Goal: Task Accomplishment & Management: Manage account settings

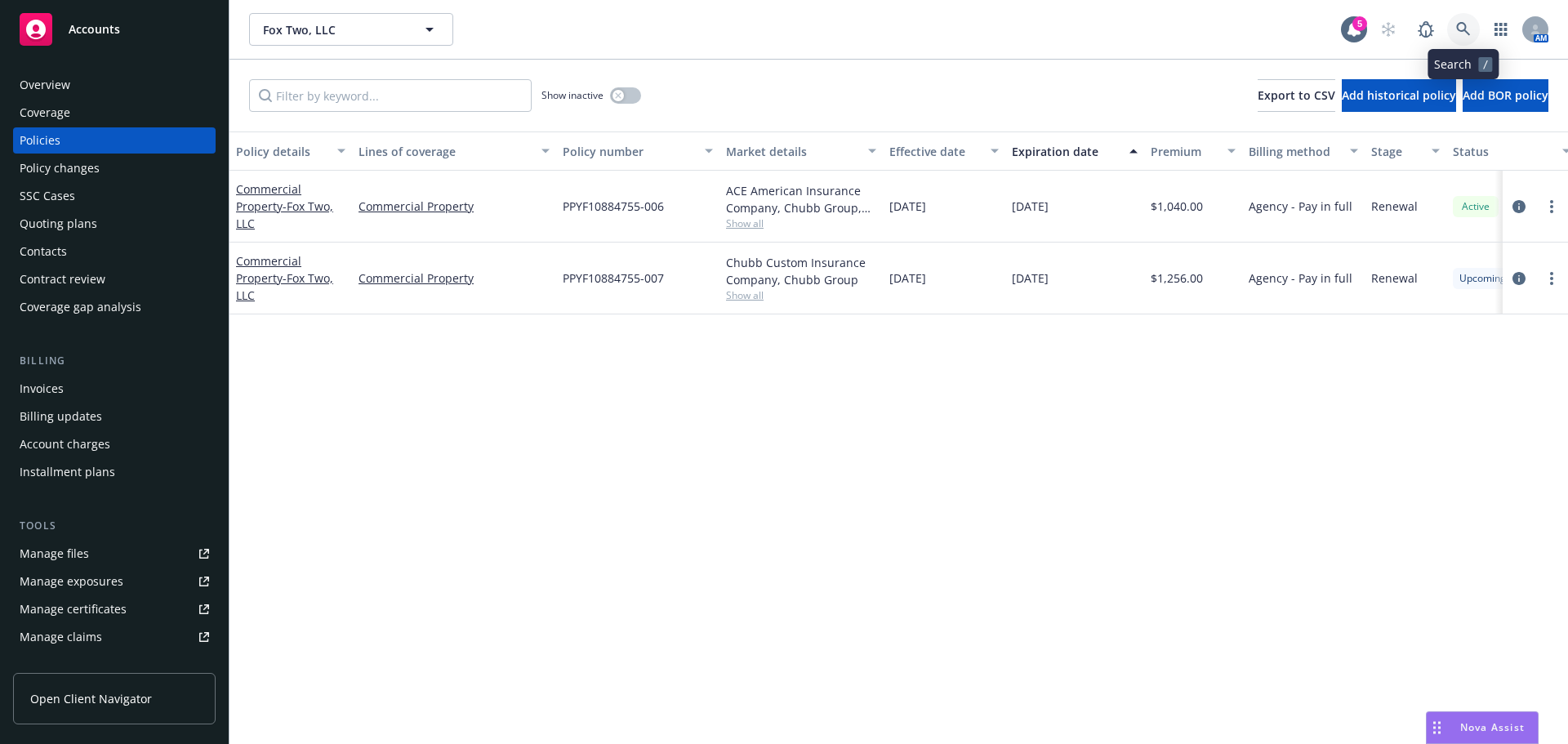
click at [1472, 22] on link at bounding box center [1463, 29] width 32 height 32
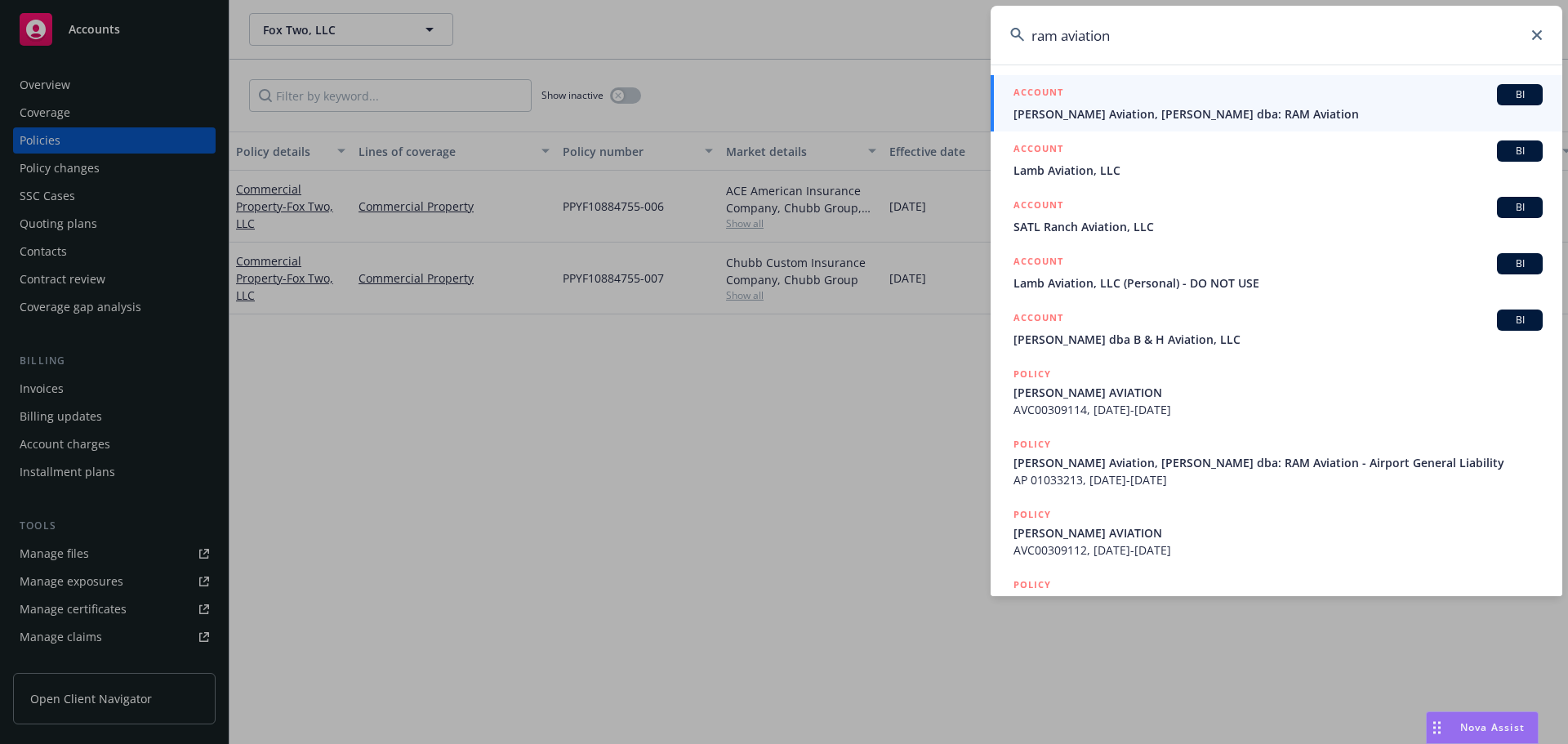
type input "ram aviation"
click at [1239, 111] on span "[PERSON_NAME] Aviation, [PERSON_NAME] dba: RAM Aviation" at bounding box center [1278, 114] width 529 height 18
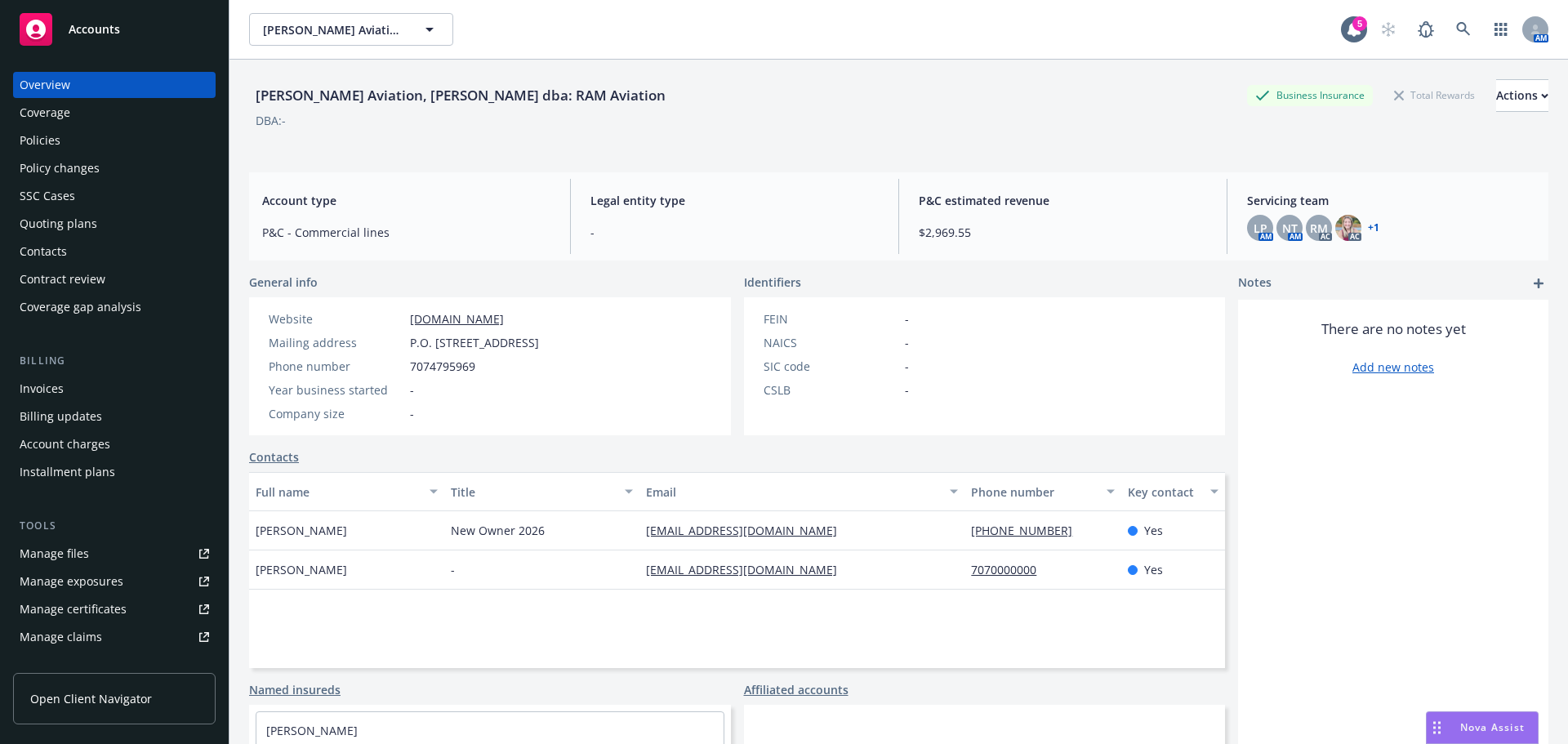
click at [46, 391] on div "Invoices" at bounding box center [41, 389] width 44 height 26
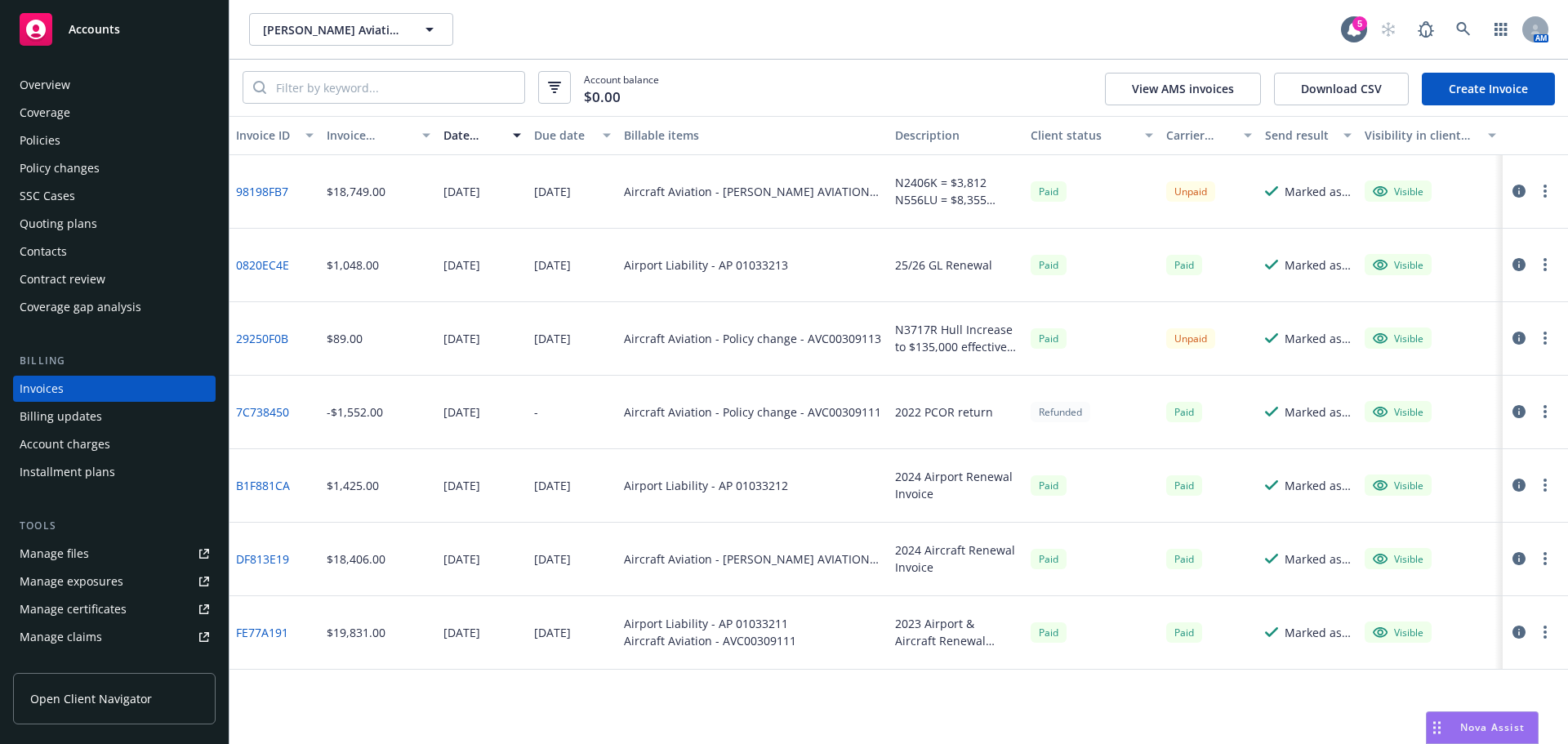
click at [97, 83] on div "Overview" at bounding box center [114, 85] width 190 height 26
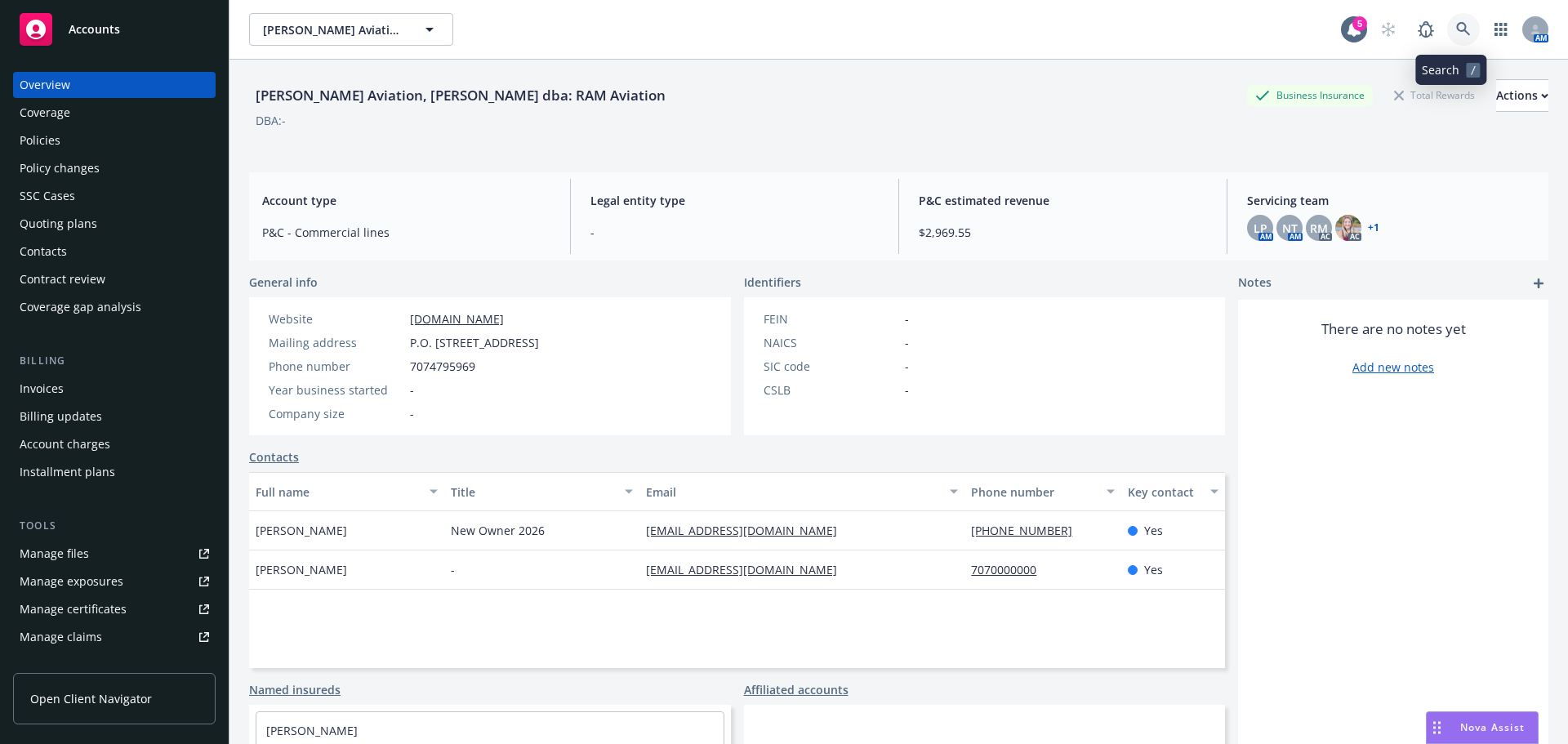
click at [1447, 24] on link at bounding box center [1463, 29] width 32 height 32
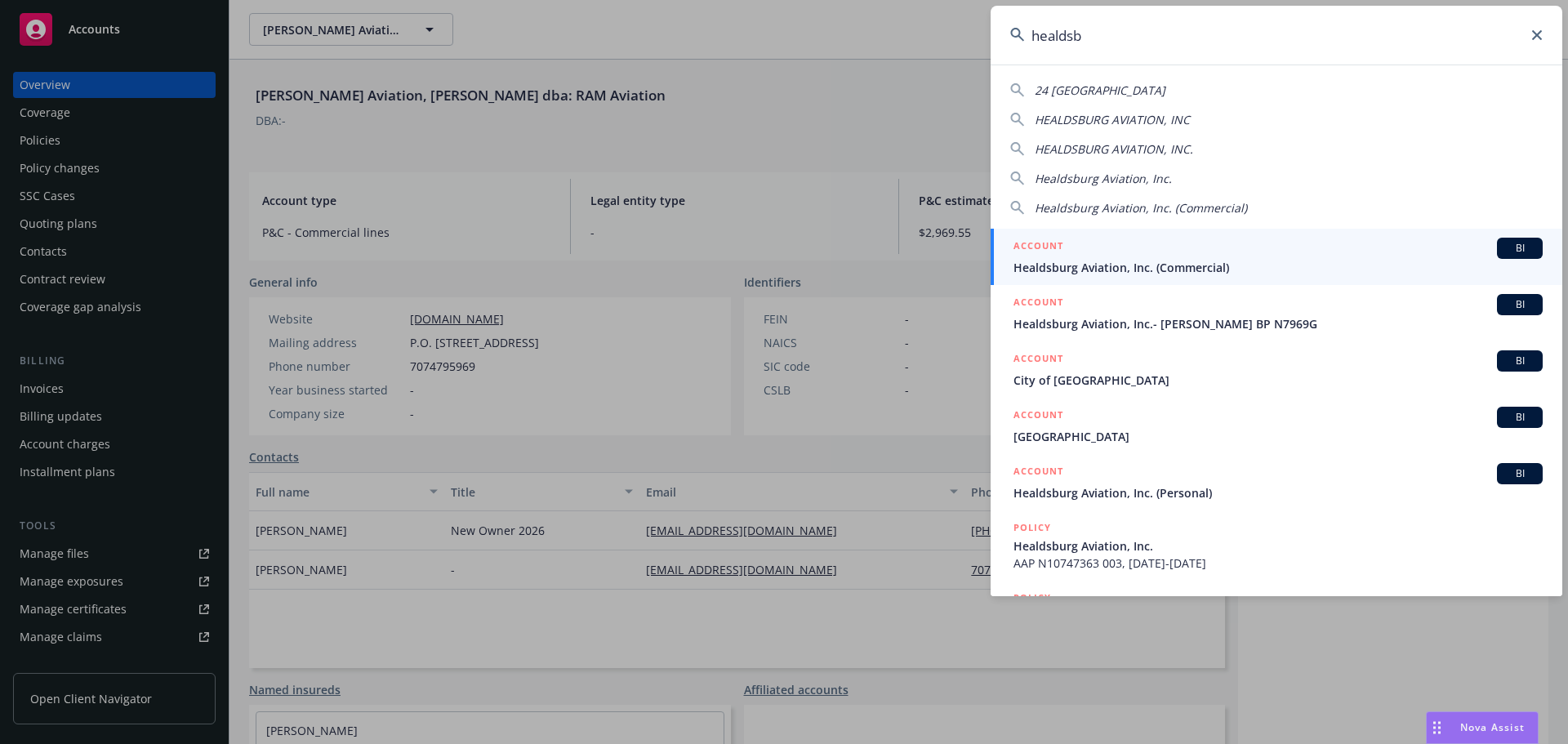
type input "healdsb"
click at [1206, 252] on div "ACCOUNT BI" at bounding box center [1278, 248] width 529 height 21
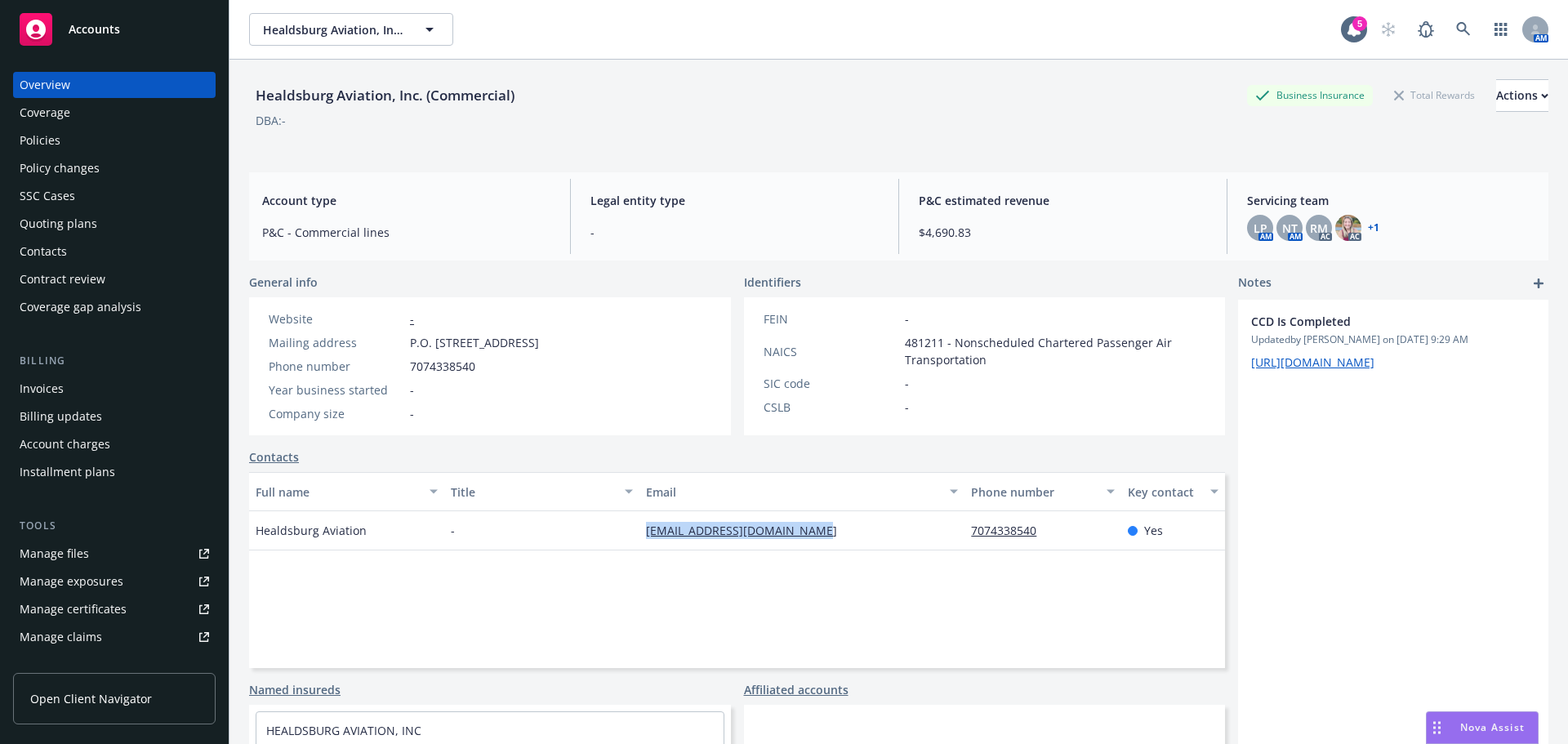
drag, startPoint x: 577, startPoint y: 527, endPoint x: 936, endPoint y: 533, distance: 359.1
click at [936, 533] on div "Healdsburg Aviation - healdsburgaviation@vbbn.com 7074338540 Yes" at bounding box center [737, 530] width 976 height 39
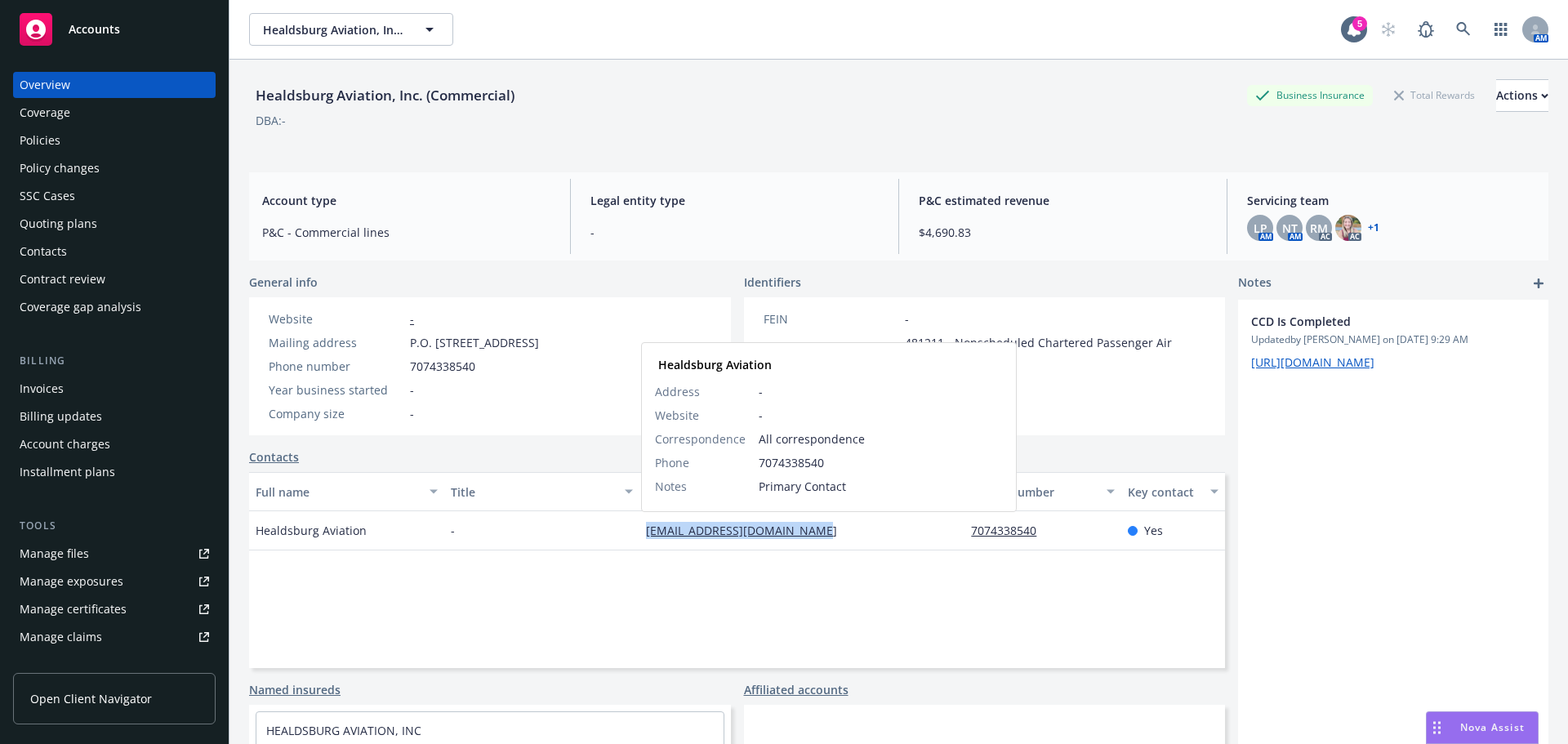
copy div "[EMAIL_ADDRESS][DOMAIN_NAME]"
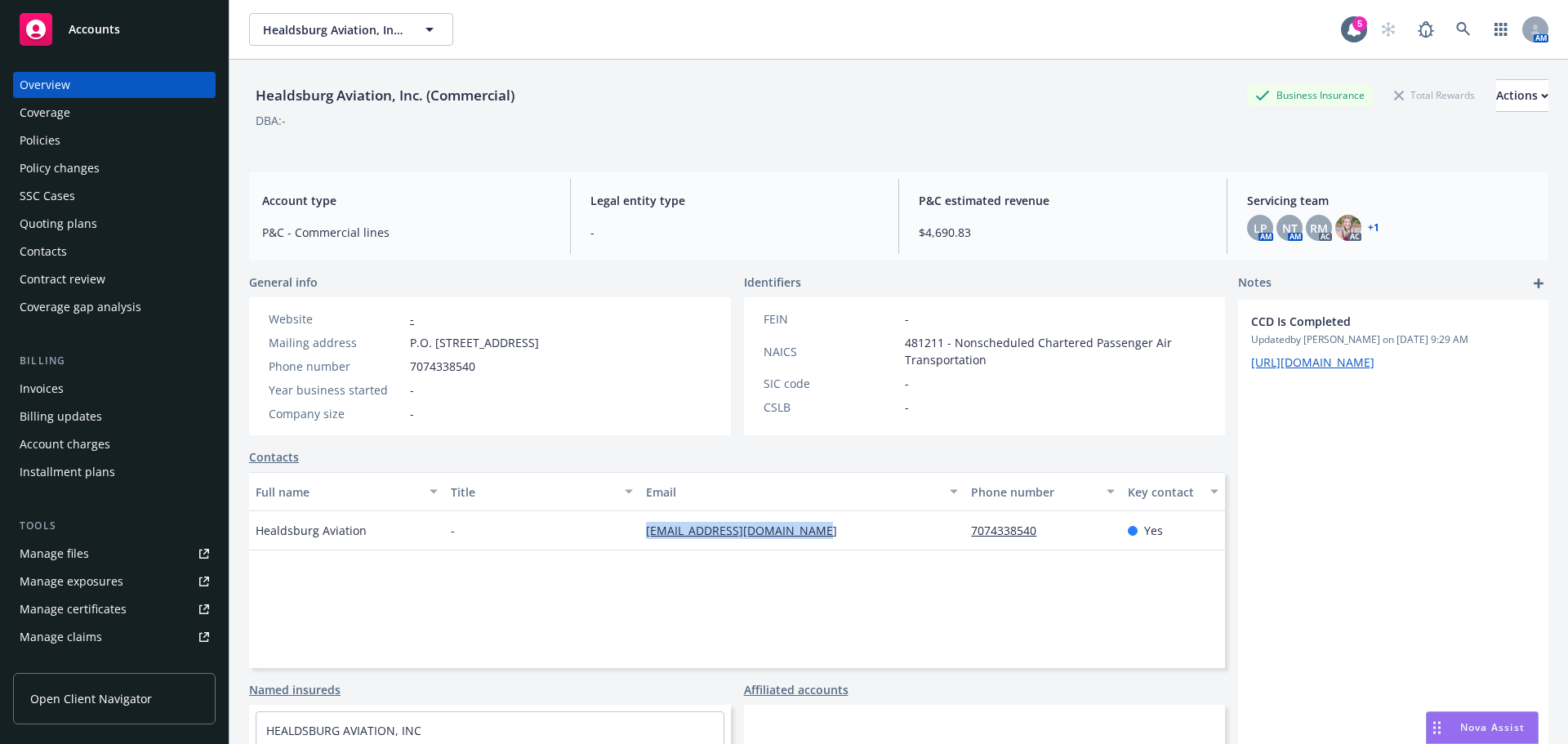
click at [39, 128] on div "Policies" at bounding box center [39, 140] width 41 height 26
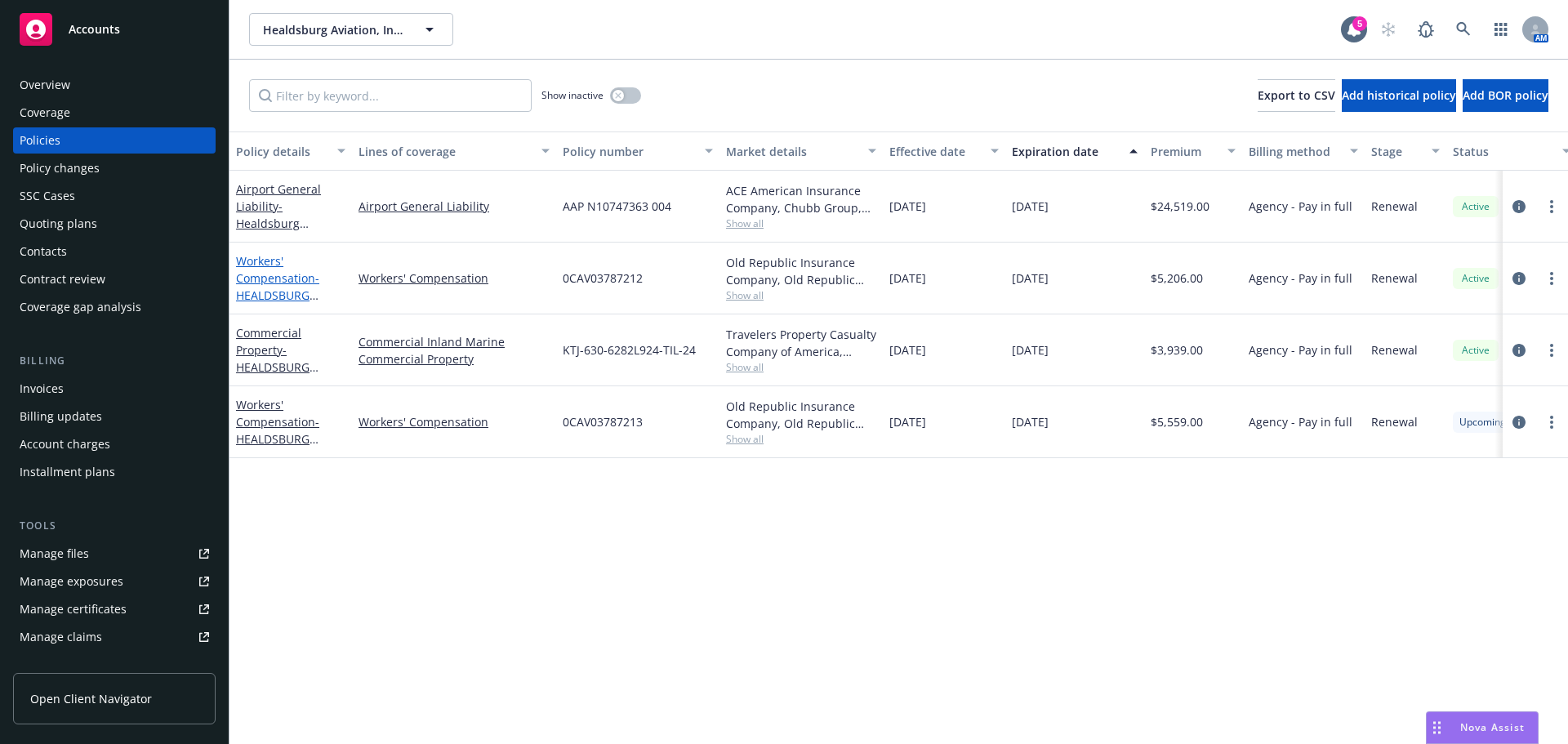
click at [268, 297] on span "- HEALDSBURG AVIATION, INC" at bounding box center [277, 295] width 83 height 50
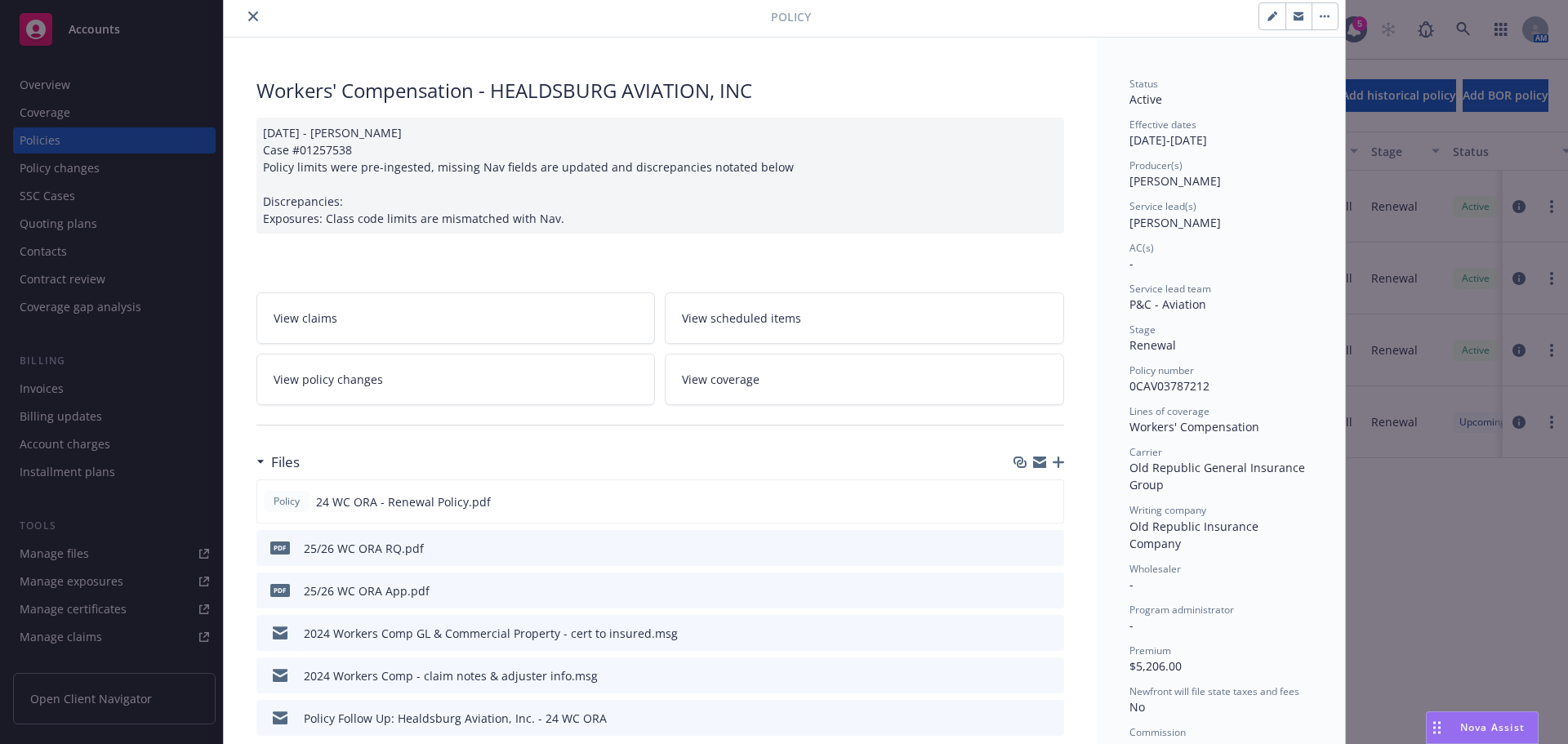
scroll to position [163, 0]
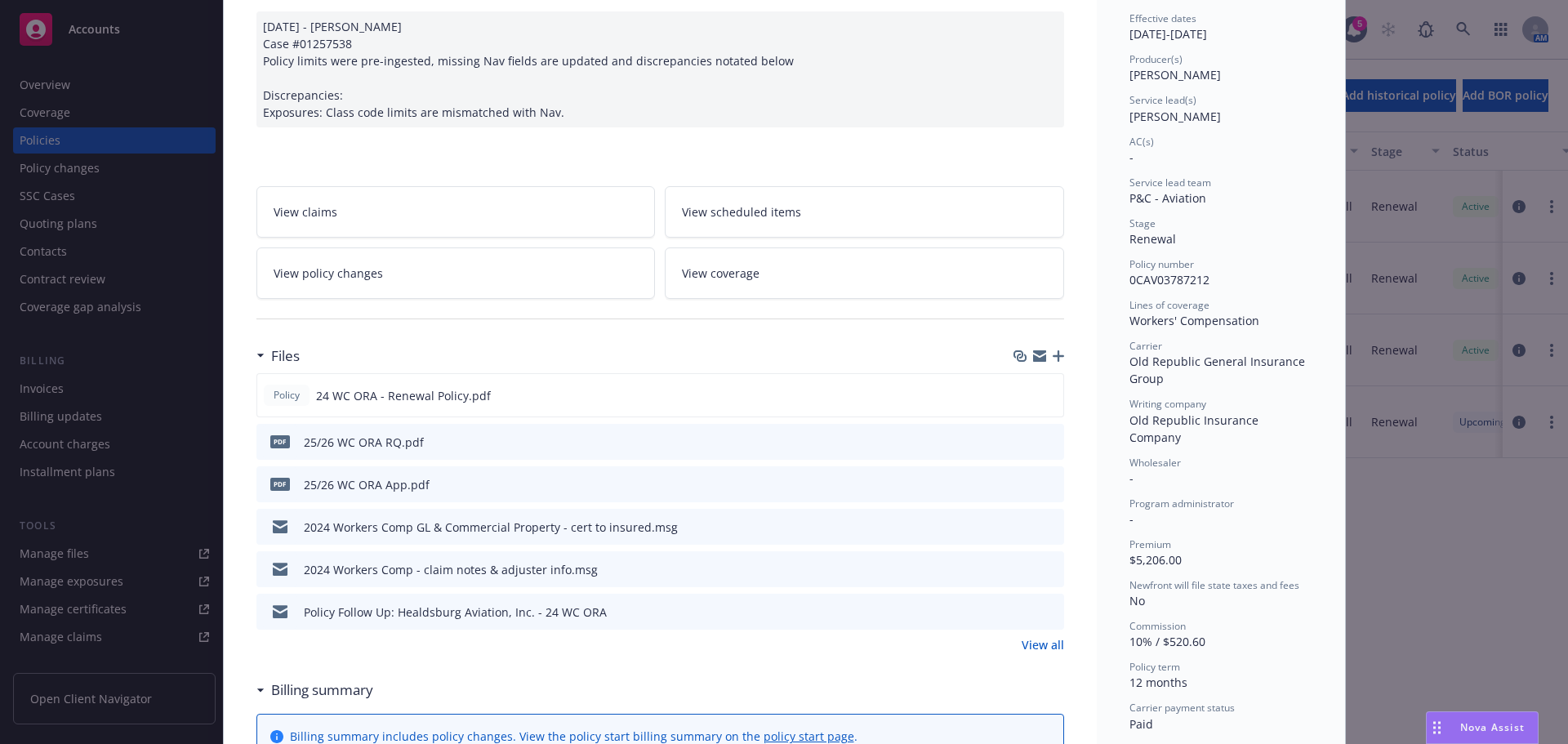
click at [1047, 445] on icon "preview file" at bounding box center [1048, 440] width 15 height 11
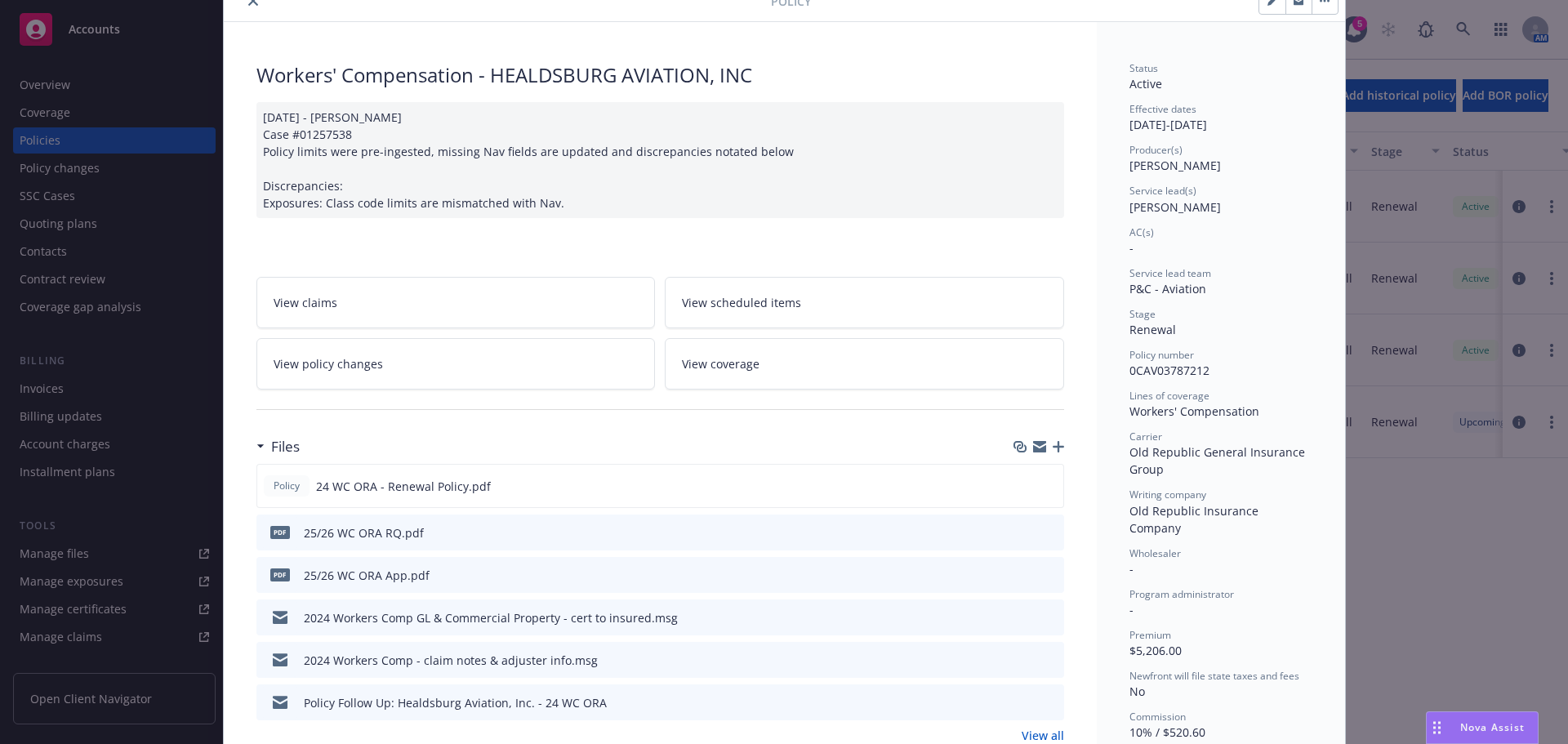
scroll to position [0, 0]
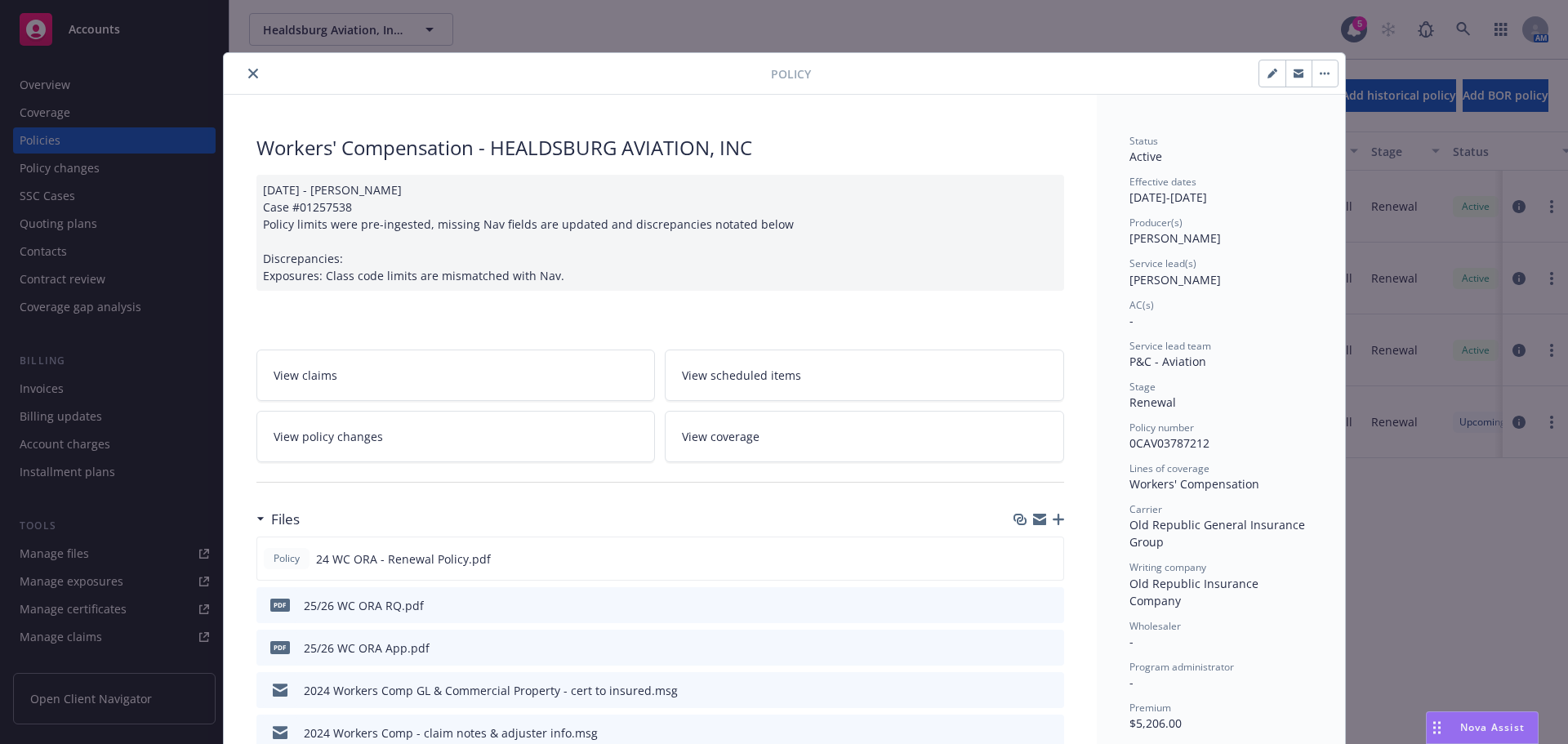
click at [243, 67] on button "close" at bounding box center [253, 74] width 19 height 19
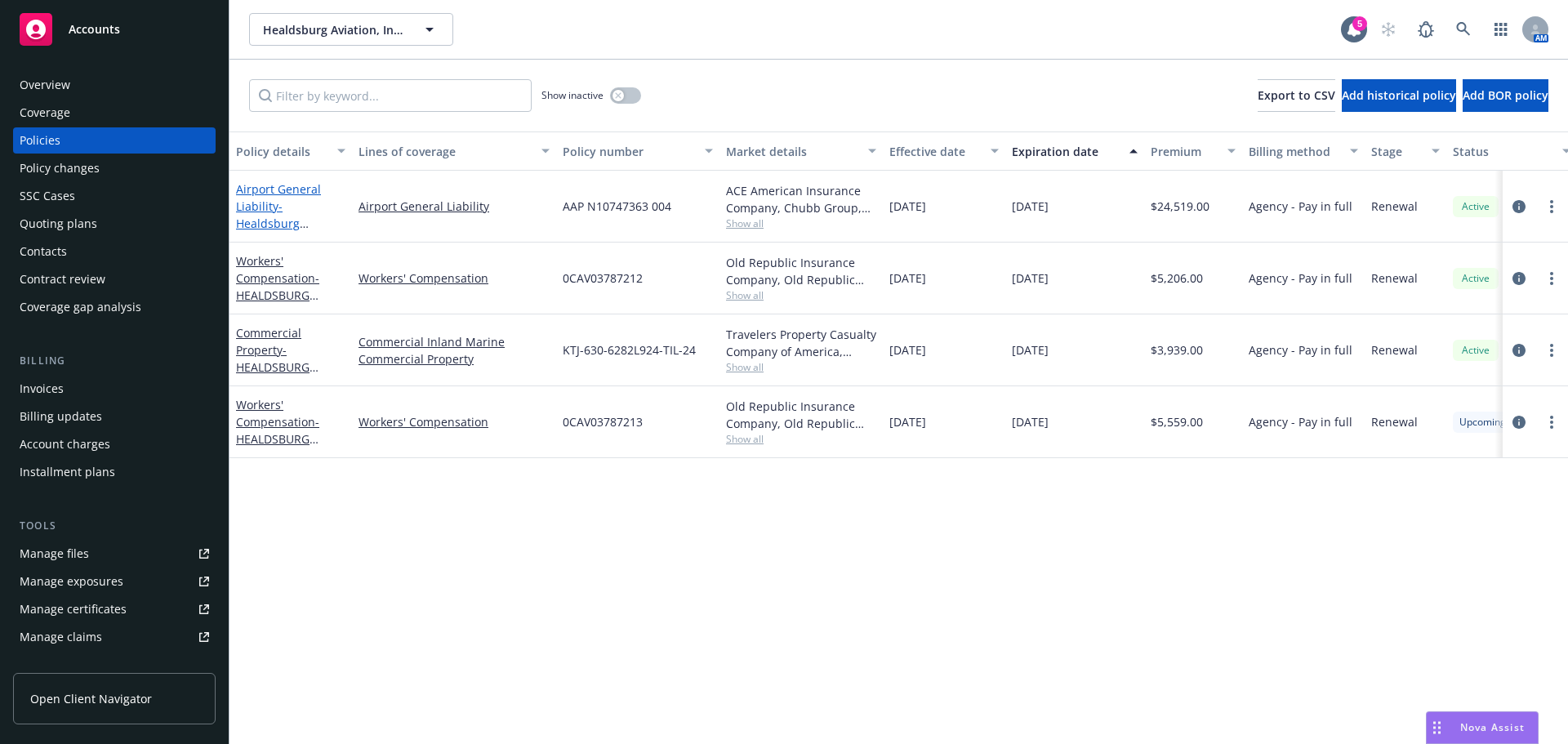
click at [275, 222] on span "- Healdsburg Aviation, Inc." at bounding box center [272, 223] width 73 height 50
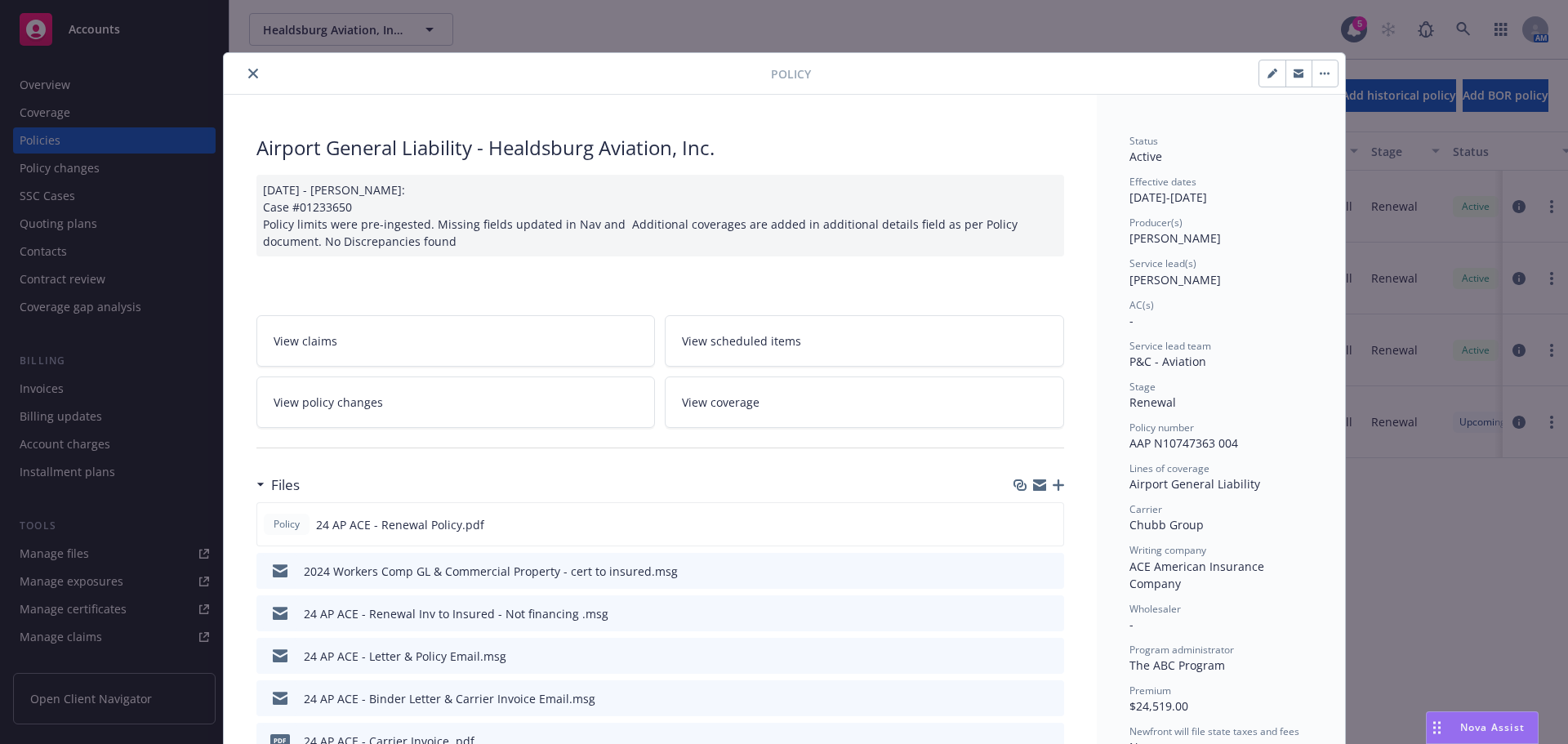
click at [249, 76] on icon "close" at bounding box center [253, 73] width 10 height 10
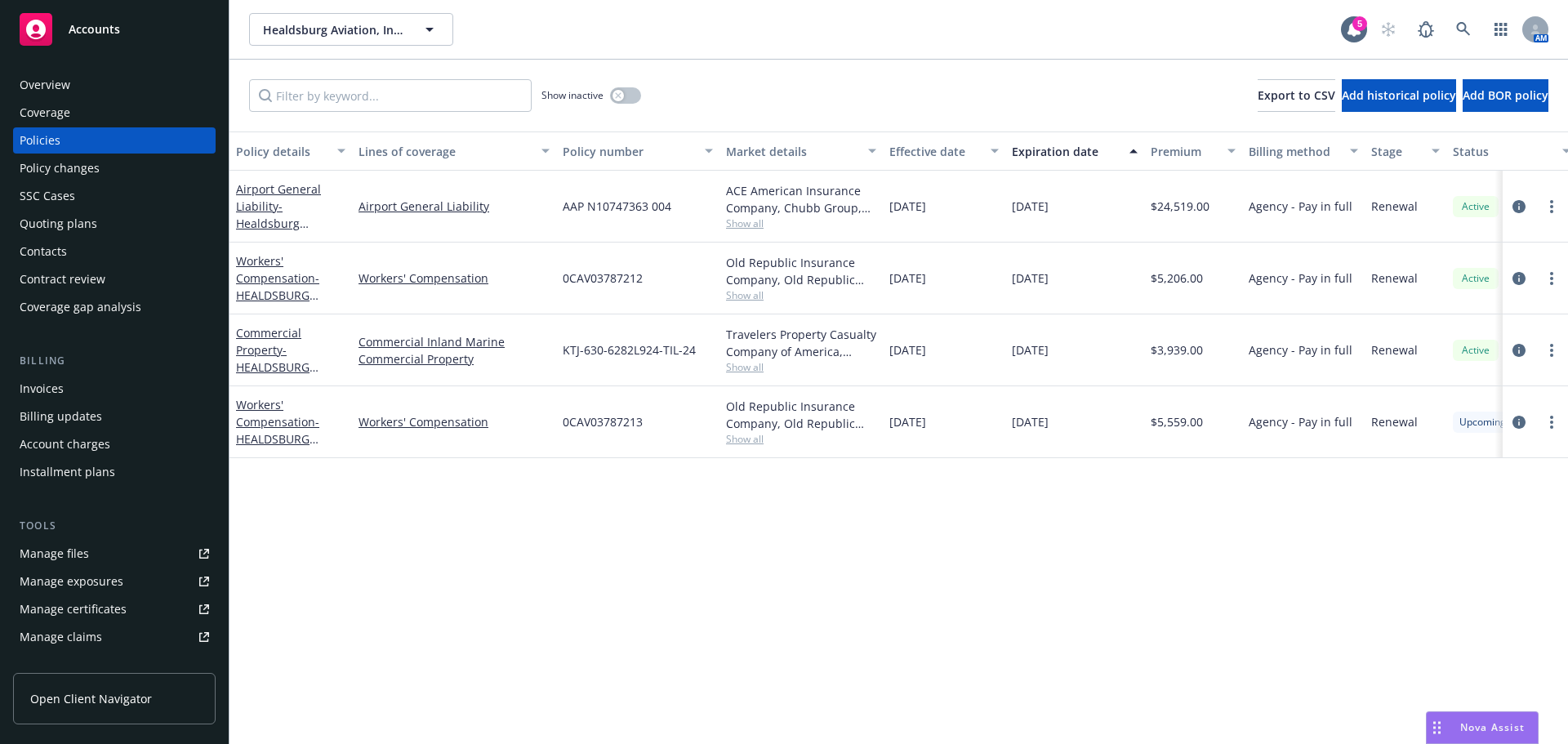
click at [61, 394] on div "Invoices" at bounding box center [41, 389] width 44 height 26
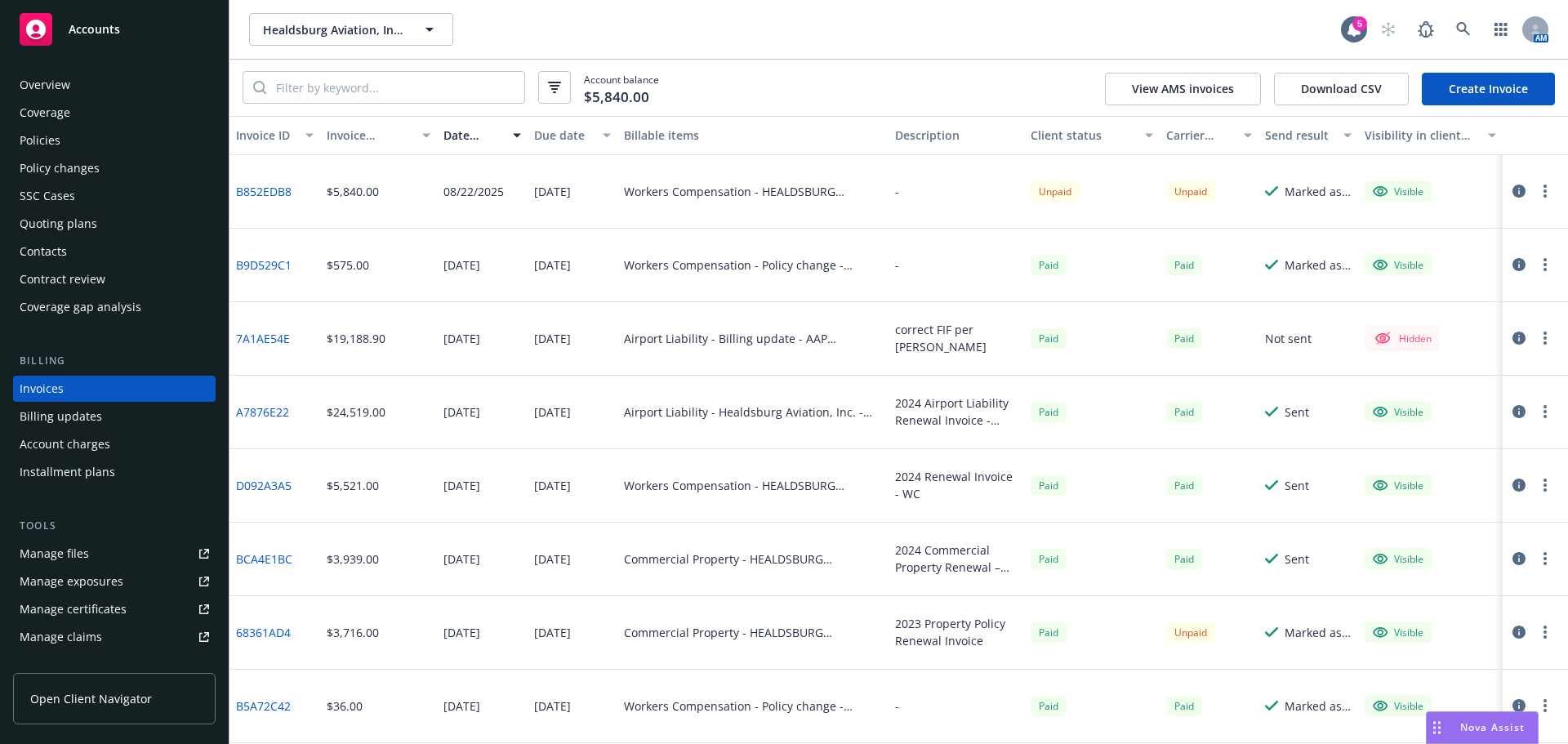
click at [275, 189] on link "B852EDB8" at bounding box center [263, 191] width 55 height 18
click at [88, 138] on div "Policies" at bounding box center [114, 140] width 190 height 26
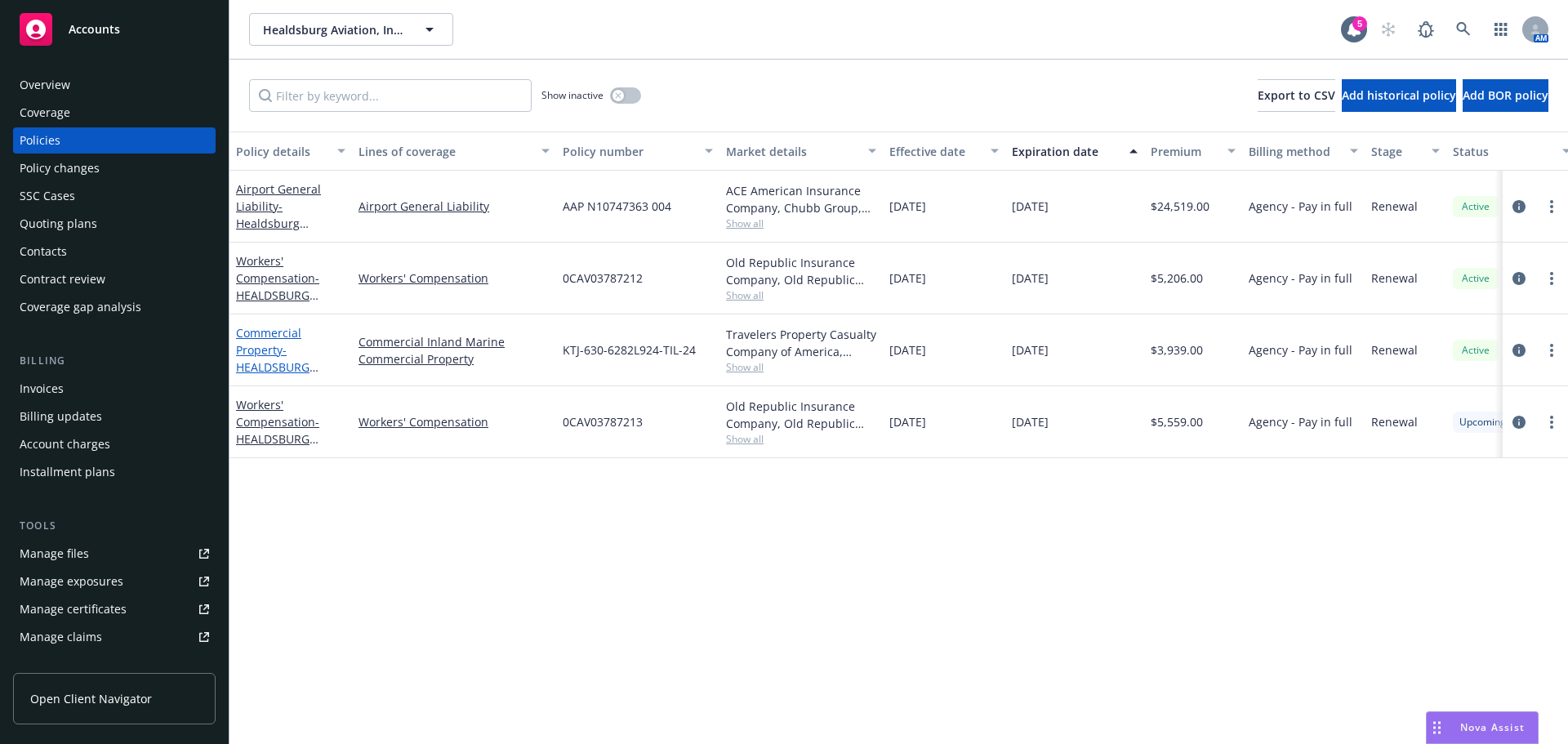
click at [258, 349] on link "Commercial Property - HEALDSBURG AVIATION, INC." at bounding box center [276, 358] width 82 height 67
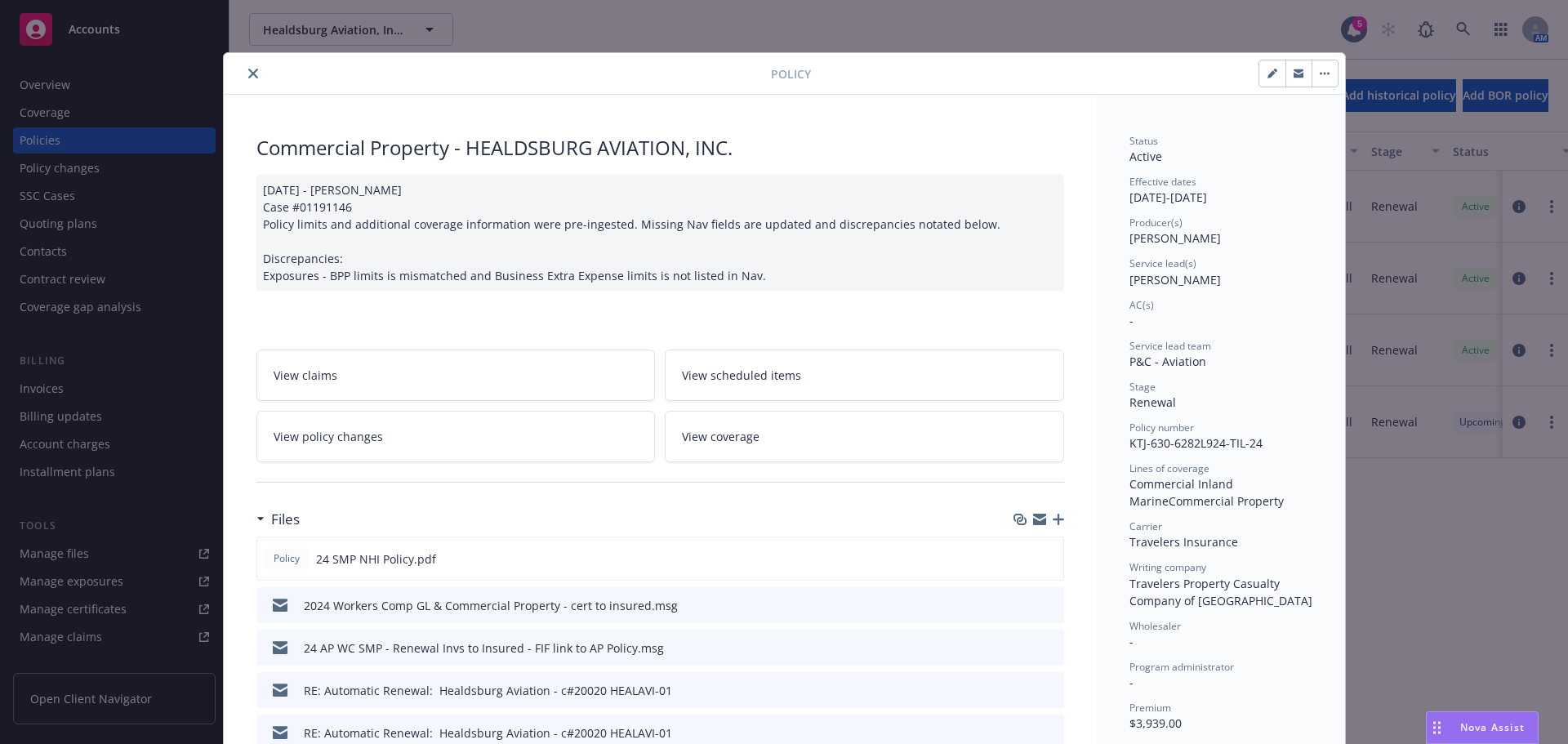
click at [243, 75] on button "close" at bounding box center [253, 74] width 19 height 19
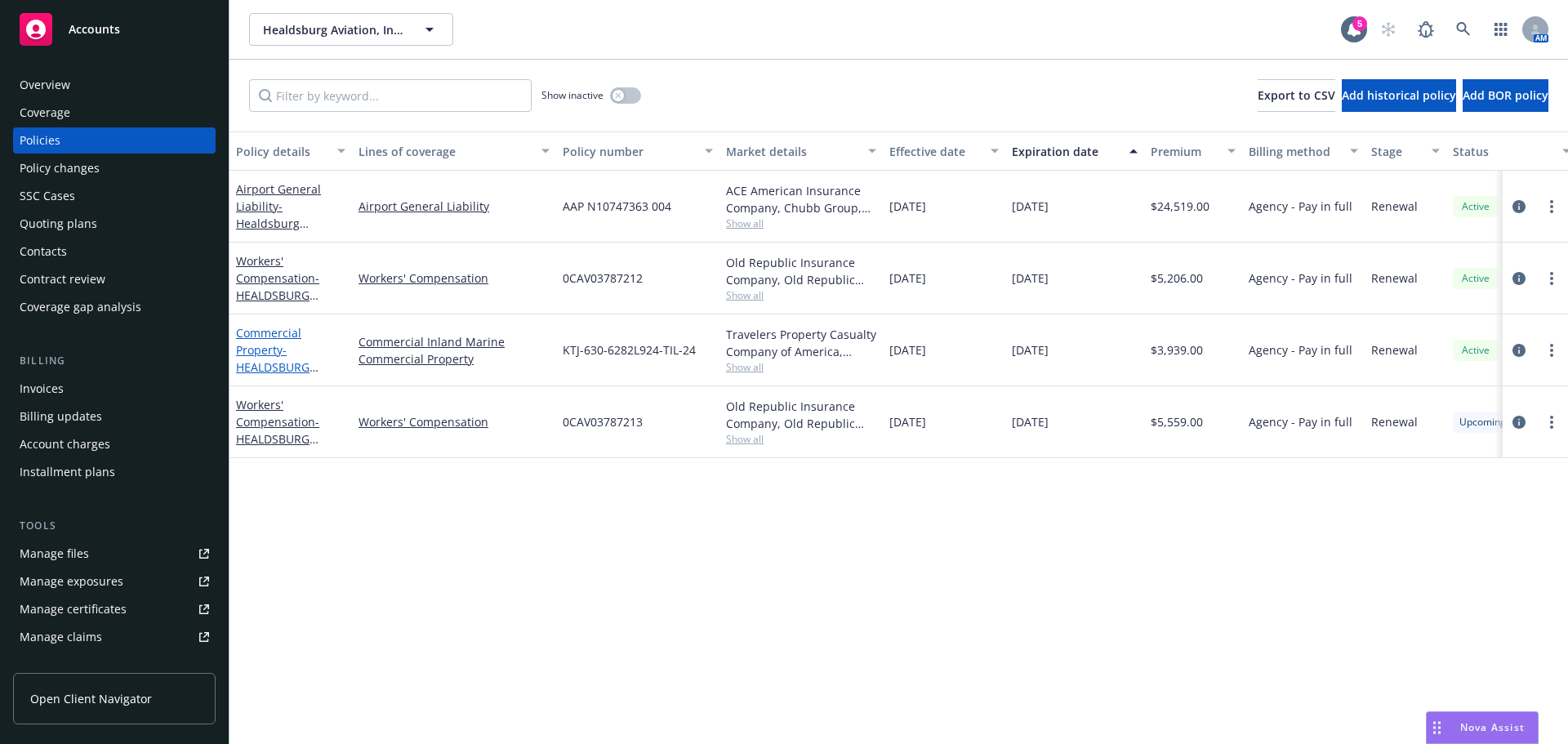
click at [313, 370] on span "- HEALDSBURG AVIATION, INC." at bounding box center [277, 367] width 82 height 50
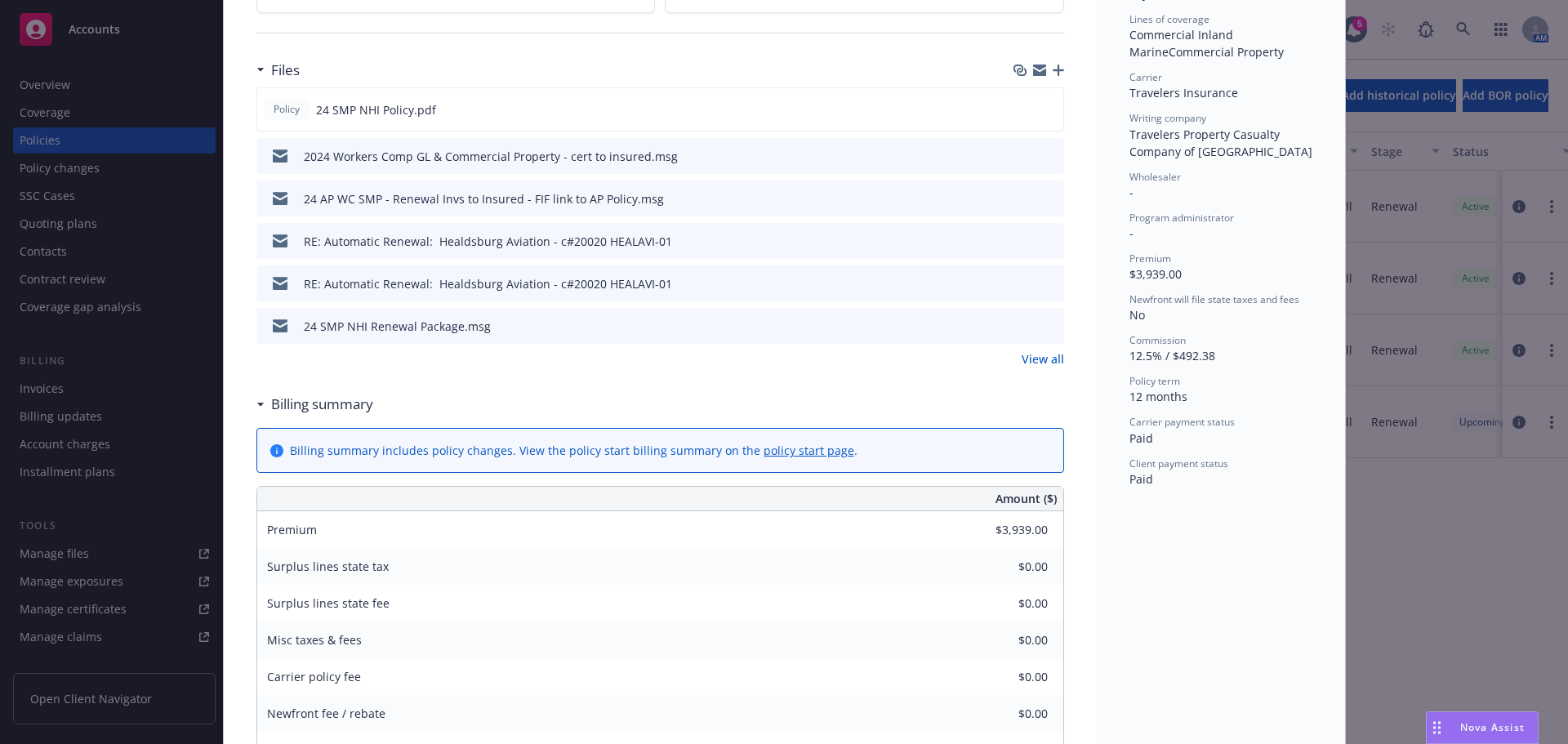
scroll to position [457, 0]
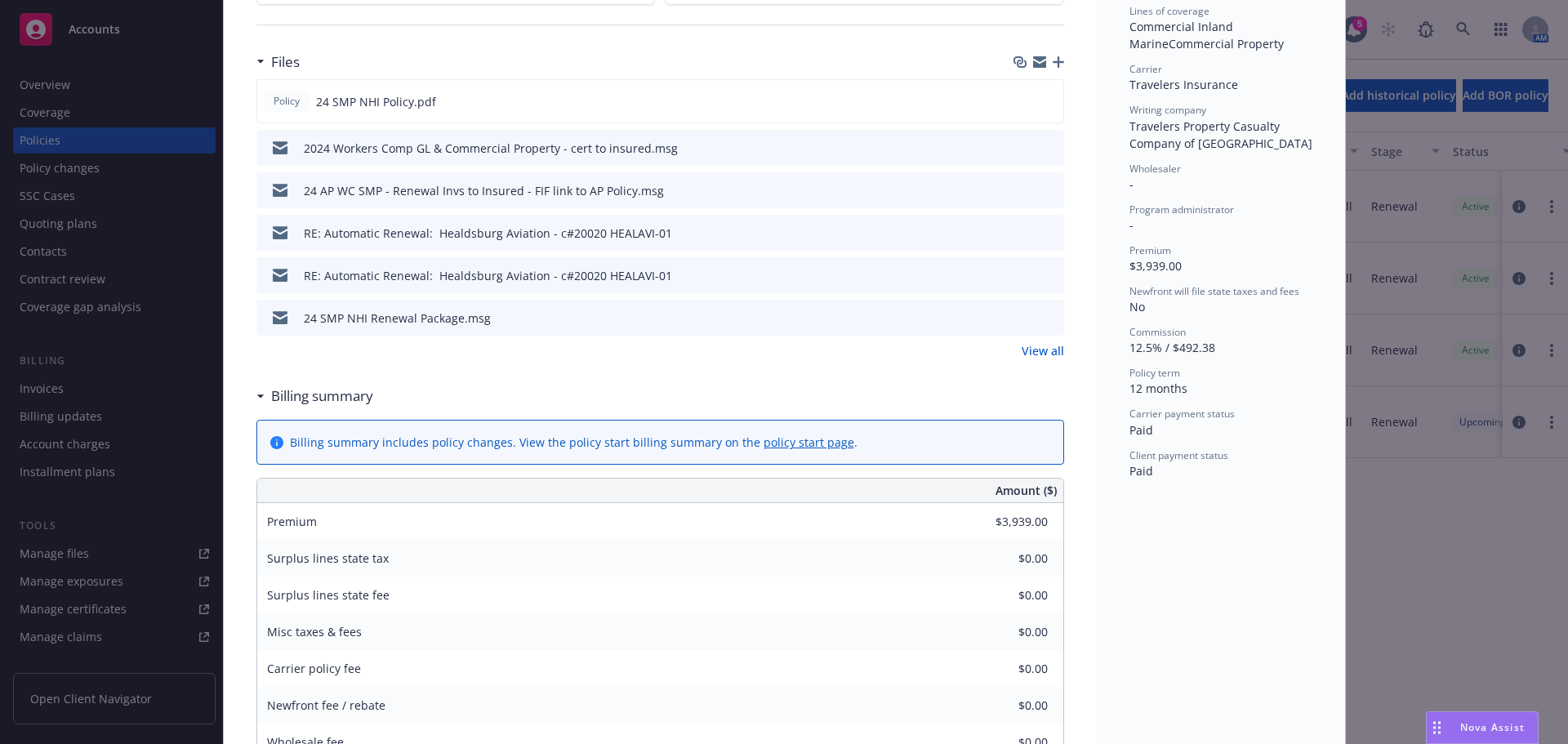
click at [1051, 356] on link "View all" at bounding box center [1042, 351] width 42 height 18
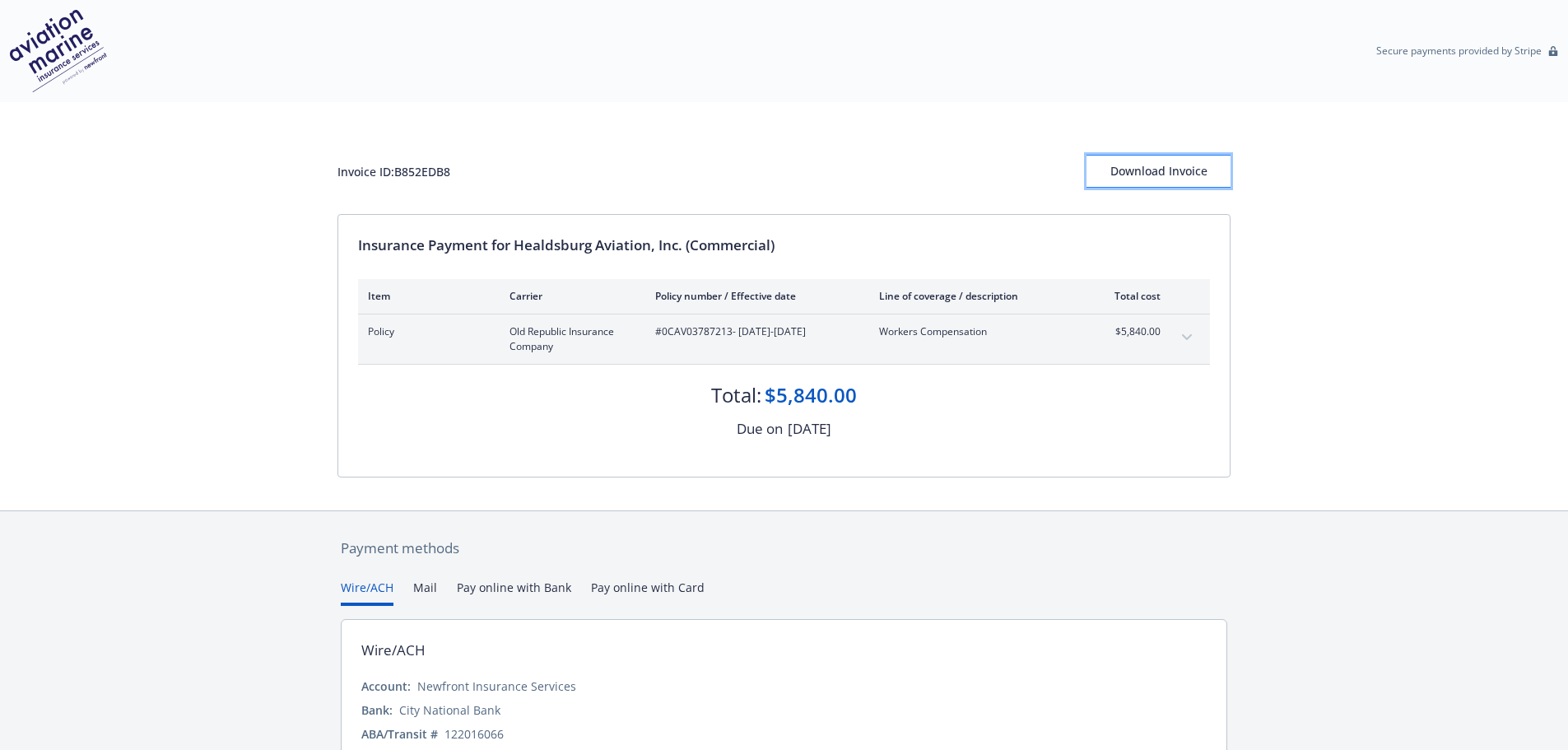
click at [1110, 176] on button "Download Invoice" at bounding box center [1158, 171] width 144 height 33
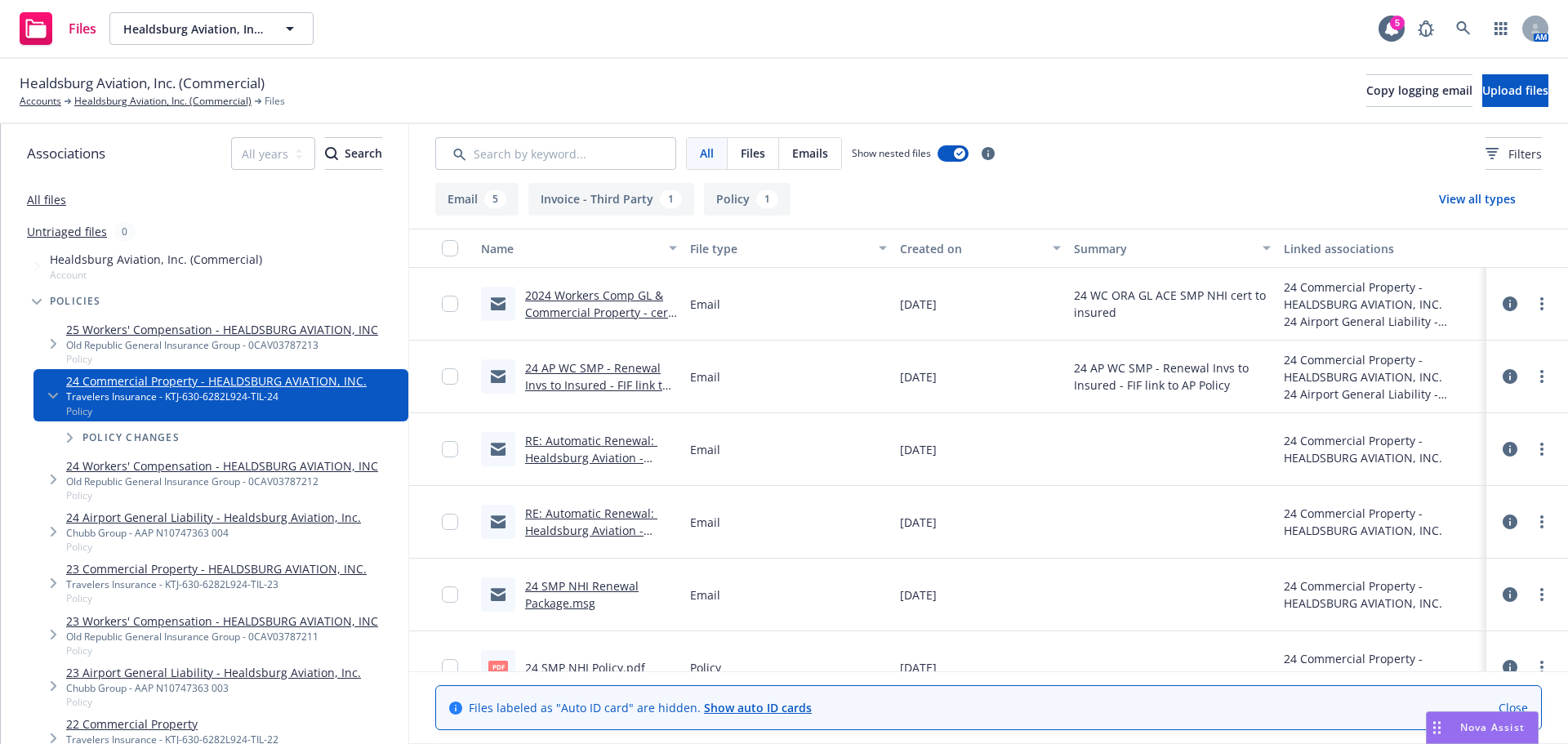
click at [629, 316] on link "2024 Workers Comp GL & Commercial Property - cert to insured.msg" at bounding box center [598, 312] width 147 height 50
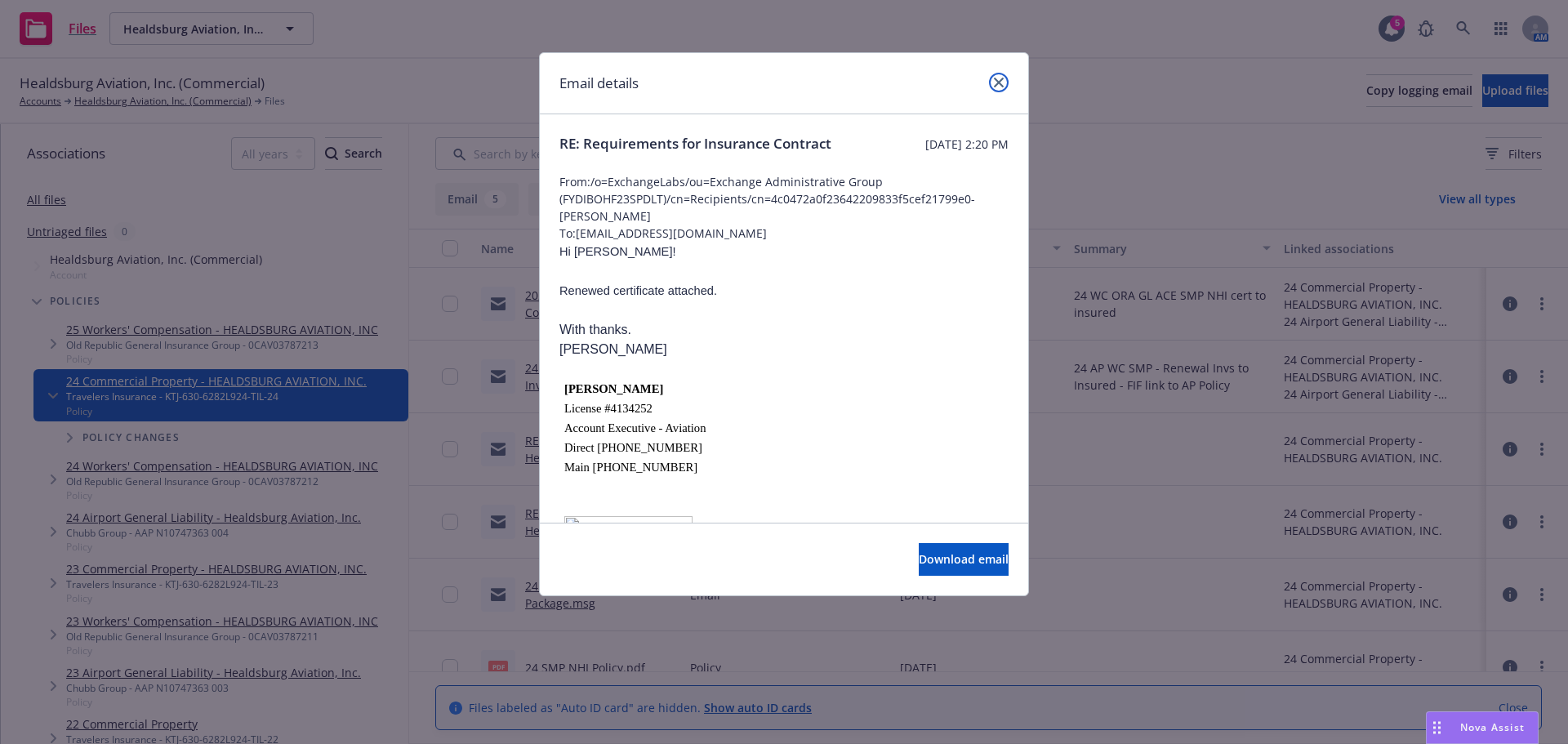
click at [1005, 82] on link "close" at bounding box center [999, 82] width 19 height 19
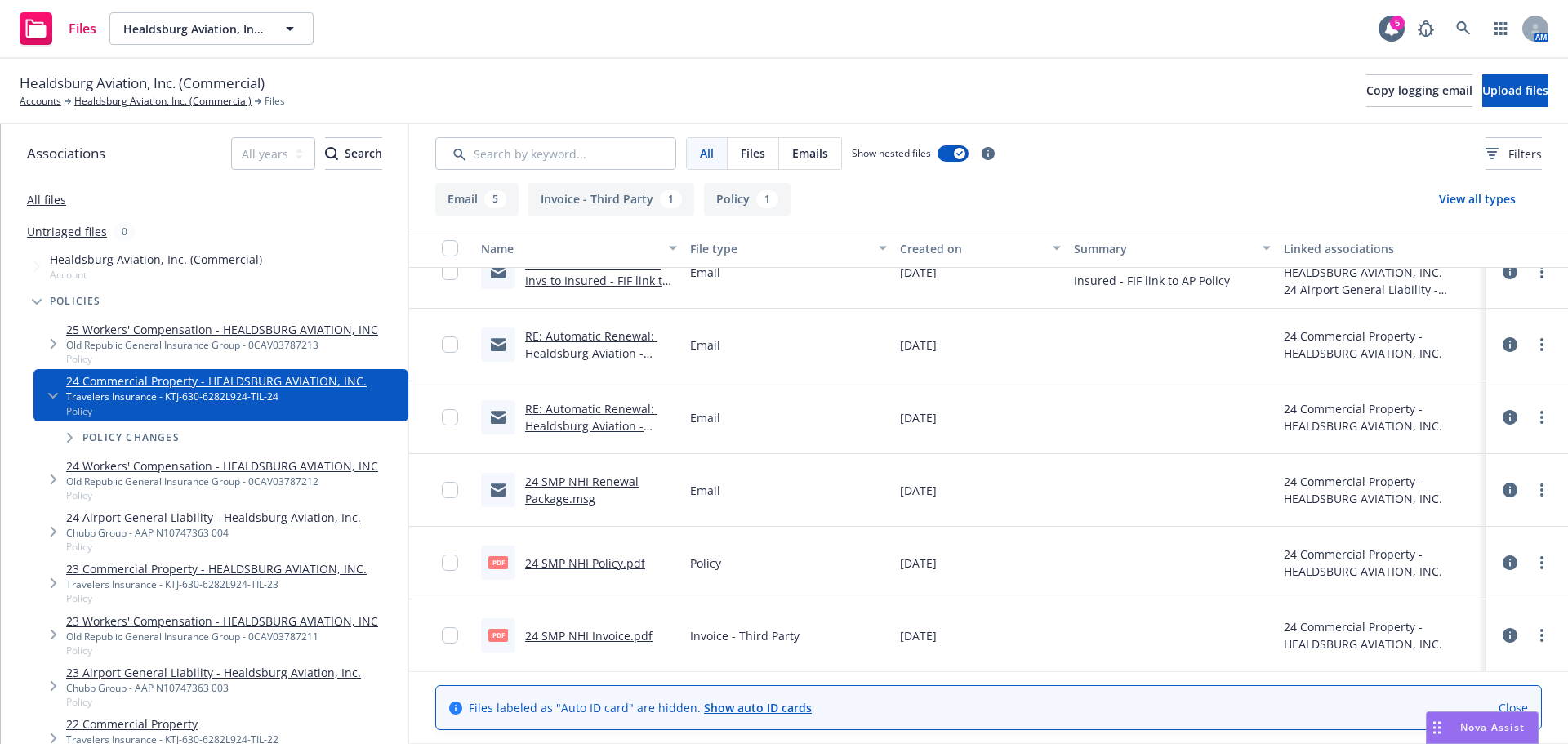
scroll to position [105, 0]
click at [616, 476] on link "24 SMP NHI Renewal Package.msg" at bounding box center [581, 489] width 113 height 32
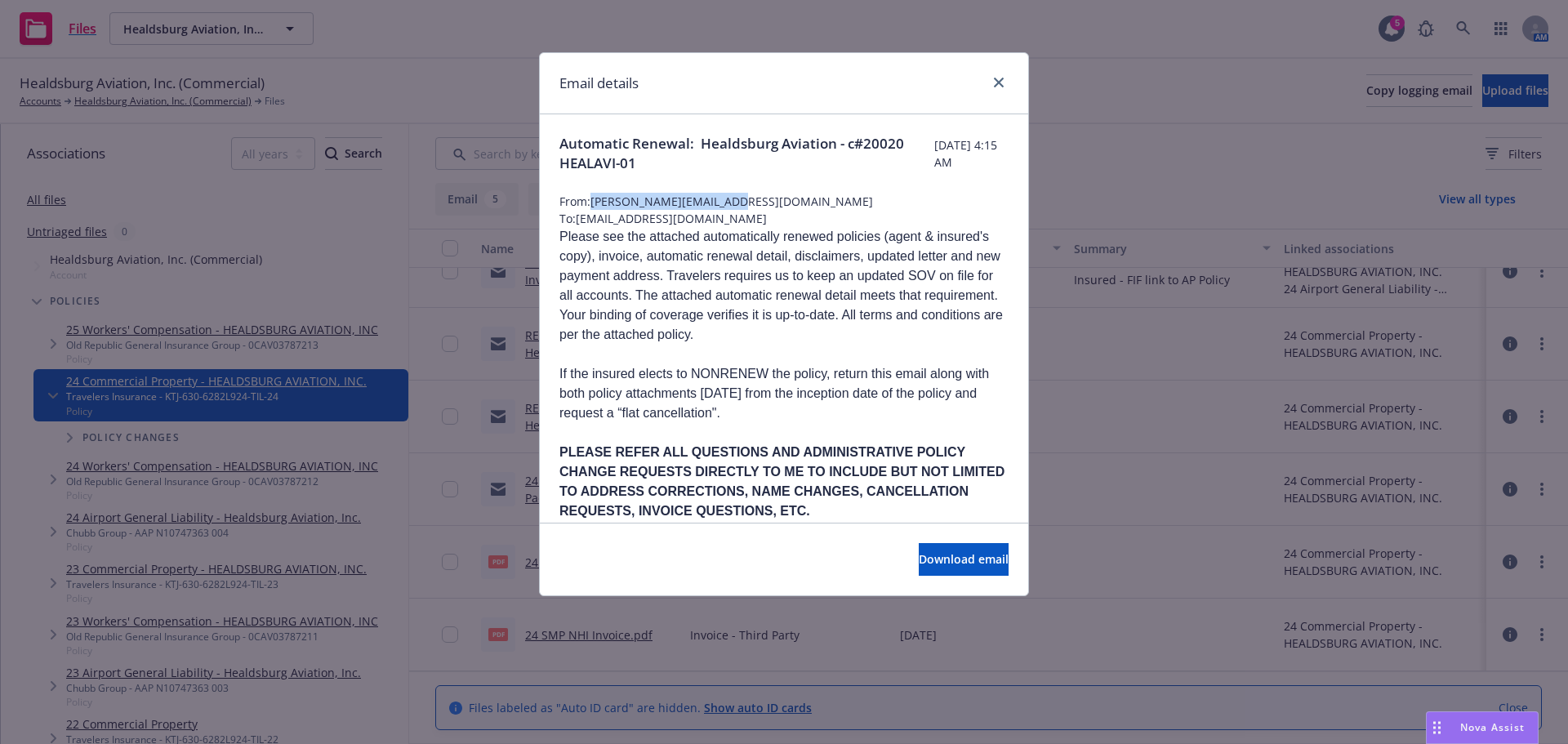
drag, startPoint x: 746, startPoint y: 201, endPoint x: 593, endPoint y: 201, distance: 153.0
click at [593, 201] on span "From: Rebecca_Ventris@ajg.com" at bounding box center [784, 202] width 449 height 18
copy span "Rebecca_Ventris@ajg.com"
click at [999, 89] on link "close" at bounding box center [999, 82] width 19 height 19
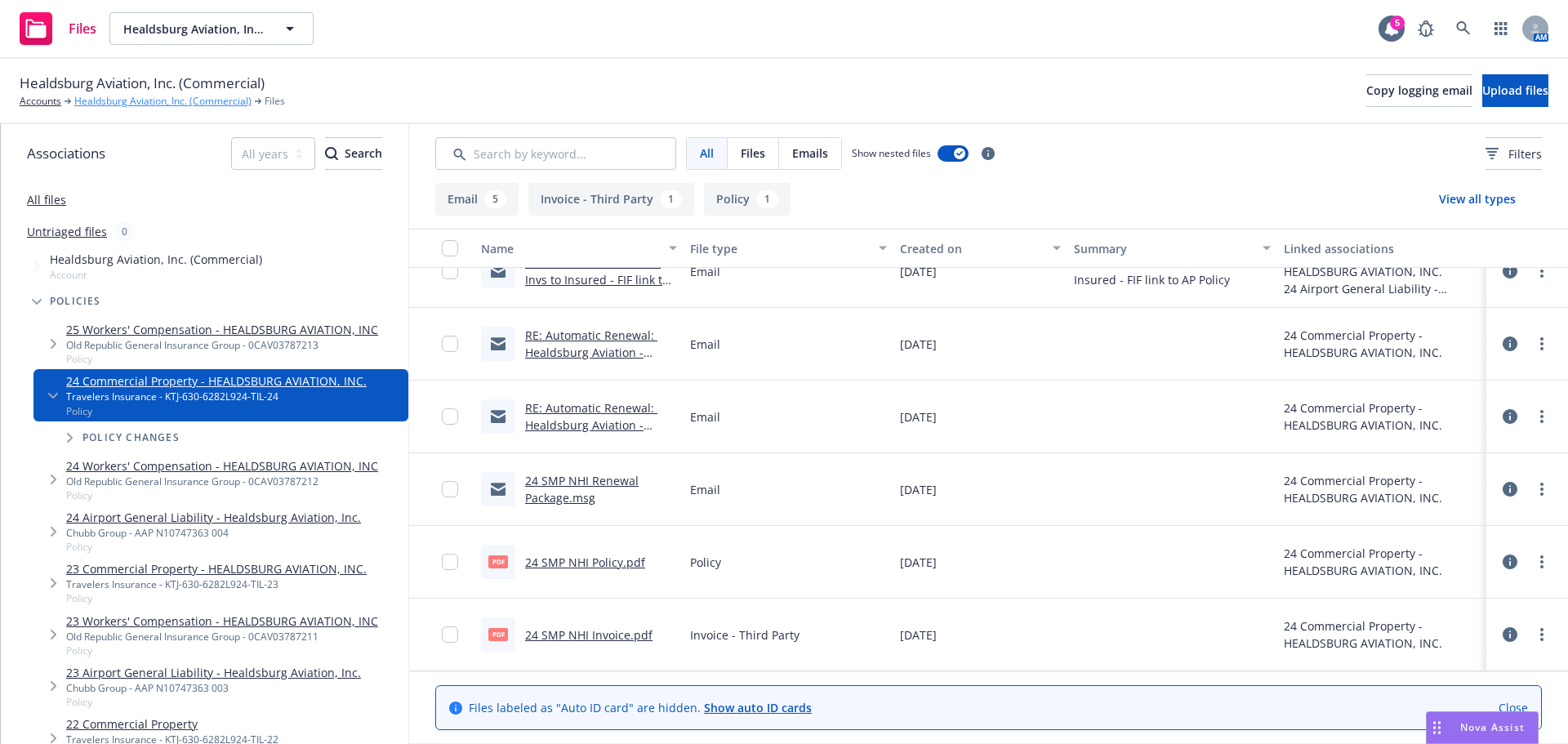
click at [135, 100] on link "Healdsburg Aviation, Inc. (Commercial)" at bounding box center [163, 101] width 177 height 15
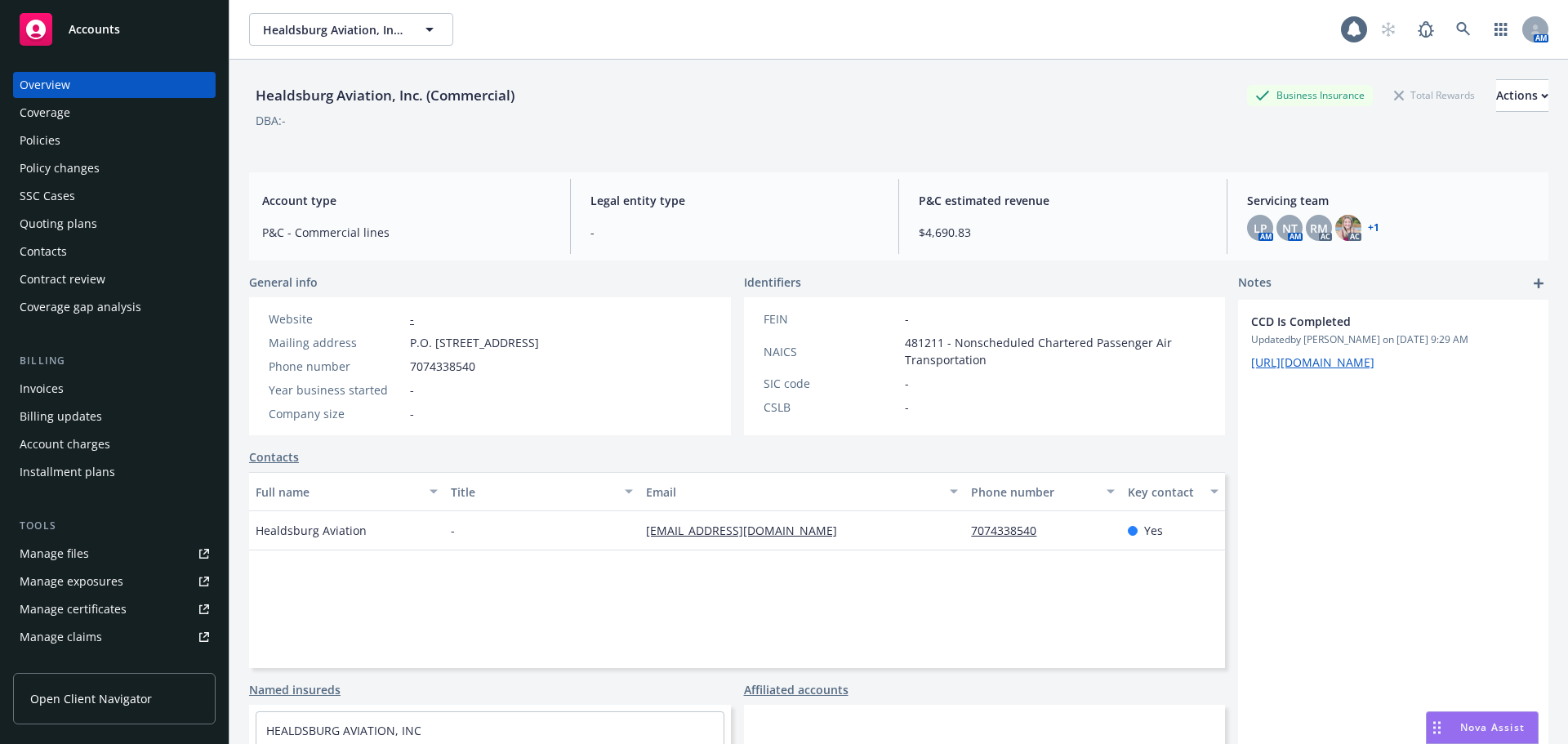
click at [32, 129] on div "Policies" at bounding box center [39, 140] width 41 height 26
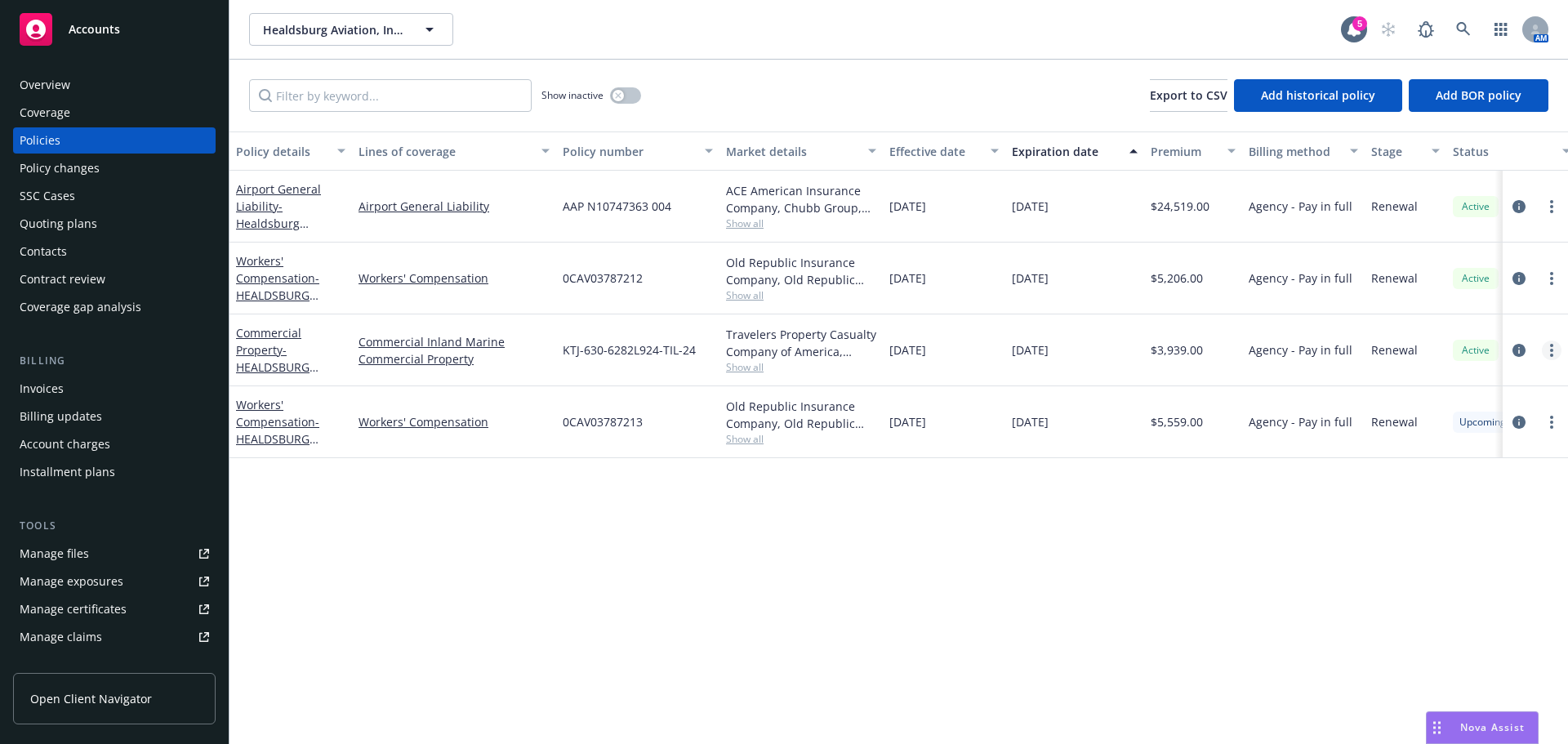
click at [1546, 347] on link "more" at bounding box center [1551, 350] width 19 height 19
click at [1475, 421] on link "Renew with incumbent" at bounding box center [1464, 416] width 192 height 32
select select "12"
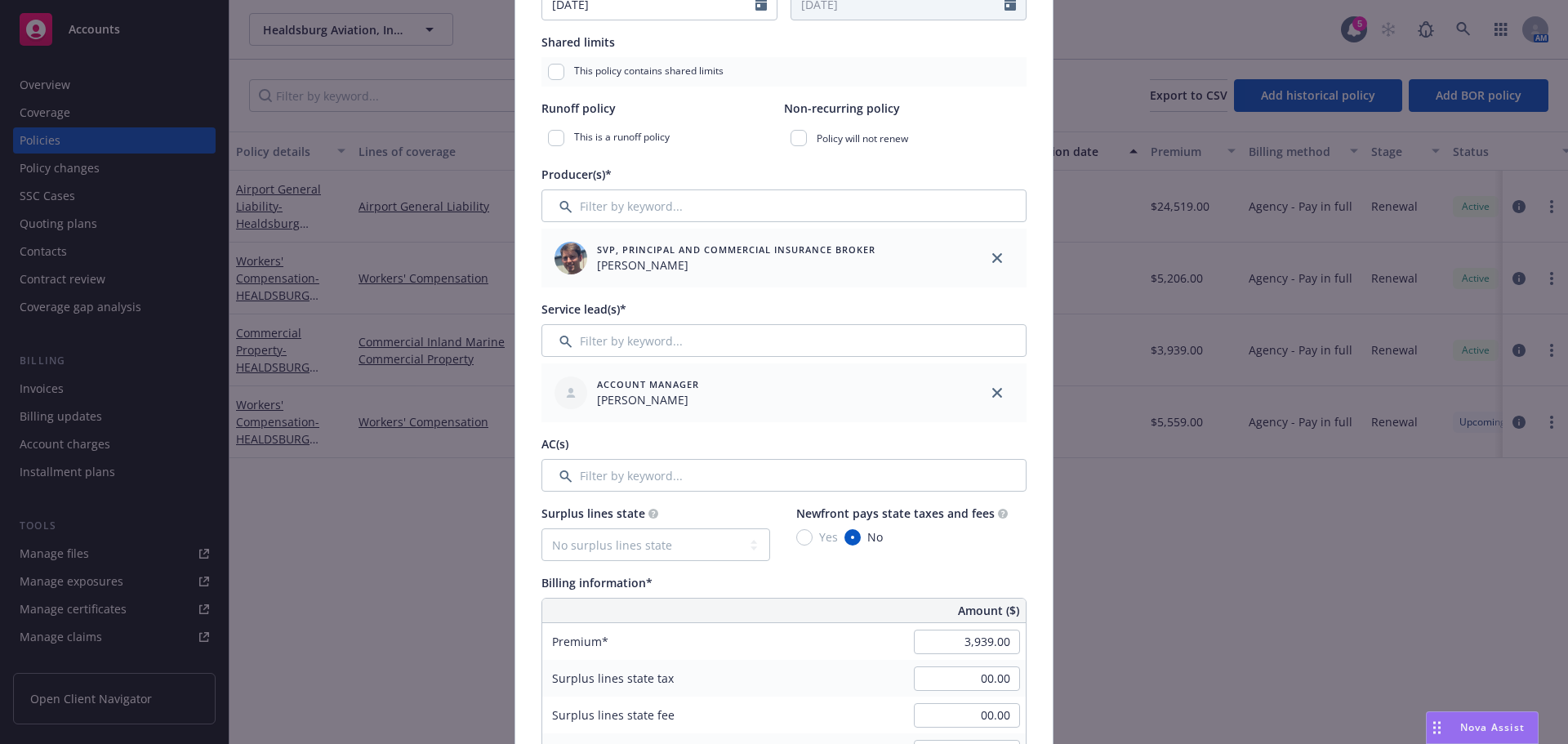
scroll to position [490, 0]
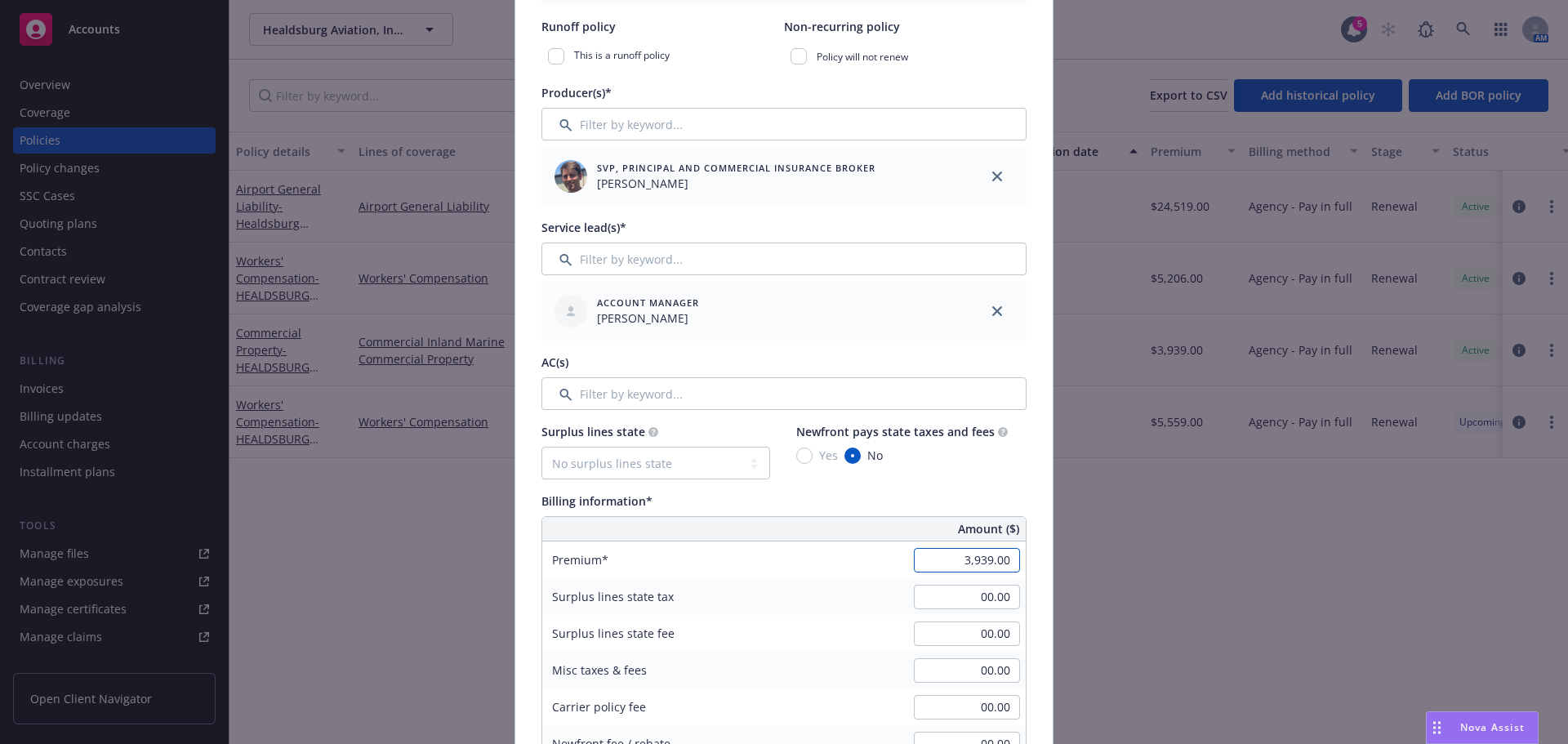
click at [961, 566] on input "3,939.00" at bounding box center [966, 560] width 106 height 25
type input "4,418.00"
click at [932, 492] on div "Billing information*" at bounding box center [784, 501] width 485 height 18
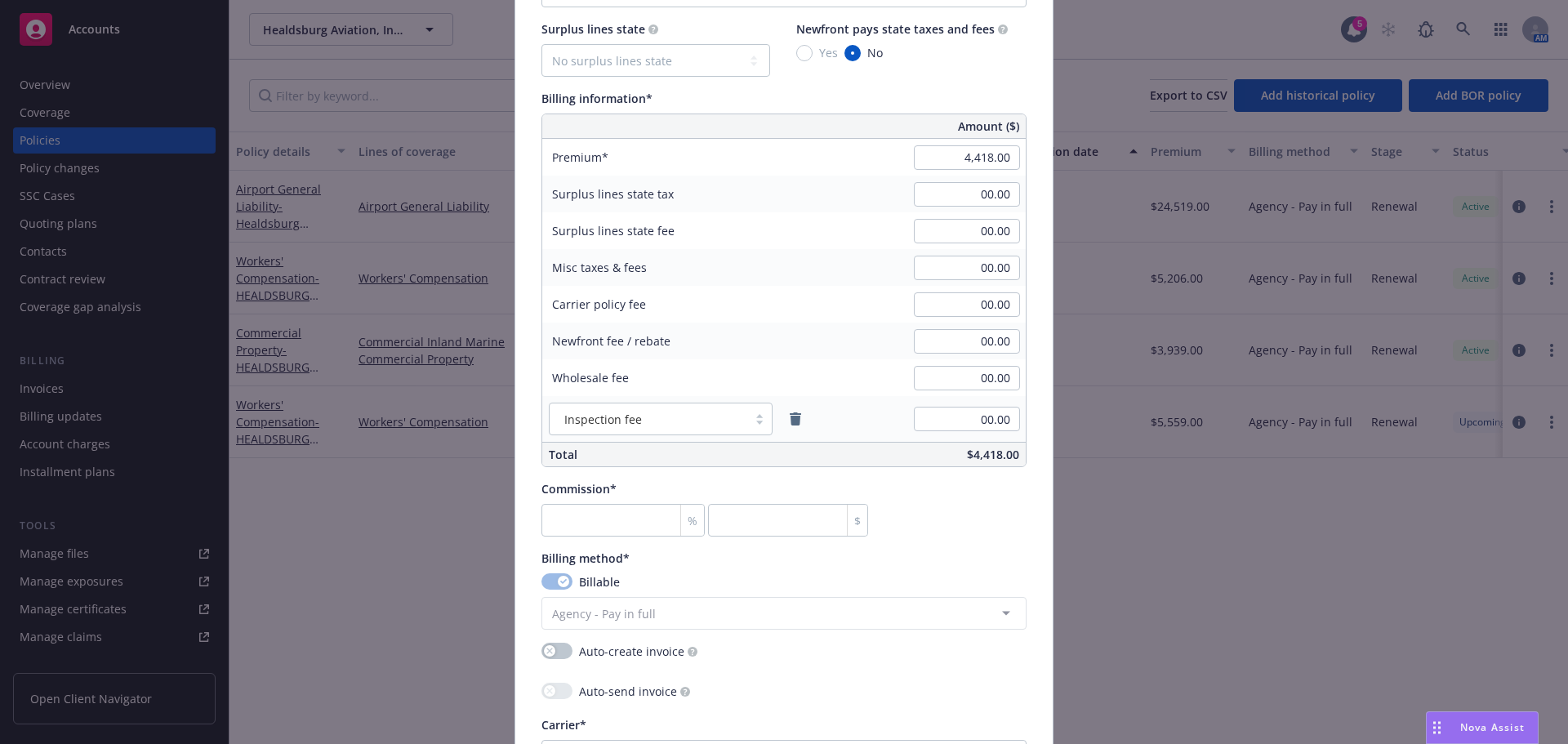
scroll to position [898, 0]
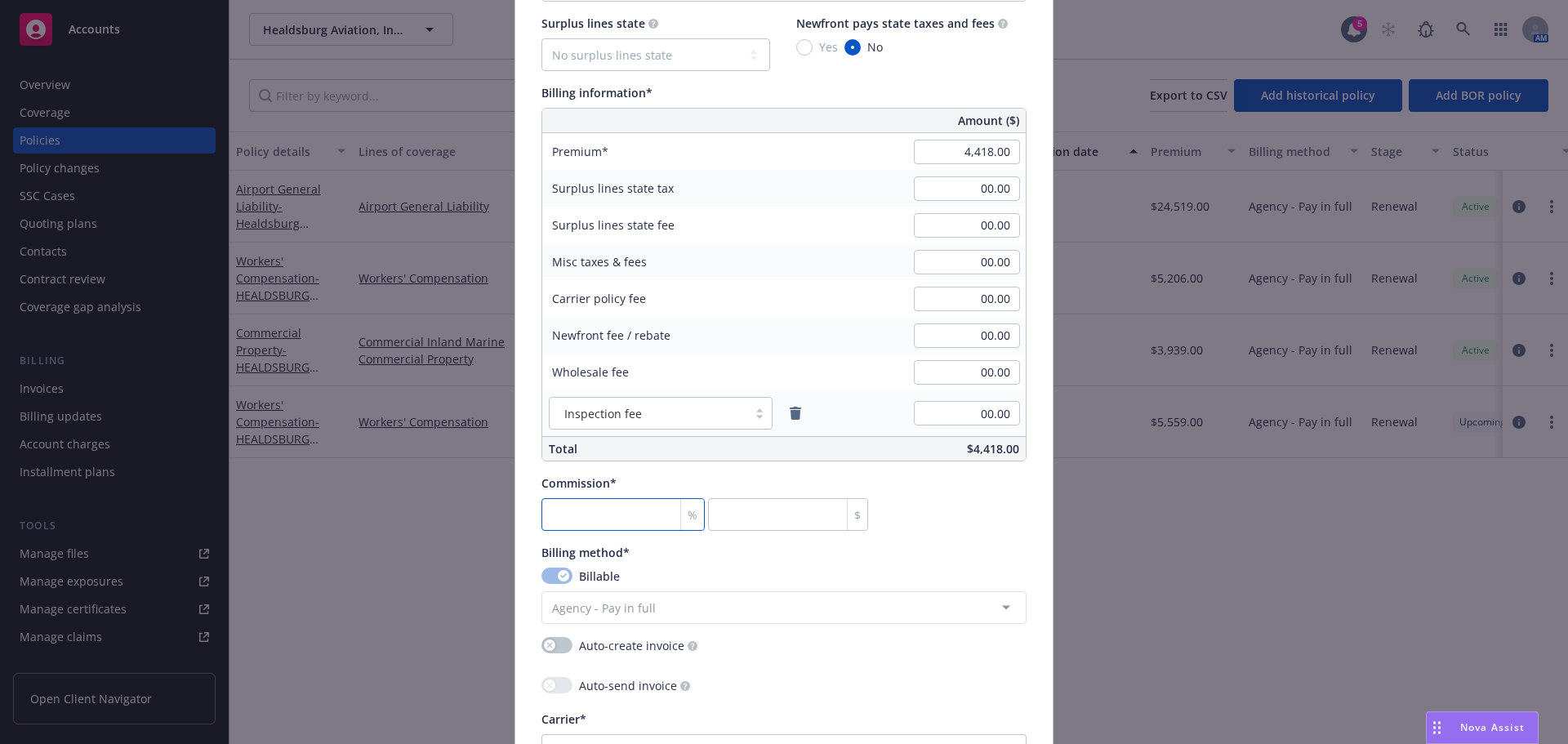
click at [605, 521] on input "number" at bounding box center [623, 514] width 163 height 32
type input "1"
type input "44.18"
type input "12"
type input "530.16"
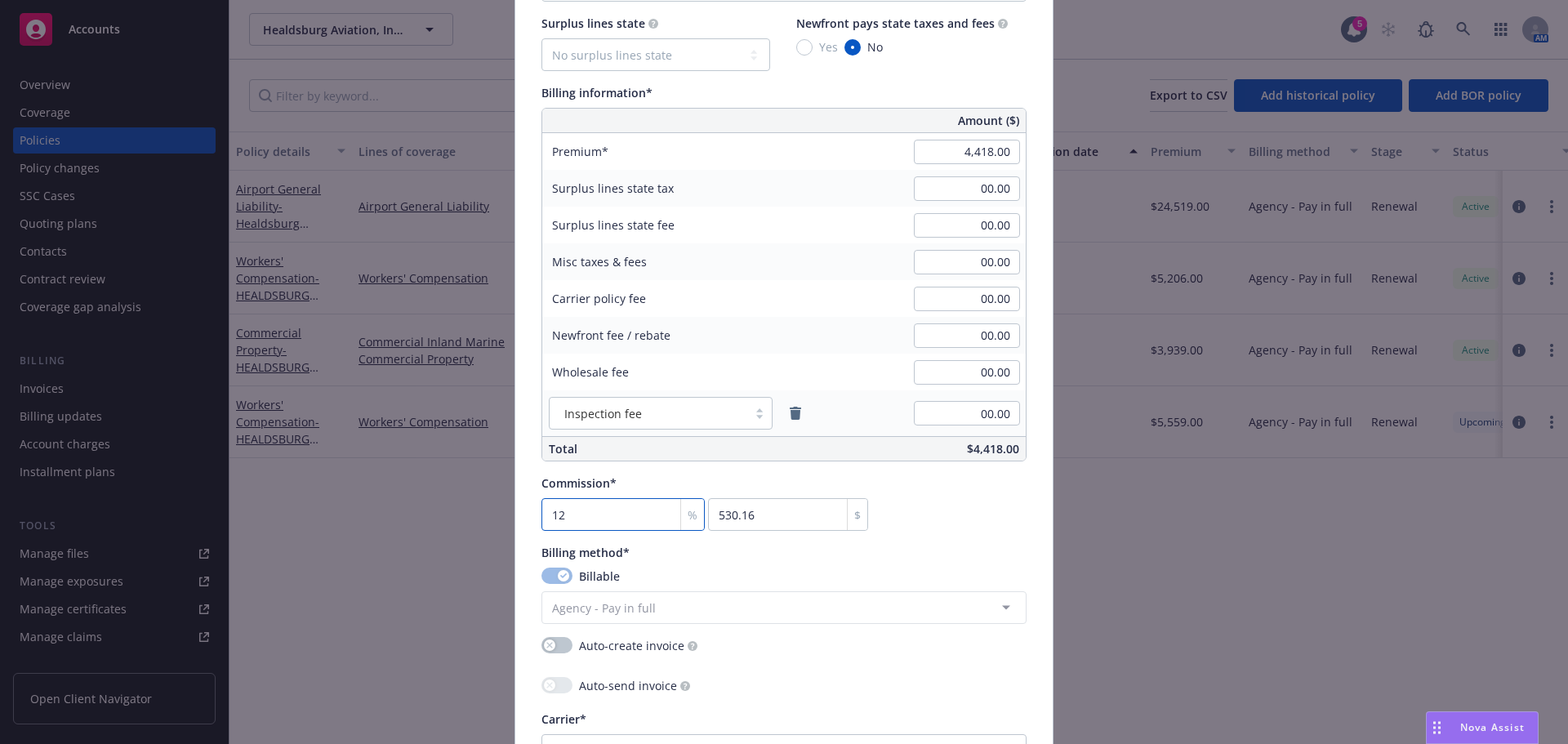
type input "12.5"
type input "552.25"
type input "12.5"
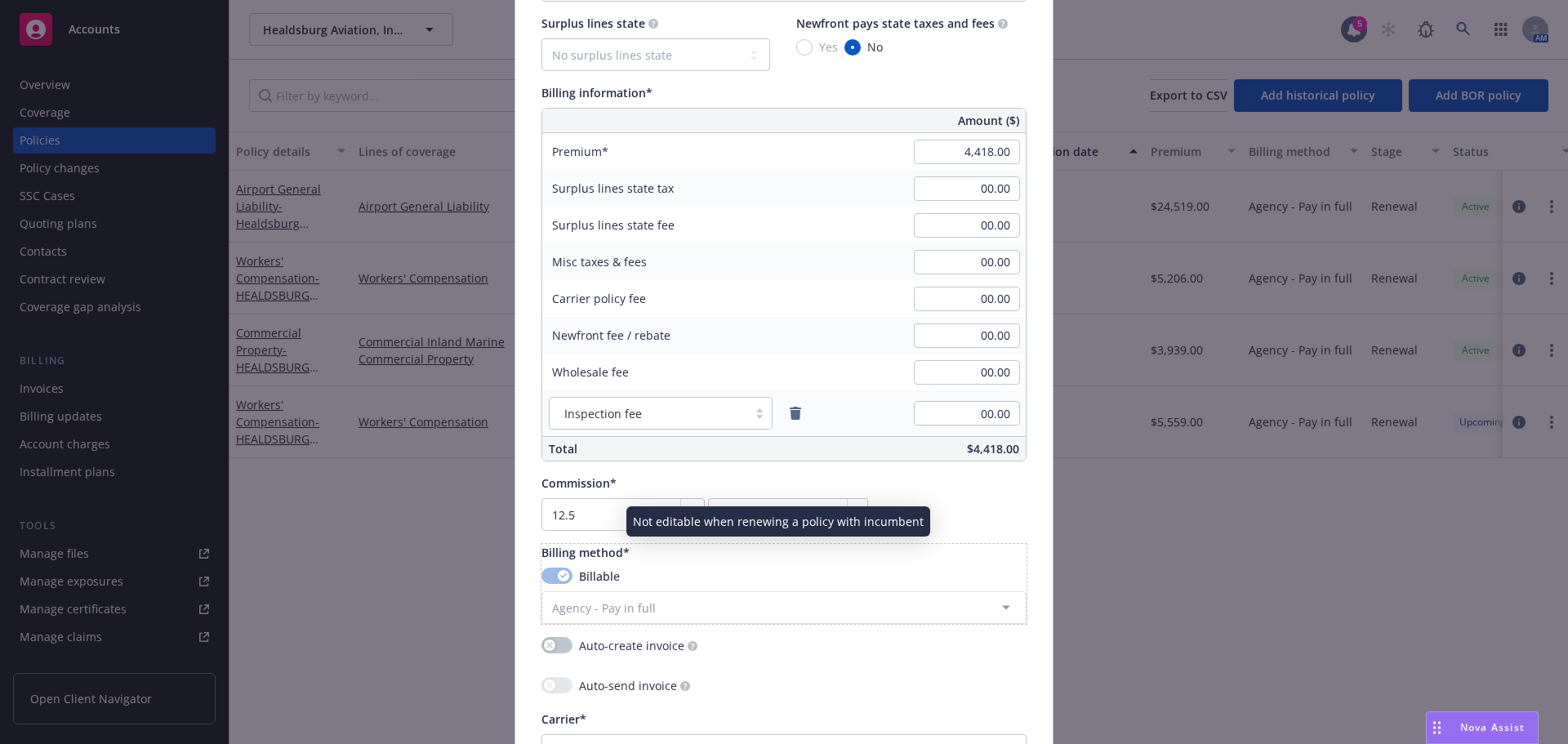
click at [804, 564] on div "Billing method* Billable Agency - Pay in full Agency - Financed Agency - Instal…" at bounding box center [784, 583] width 485 height 80
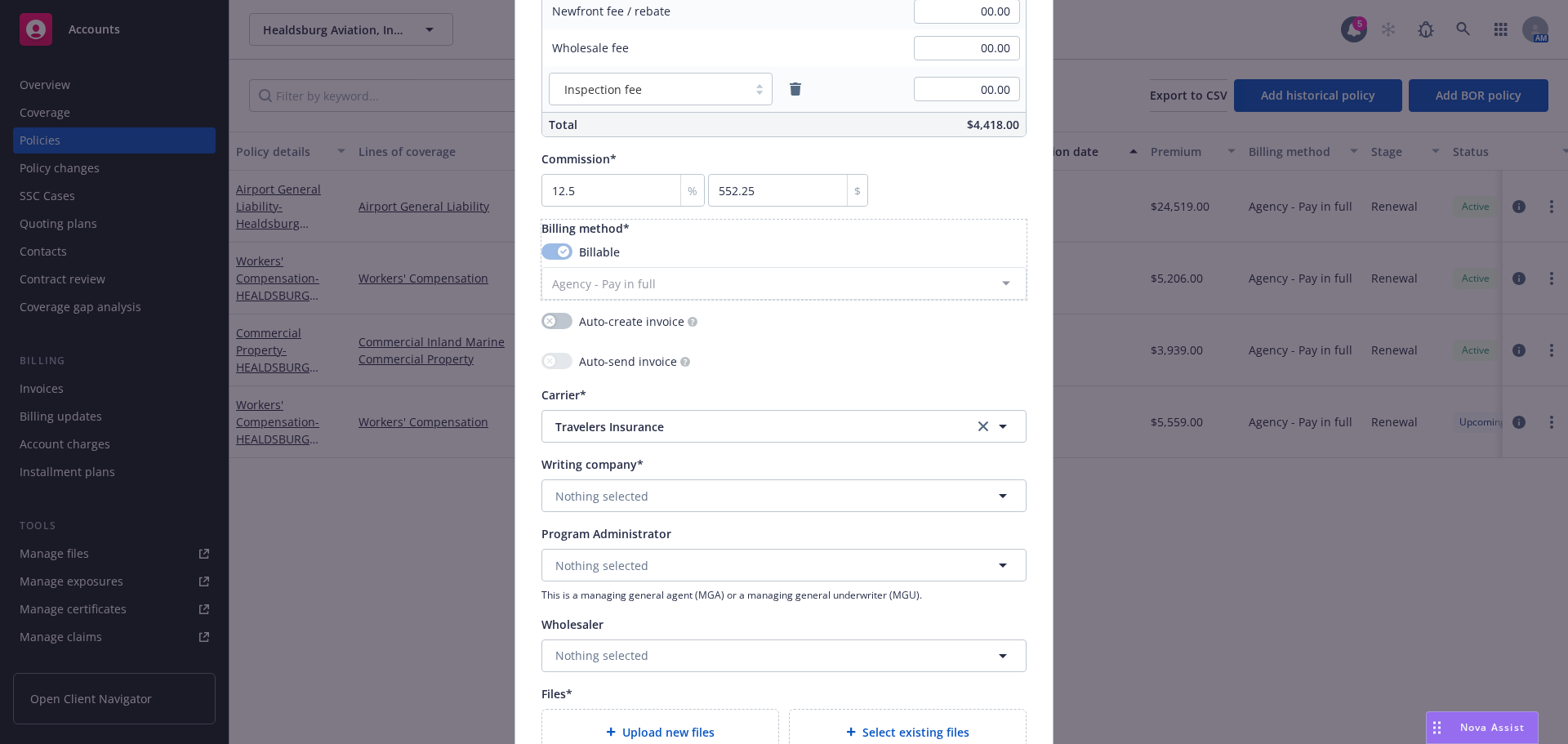
scroll to position [1225, 0]
click at [722, 497] on button "Nothing selected" at bounding box center [784, 492] width 485 height 32
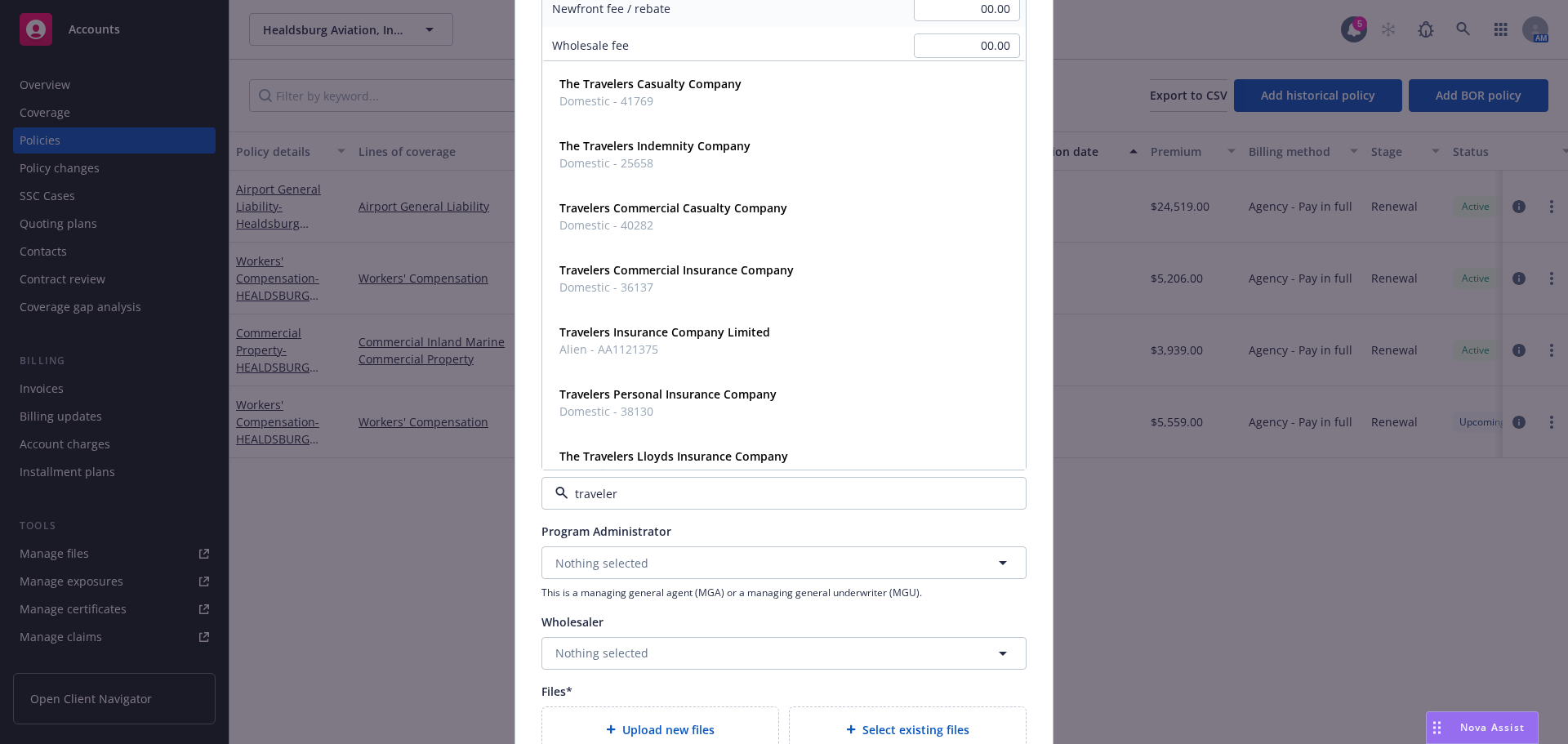
type input "travelers"
click at [711, 88] on strong "The Travelers Casualty Company" at bounding box center [649, 84] width 182 height 16
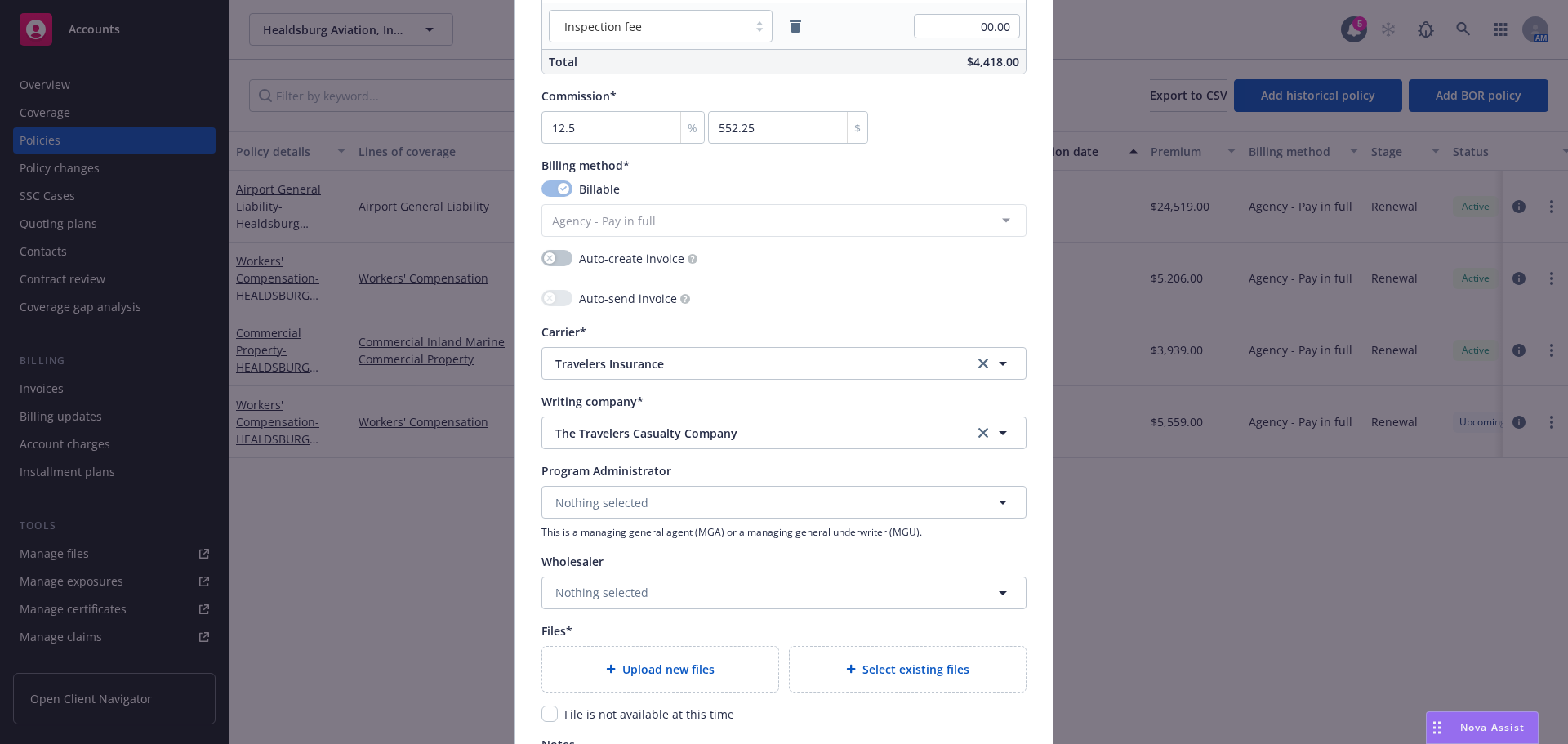
scroll to position [1551, 0]
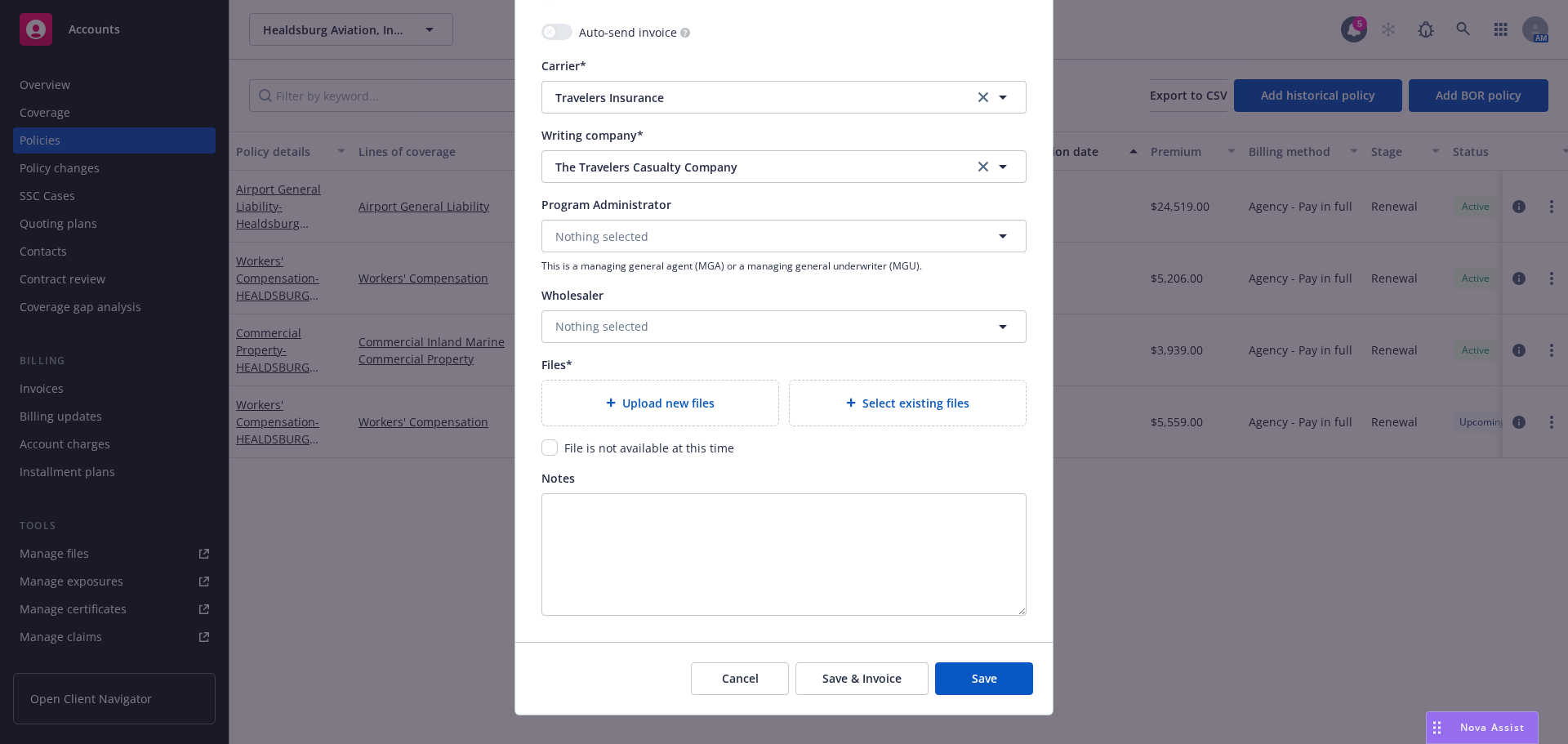
click at [627, 389] on div "Upload new files" at bounding box center [660, 403] width 236 height 45
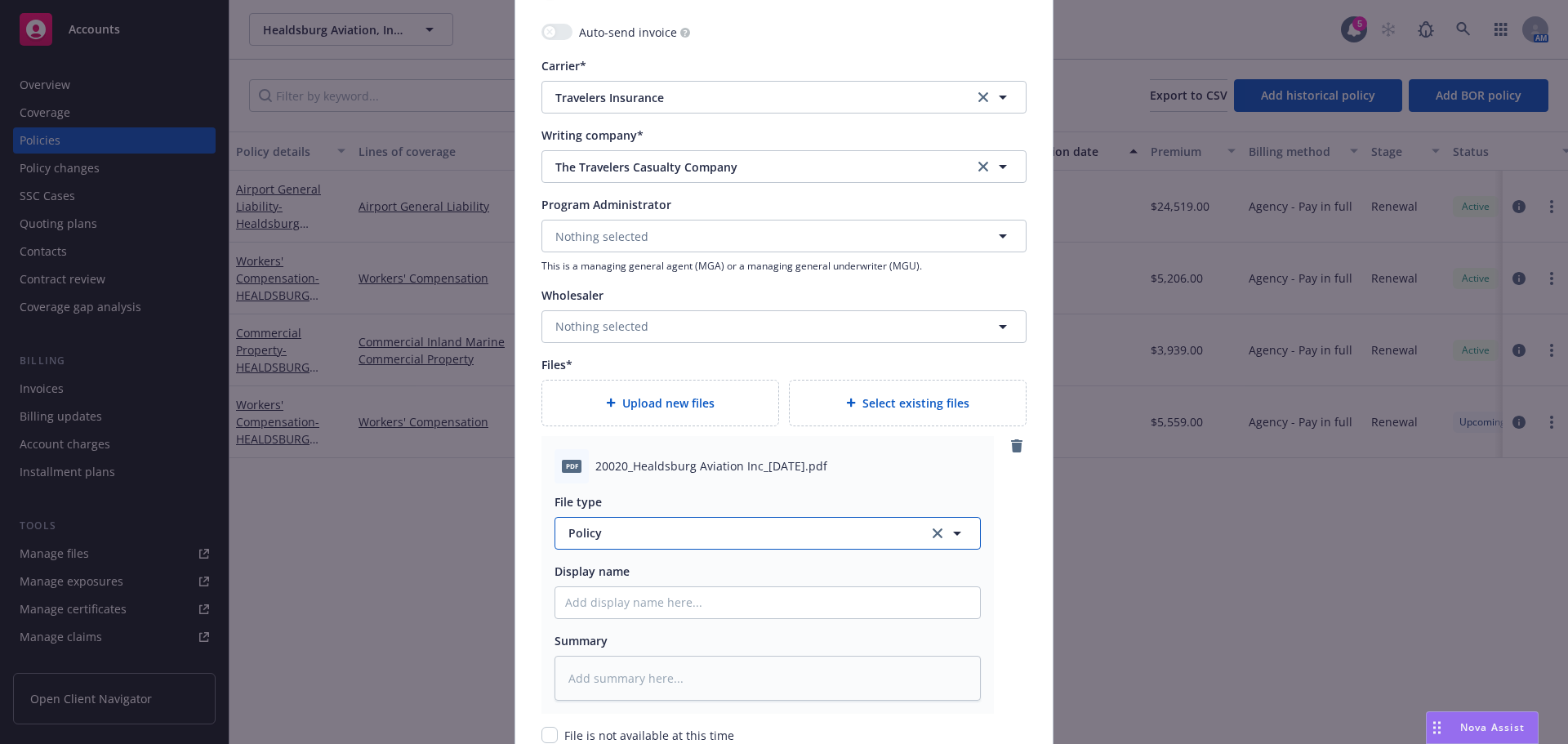
click at [653, 548] on button "Policy" at bounding box center [768, 533] width 426 height 32
type input "quote"
click at [658, 433] on div "Quote" at bounding box center [768, 444] width 405 height 24
click at [584, 600] on input "Policy display name" at bounding box center [768, 602] width 425 height 31
type textarea "x"
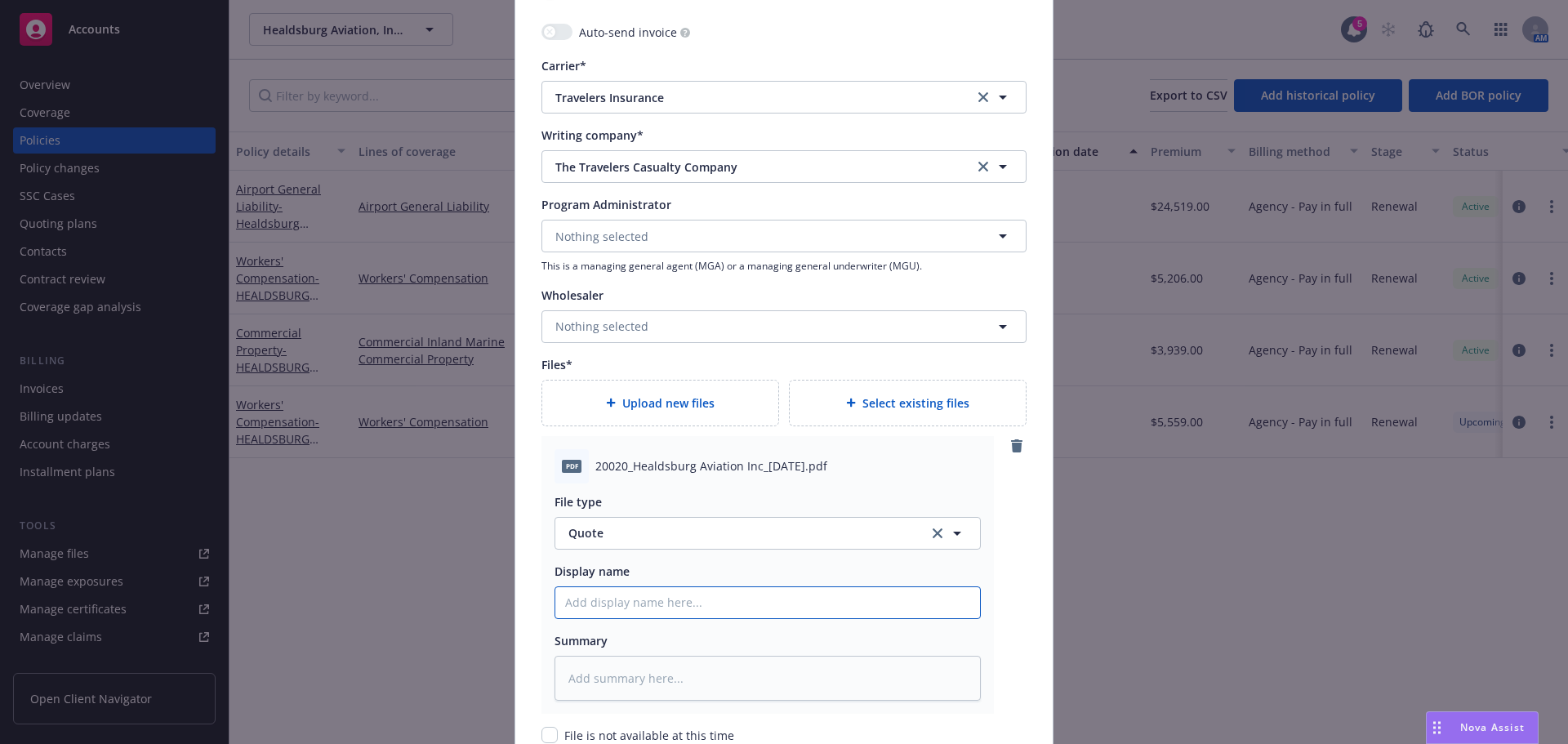
type input "2"
type textarea "x"
type input "25"
type textarea "x"
type input "25/"
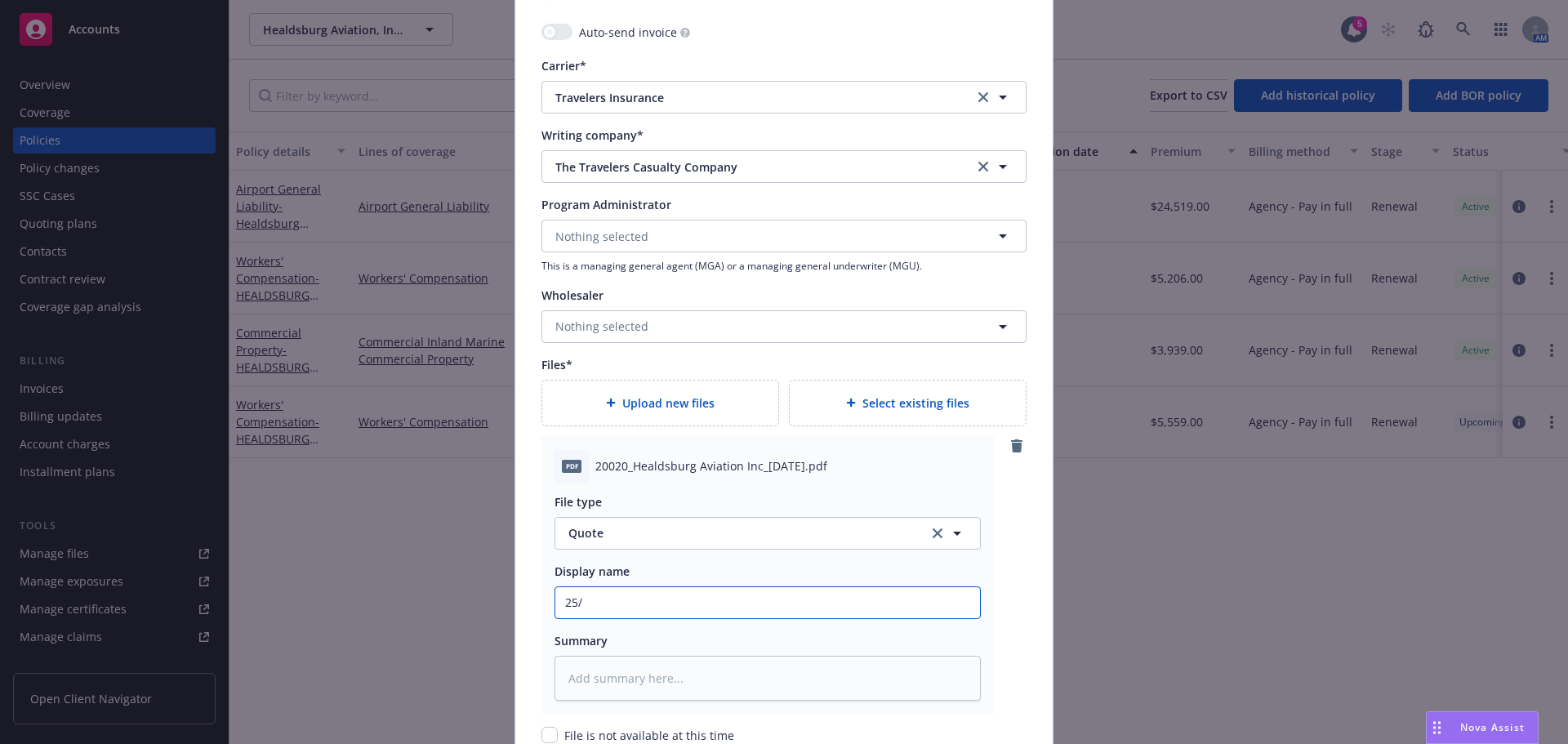
type textarea "x"
type input "25/2"
type textarea "x"
type input "25/26"
type textarea "x"
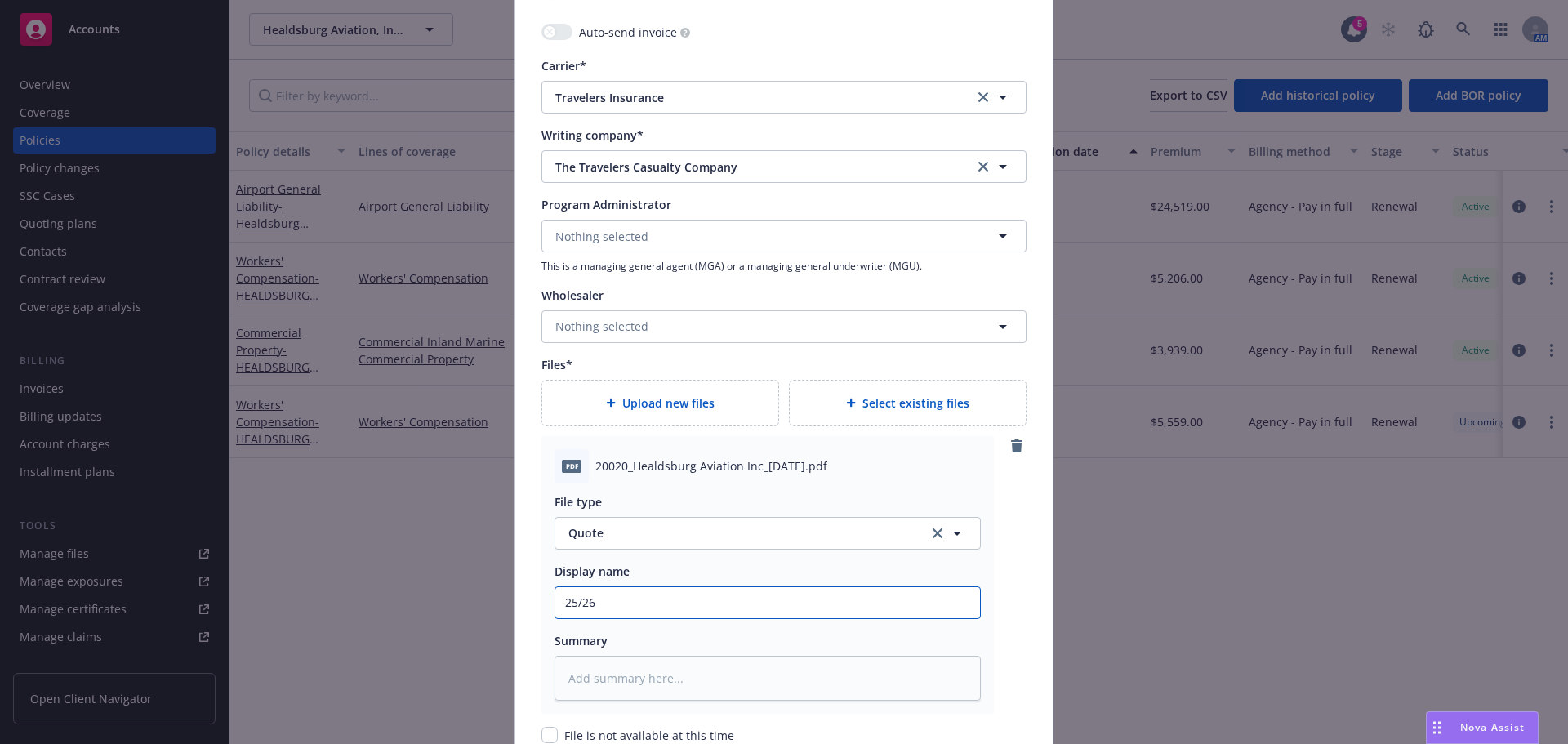
type input "25/26"
type textarea "x"
type input "25/26 C"
type textarea "x"
type input "25/26 Co"
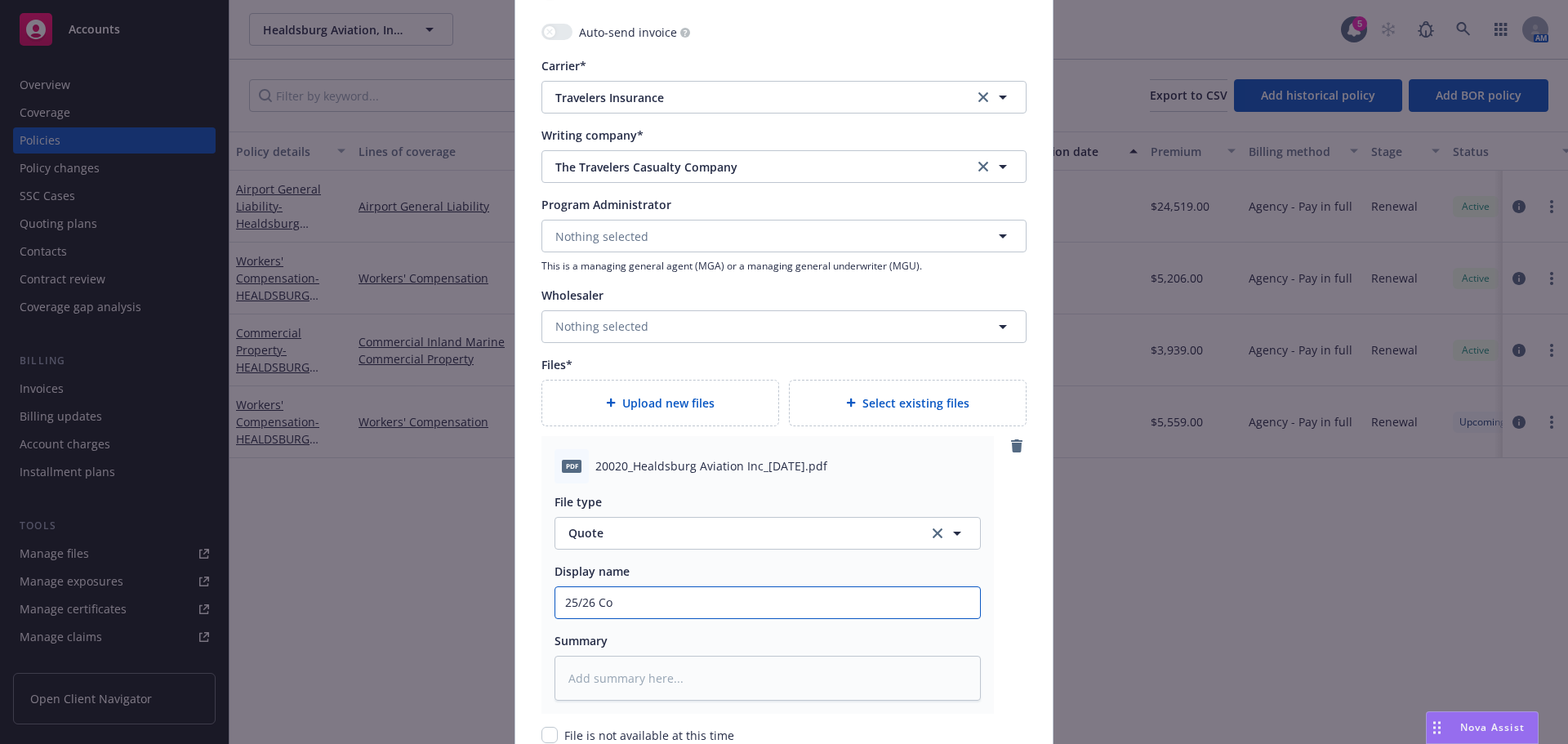
type textarea "x"
type input "25/26 Com"
type textarea "x"
type input "25/26 Comm"
type textarea "x"
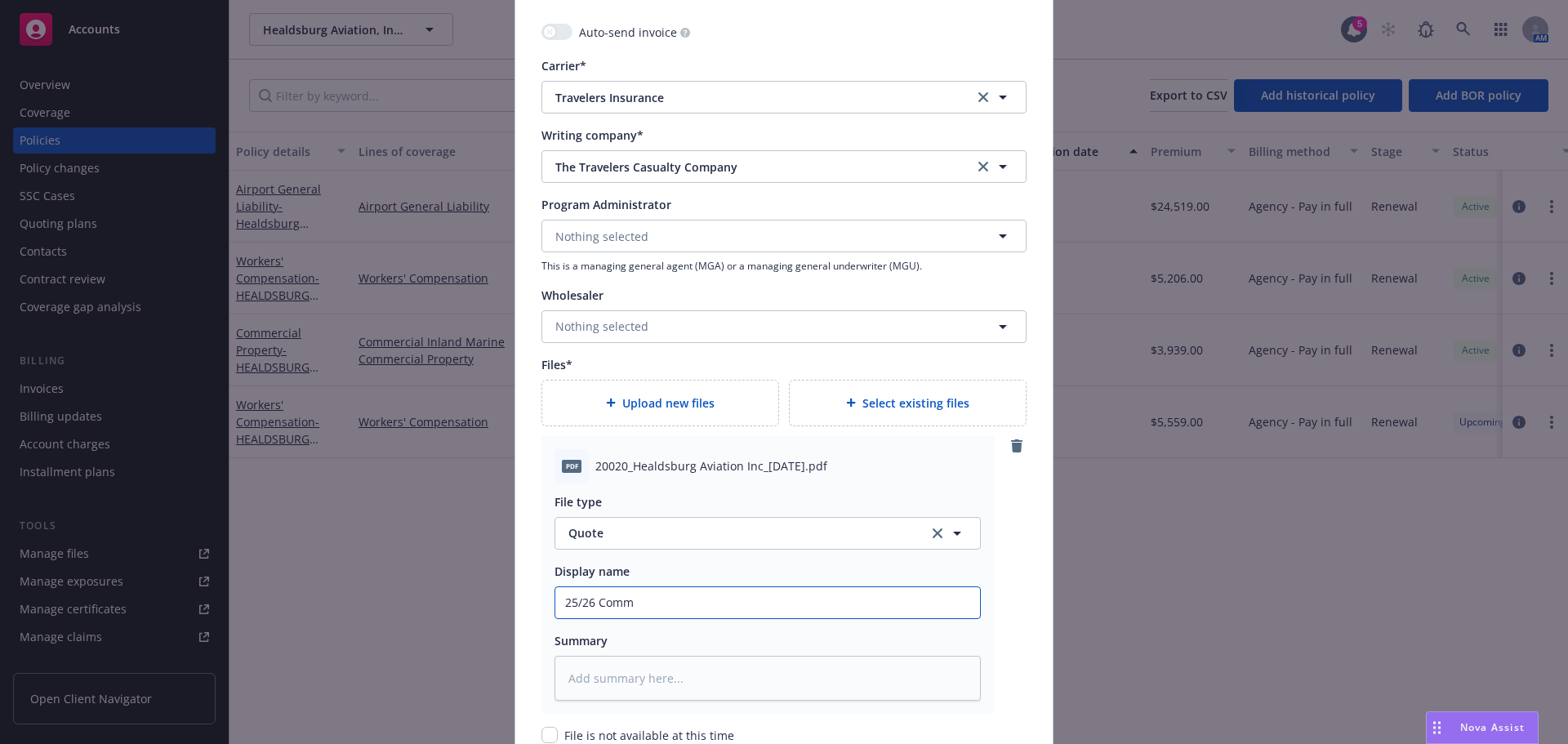
type input "25/26 Comm"
type textarea "x"
type input "25/26 Comm P"
type textarea "x"
type input "25/26 Comm Pr"
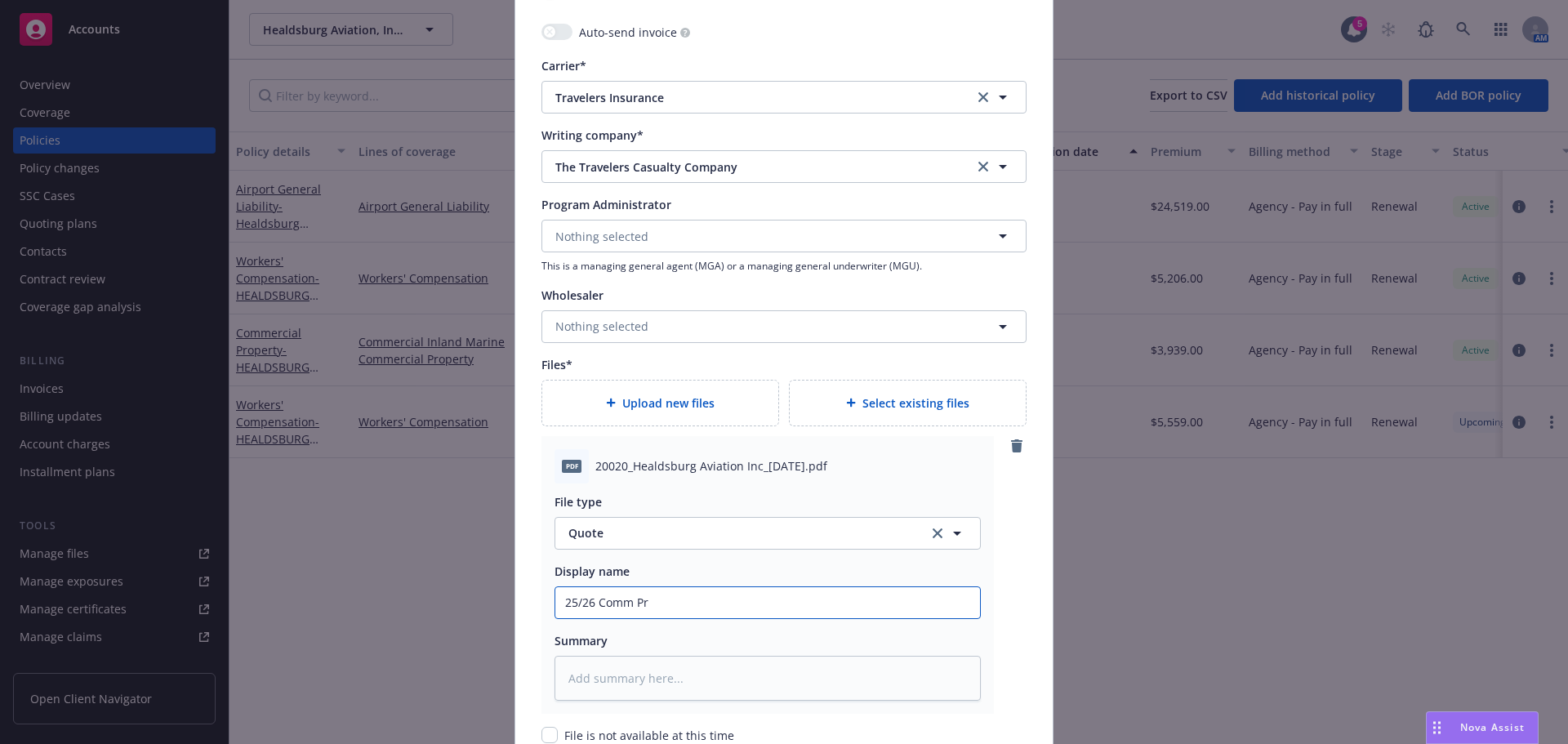
type textarea "x"
type input "25/26 Comm Pro"
type textarea "x"
type input "25/26 Comm Prop"
type textarea "x"
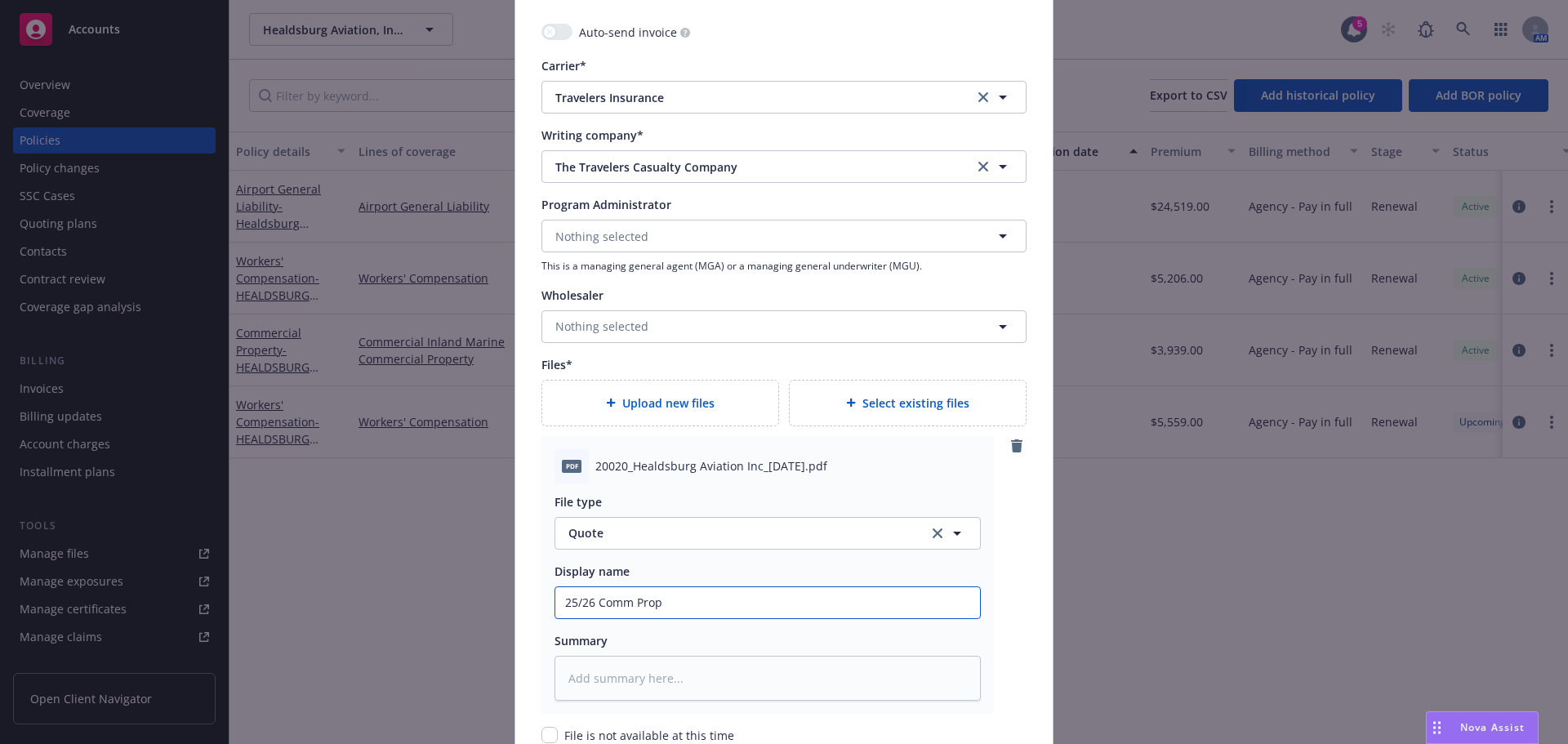
type input "25/26 Comm Prop T"
type textarea "x"
type input "25/26 Comm Prop Tr"
type textarea "x"
type input "25/26 Comm Prop Tra"
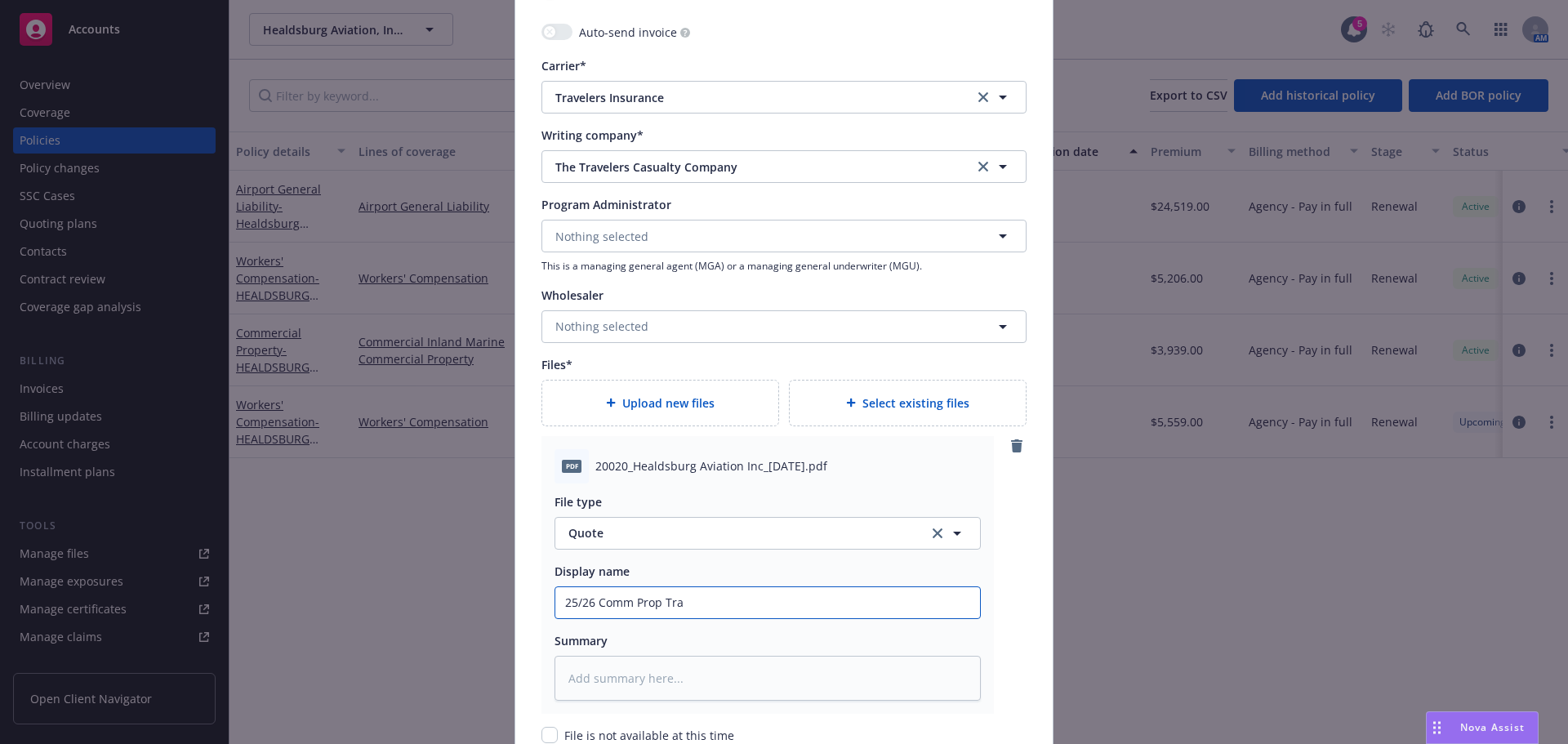
type textarea "x"
type input "25/26 Comm Prop Trav"
type textarea "x"
type input "25/26 Comm Prop Trave"
type textarea "x"
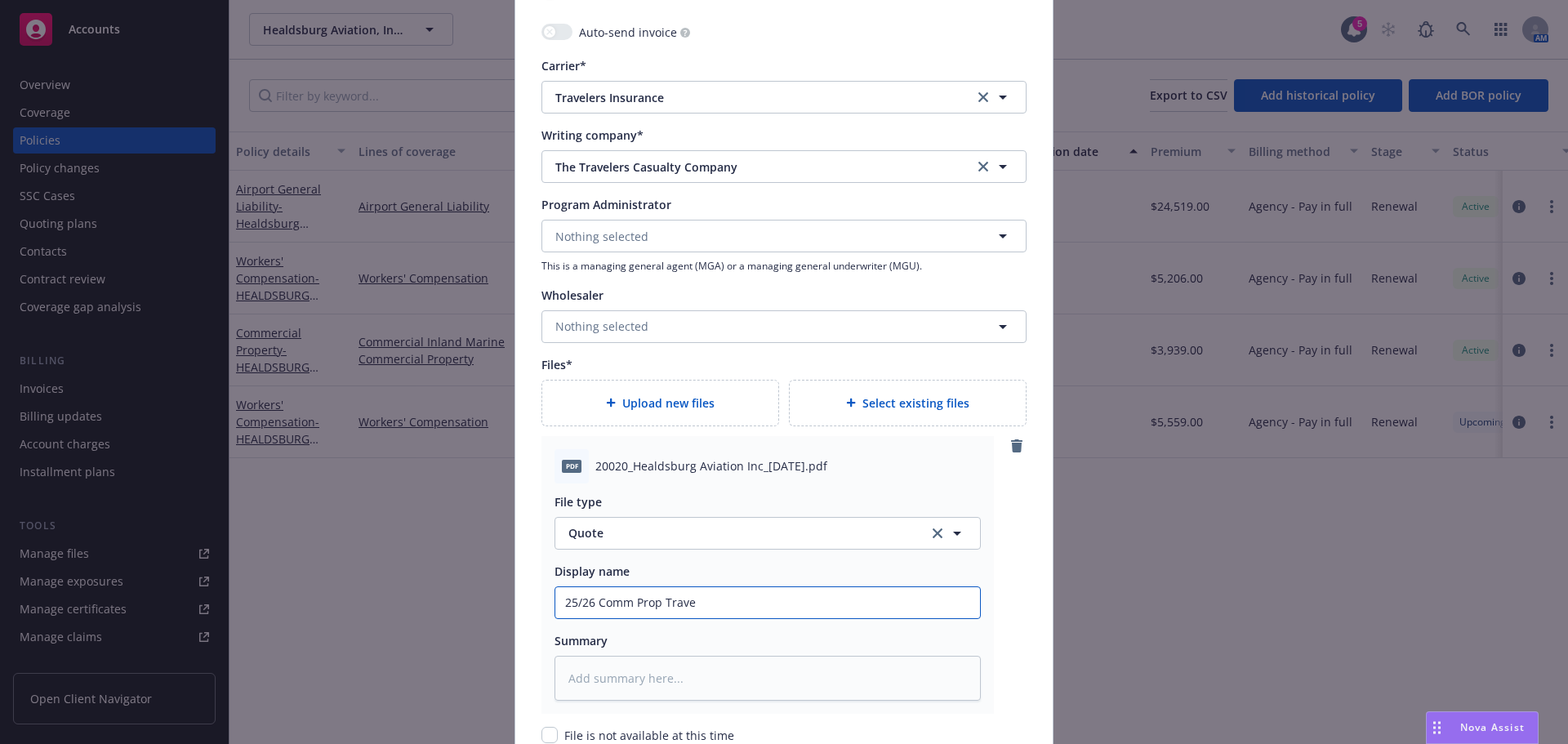
type input "25/26 Comm Prop Travel"
type textarea "x"
type input "25/26 Comm Prop Travele"
type textarea "x"
type input "25/26 Comm Prop Traveler"
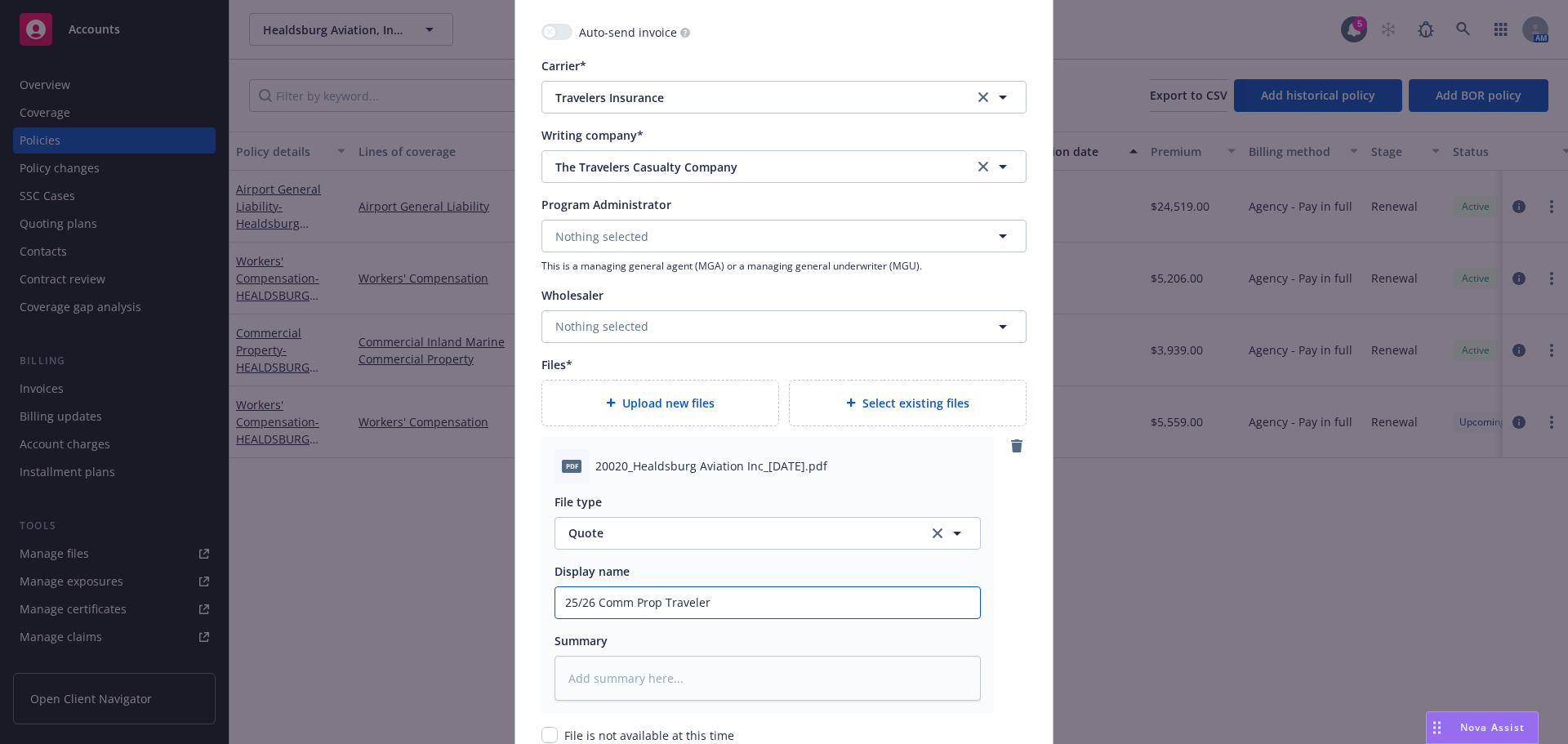
type textarea "x"
type input "25/26 Comm Prop Travelers"
type textarea "x"
type input "25/26 Comm Prop Travelers"
type textarea "x"
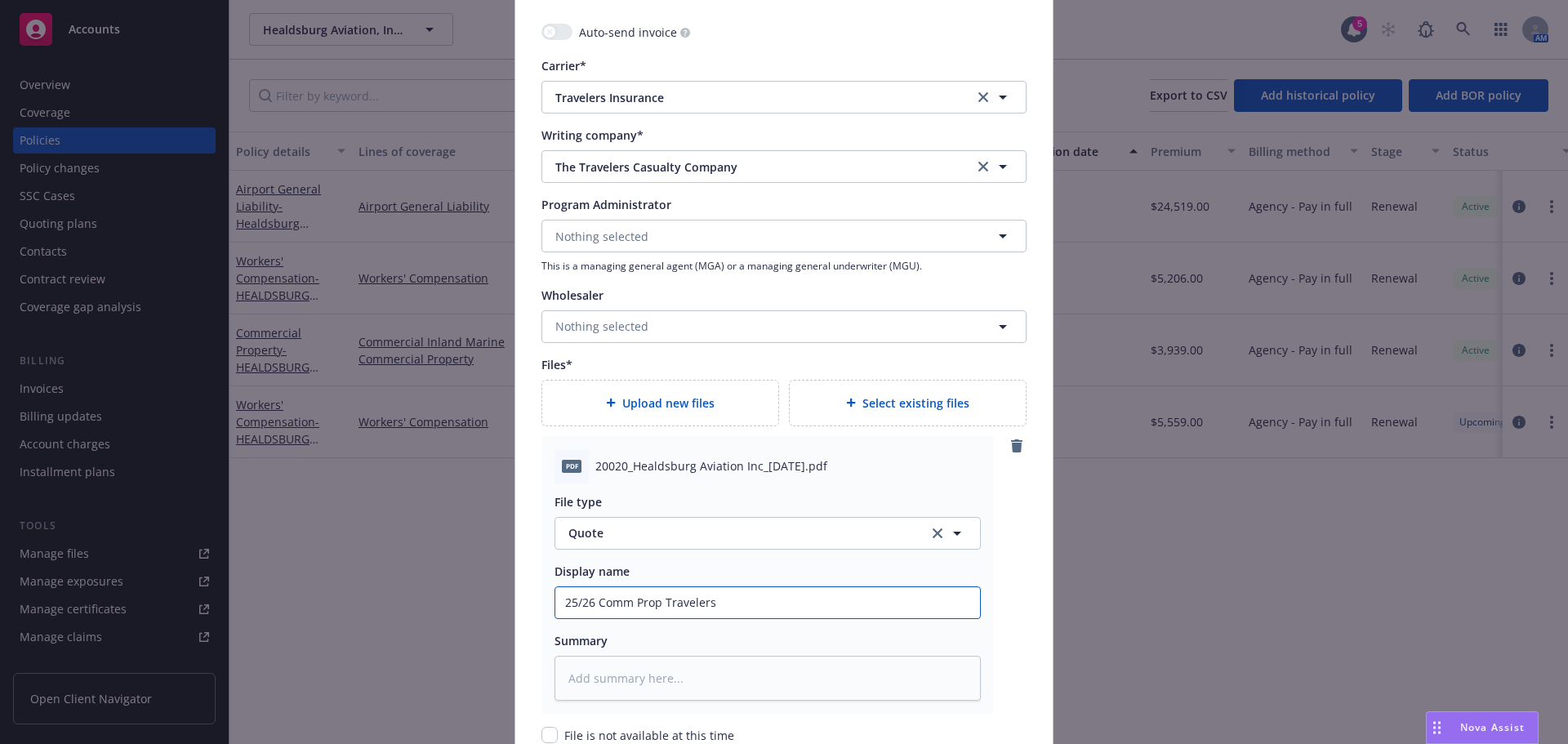
type input "25/26 Comm Prop Travelers R"
type textarea "x"
click at [584, 600] on input "25/26 Comm Prop Travelers RQ" at bounding box center [768, 602] width 425 height 31
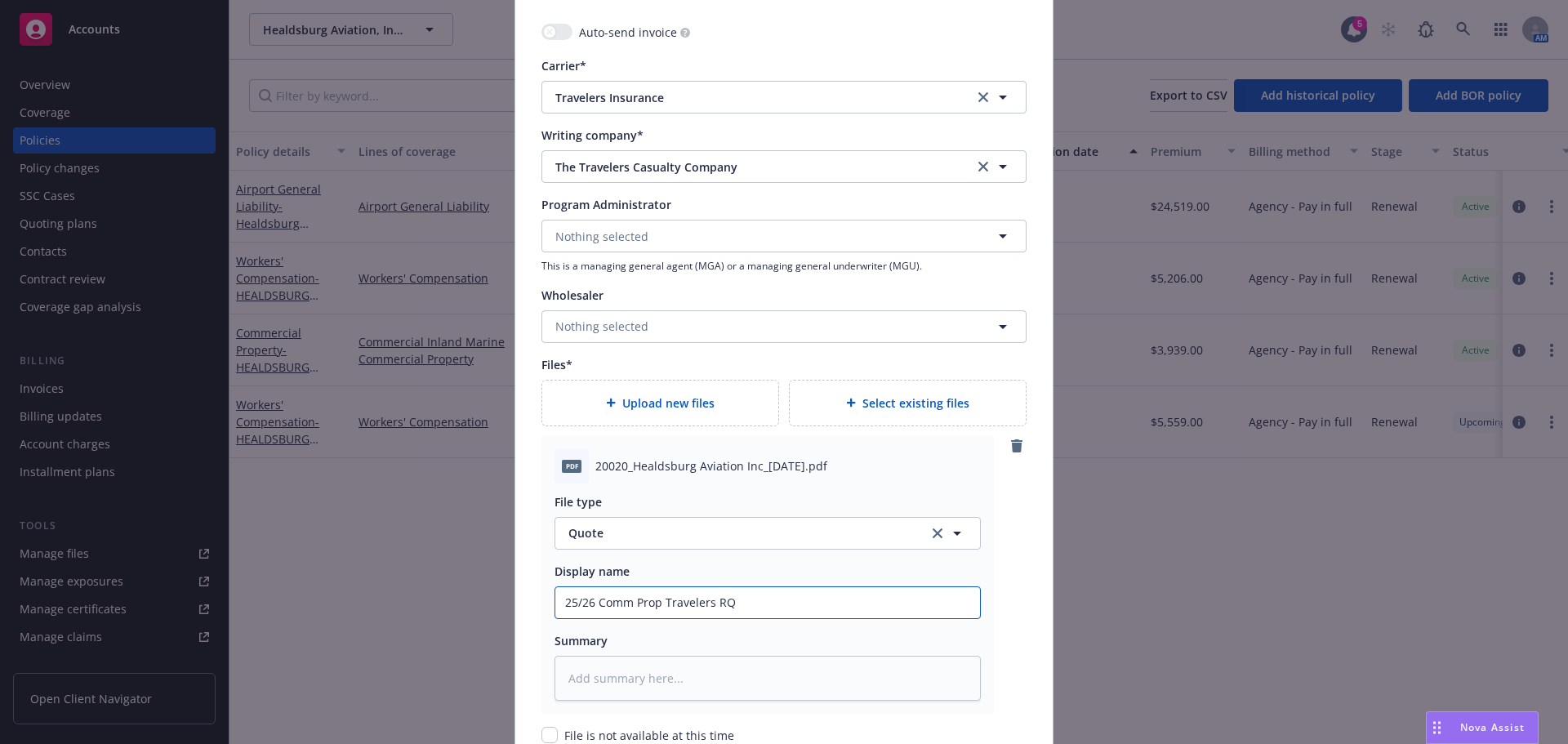
type input "25/26 Comm Prop Travelers RQ"
click at [573, 678] on textarea at bounding box center [768, 677] width 426 height 45
paste textarea "25/26 Comm Prop Travelers RQ"
type textarea "x"
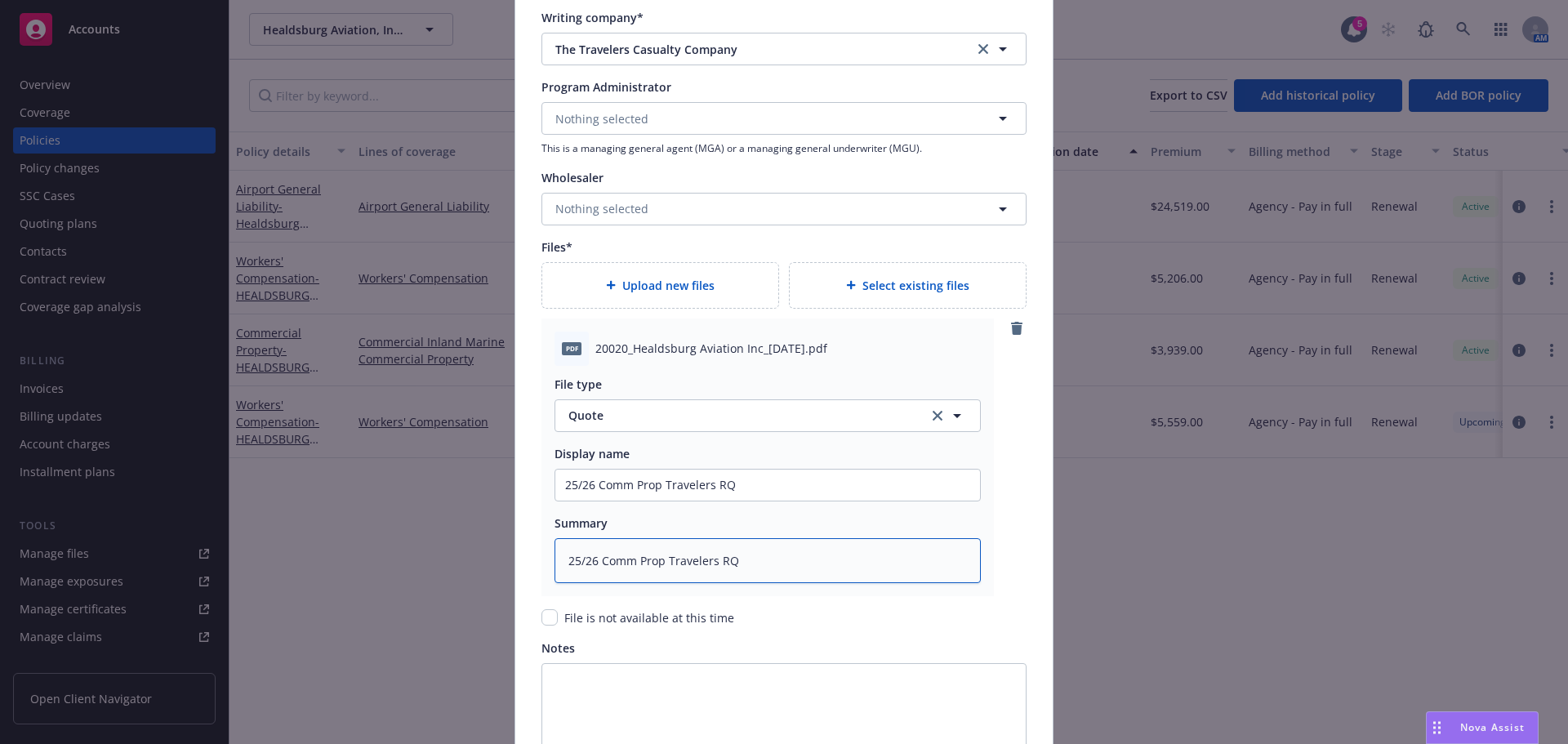
scroll to position [1862, 0]
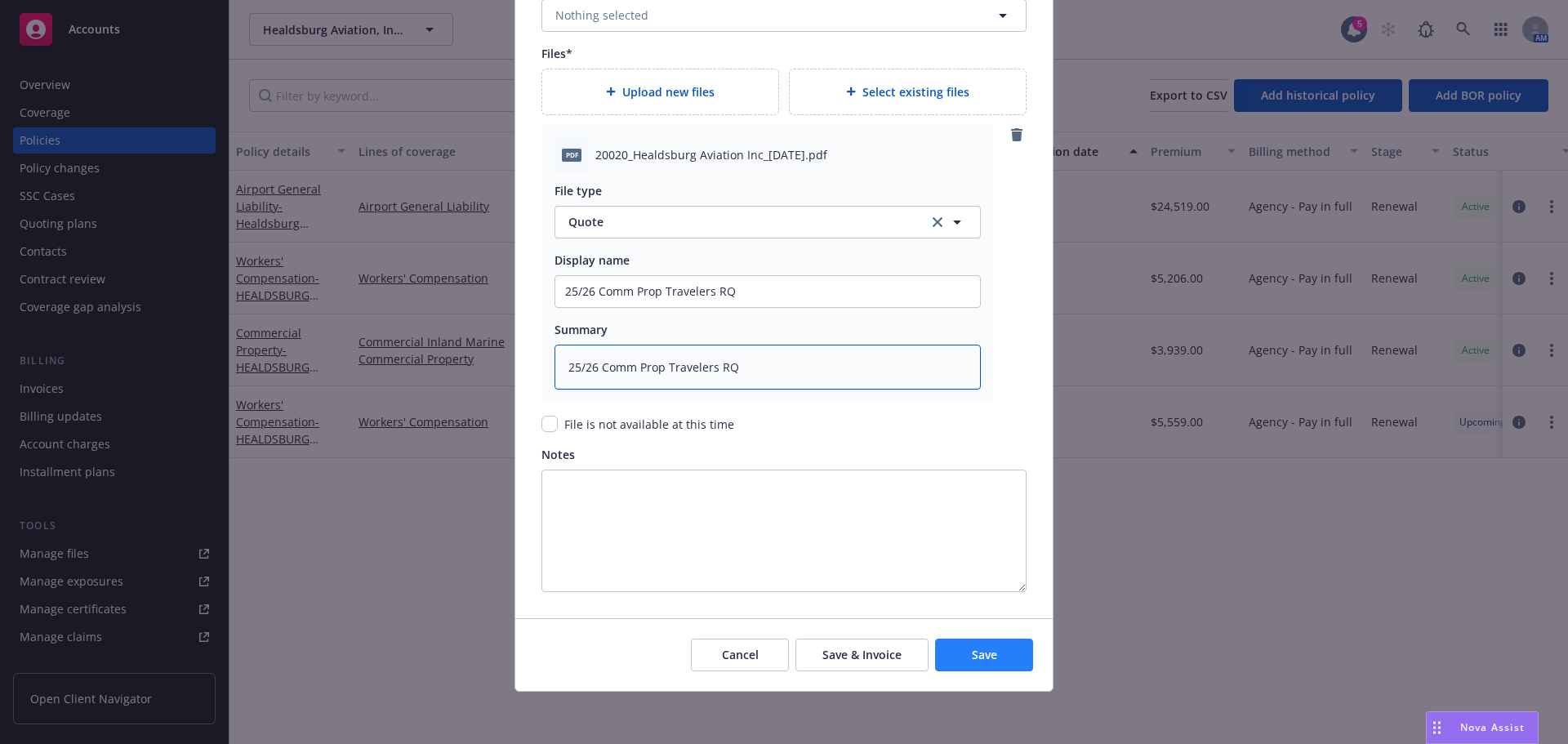
type textarea "25/26 Comm Prop Travelers RQ"
click at [975, 664] on button "Save" at bounding box center [984, 655] width 98 height 32
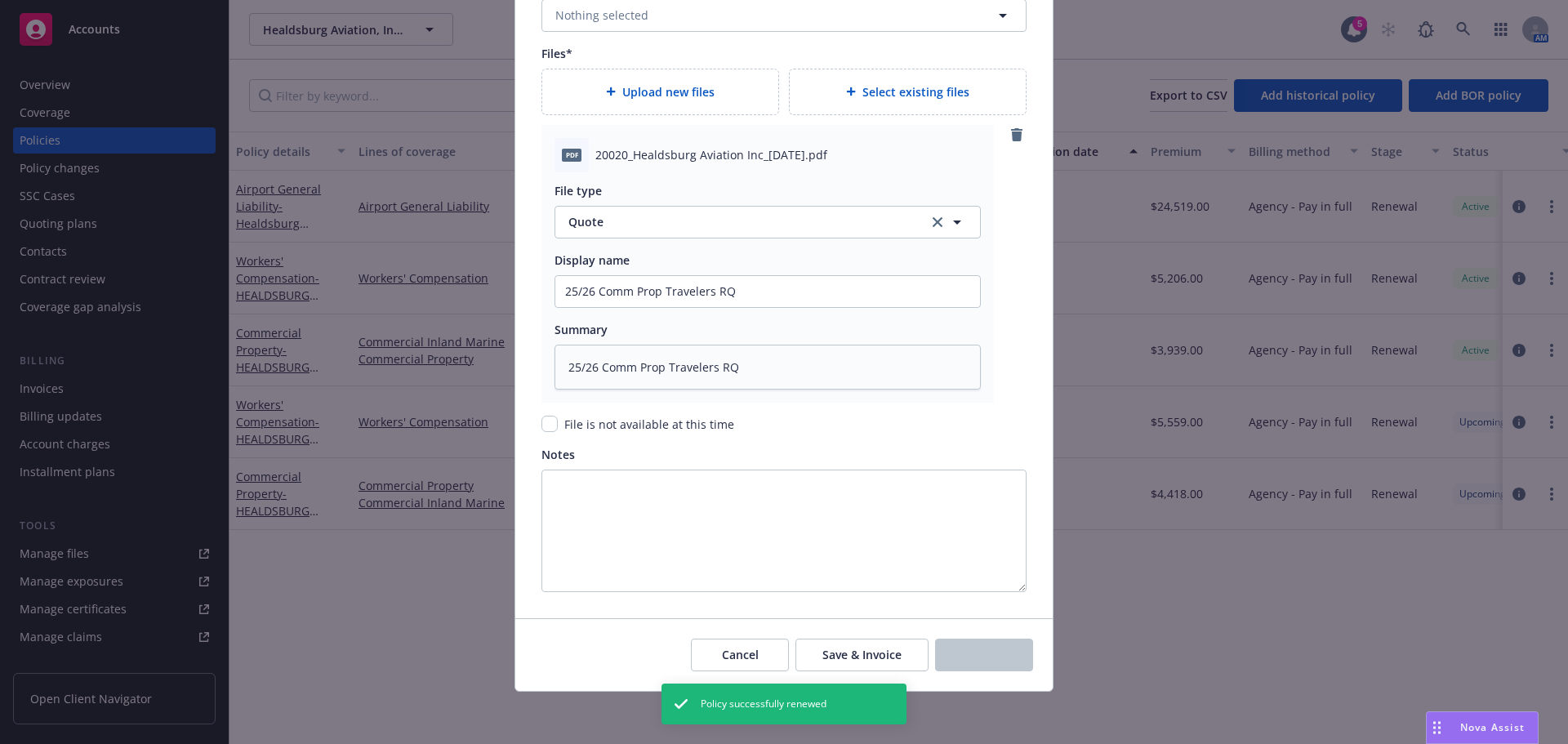
type textarea "x"
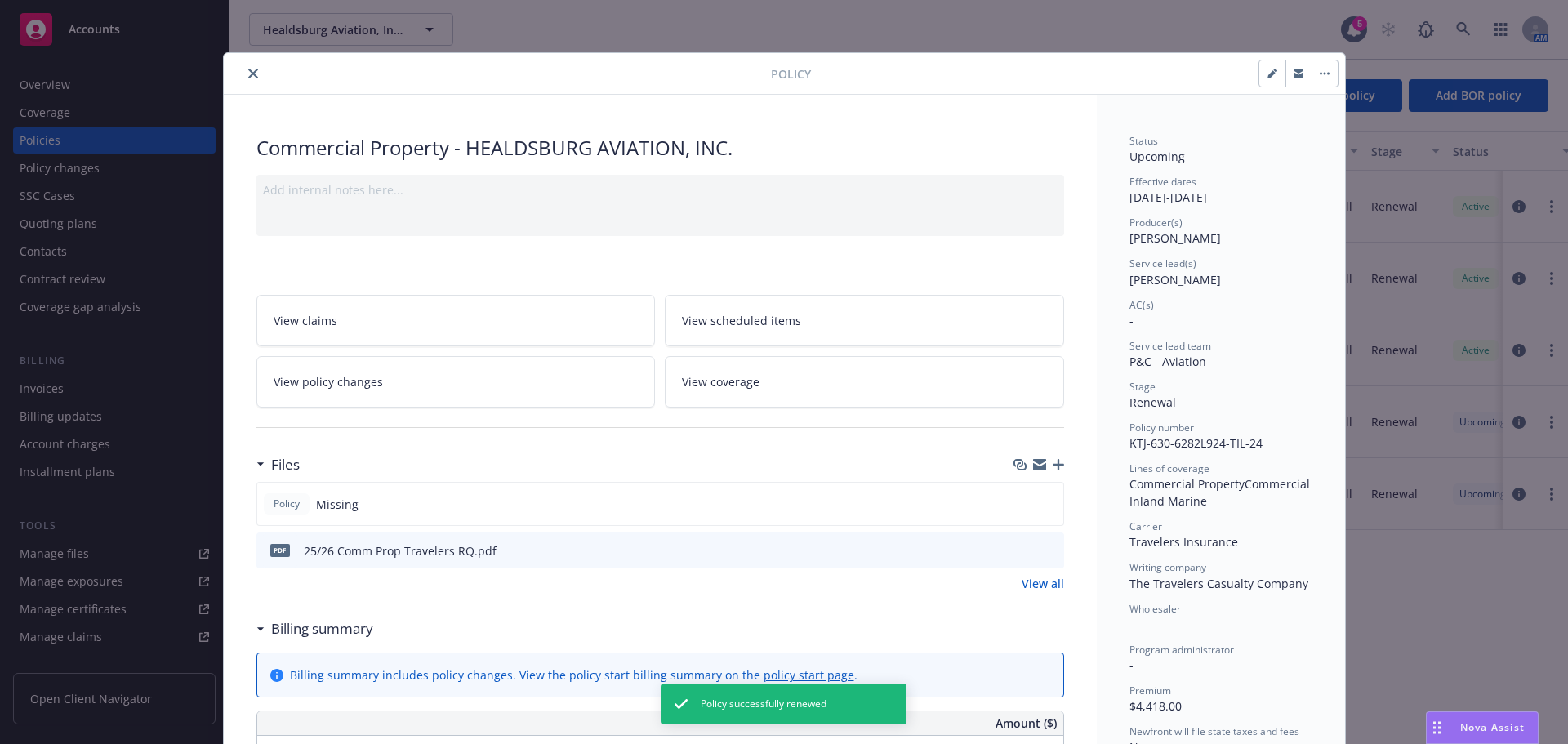
click at [250, 72] on icon "close" at bounding box center [253, 73] width 10 height 10
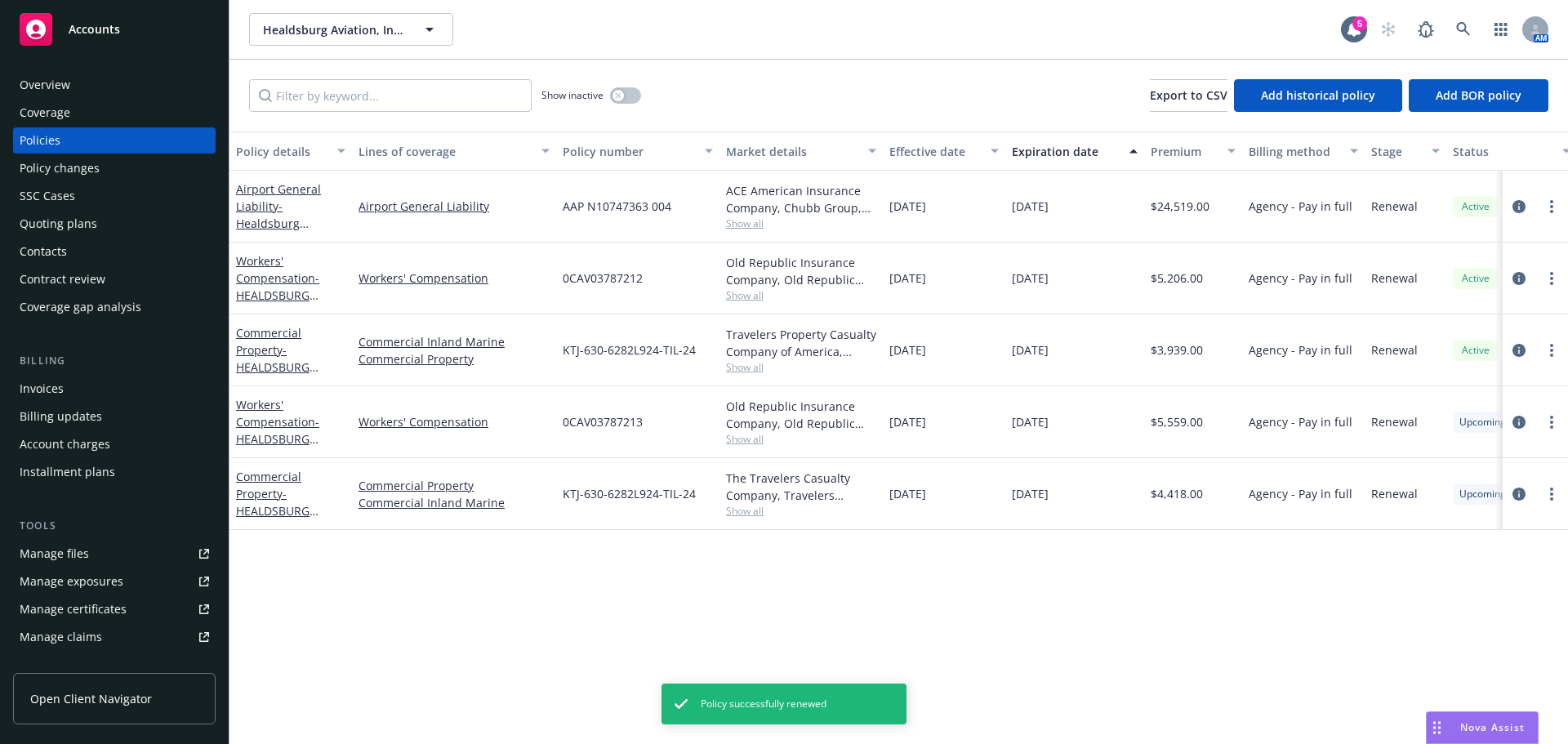
click at [51, 378] on div "Invoices" at bounding box center [41, 389] width 44 height 26
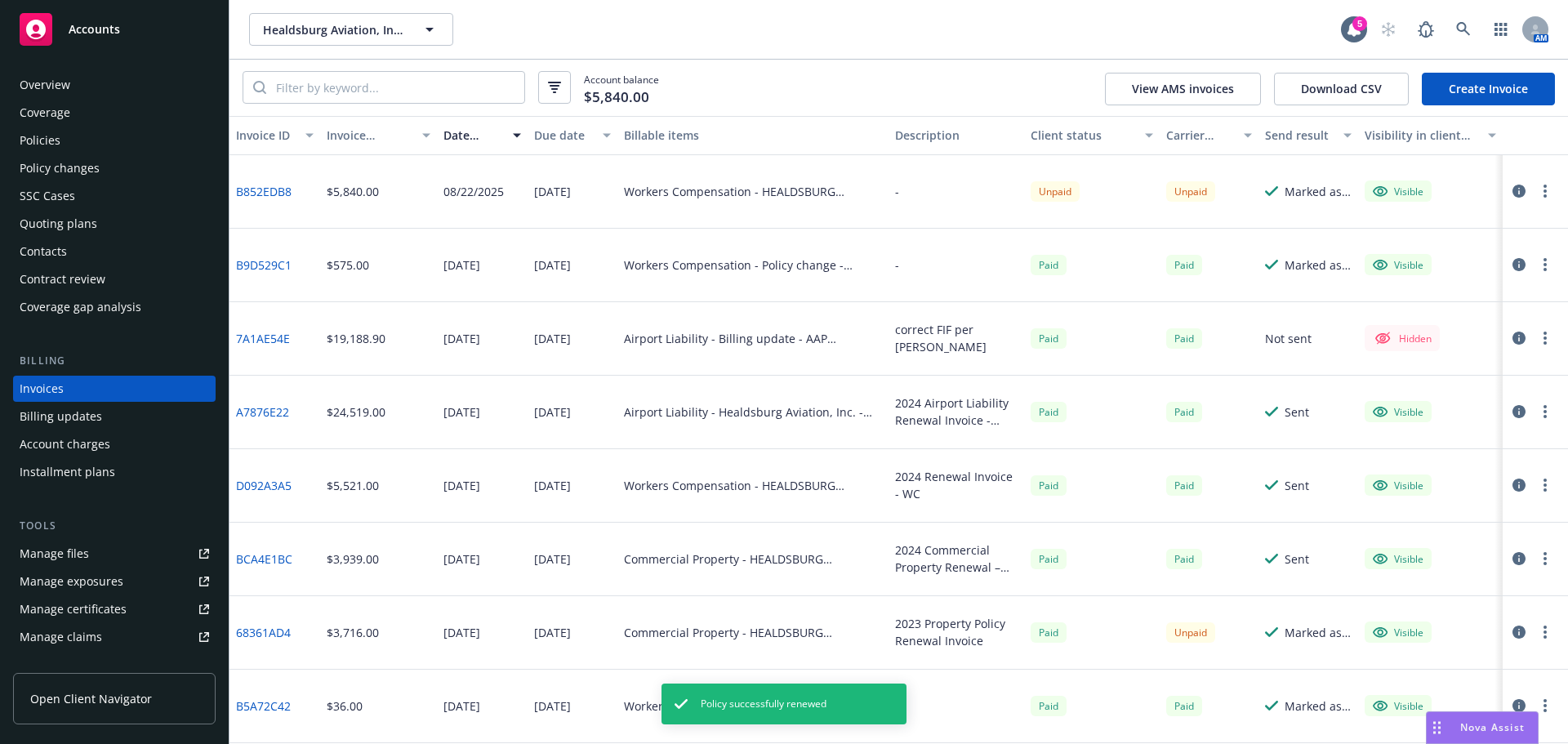
click at [1469, 85] on link "Create Invoice" at bounding box center [1488, 89] width 133 height 32
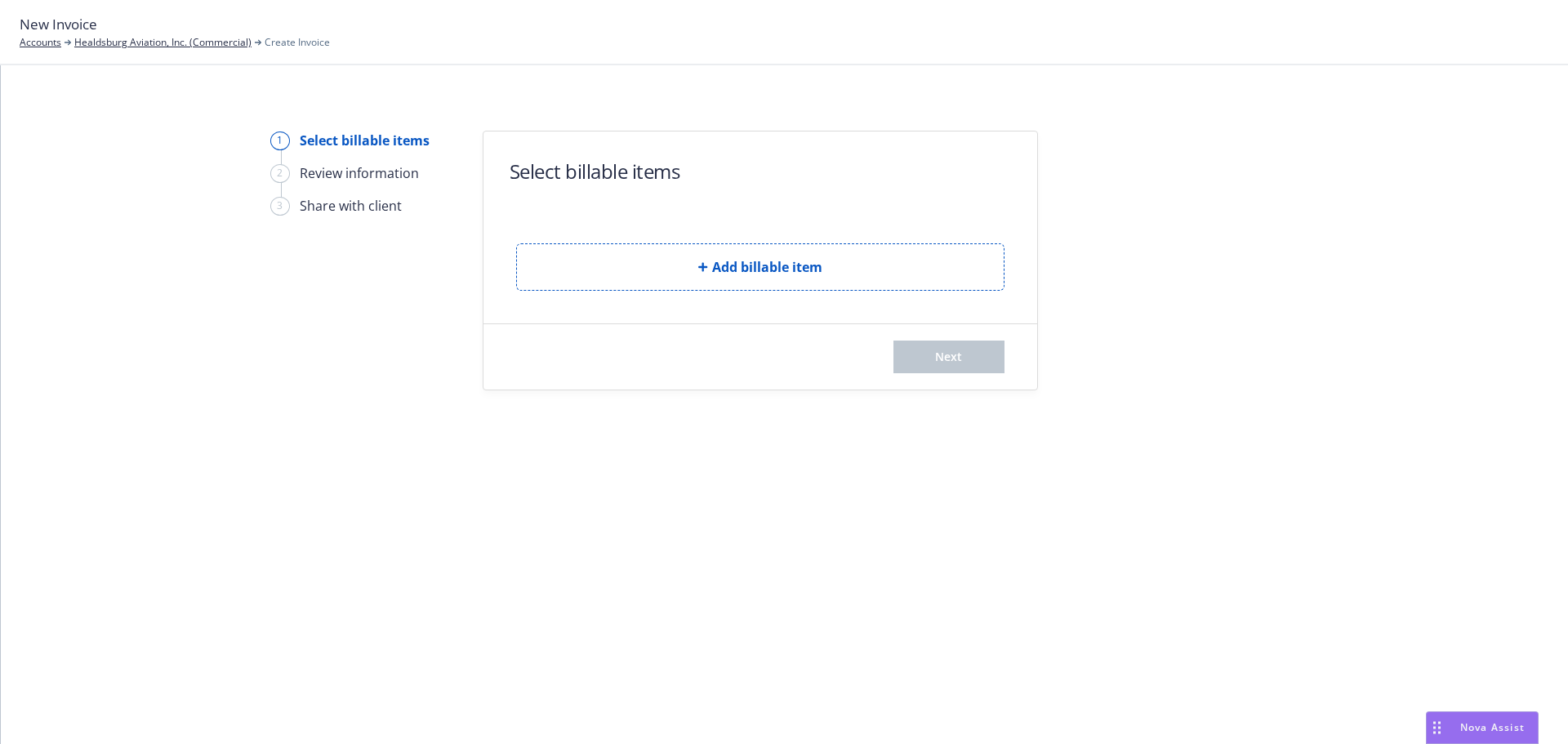
click at [699, 296] on form "Select billable items Add billable item Next" at bounding box center [760, 261] width 554 height 258
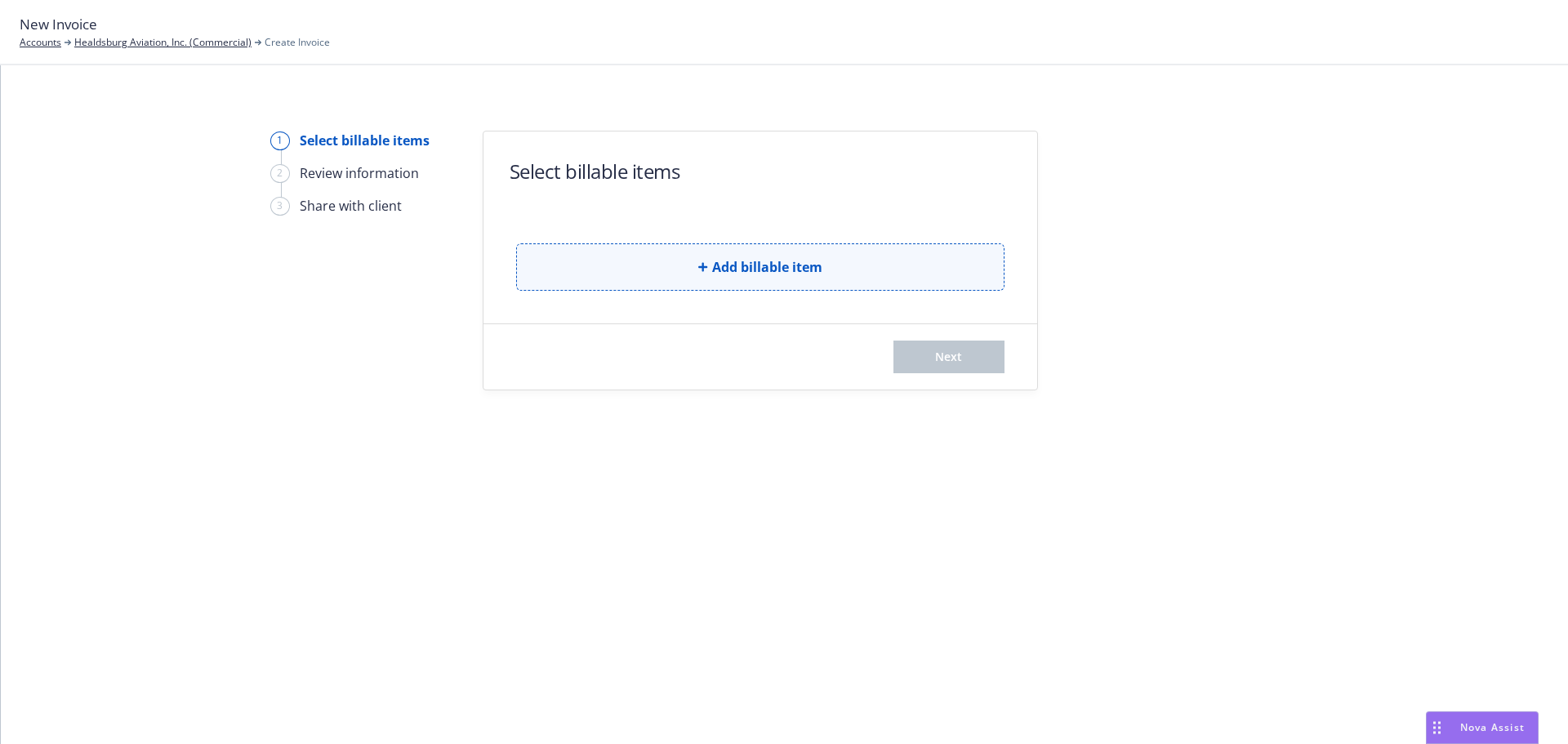
click at [718, 268] on span "Add billable item" at bounding box center [767, 267] width 111 height 19
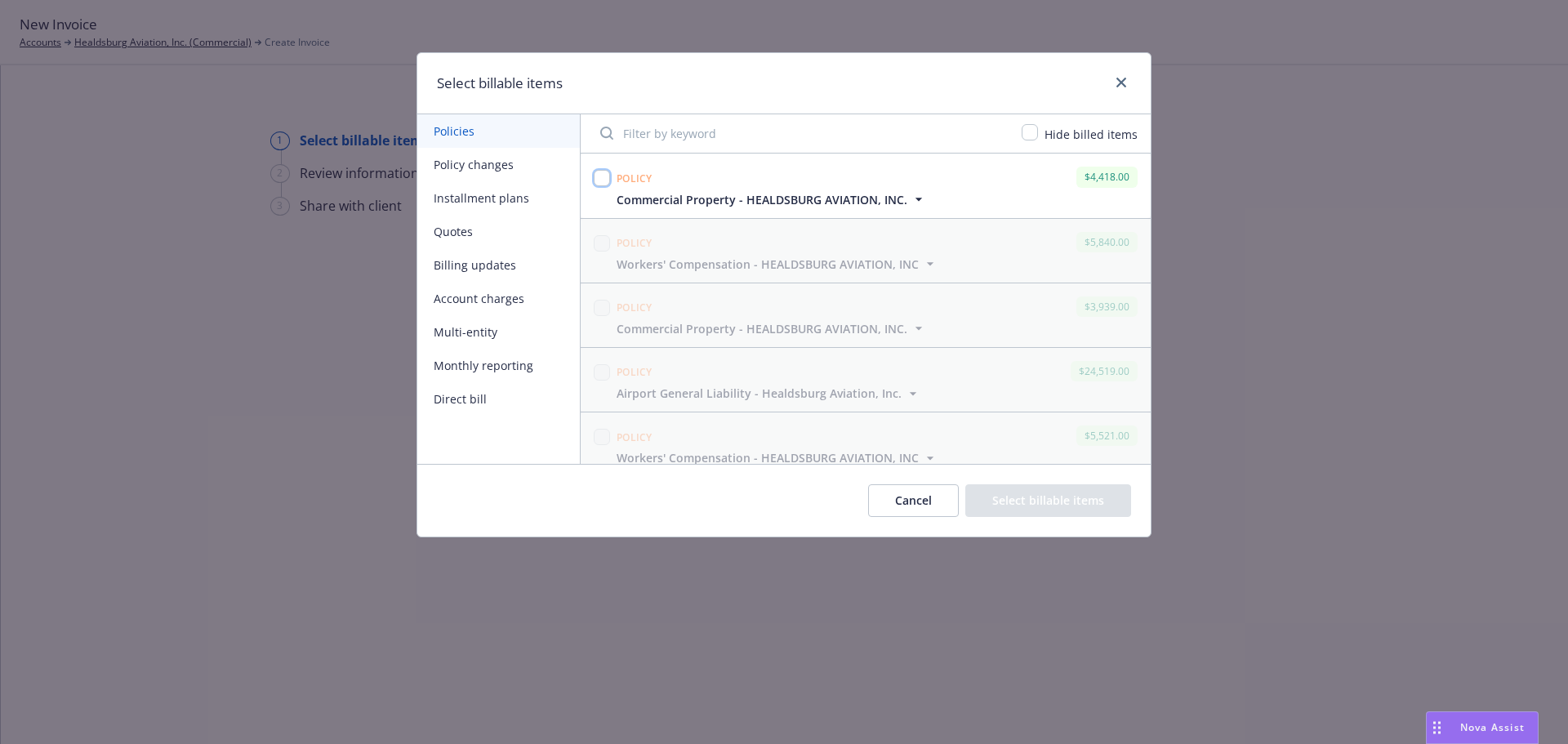
click at [604, 170] on input "checkbox" at bounding box center [601, 178] width 17 height 17
checkbox input "true"
click at [1061, 496] on button "Select billable items" at bounding box center [1048, 500] width 166 height 32
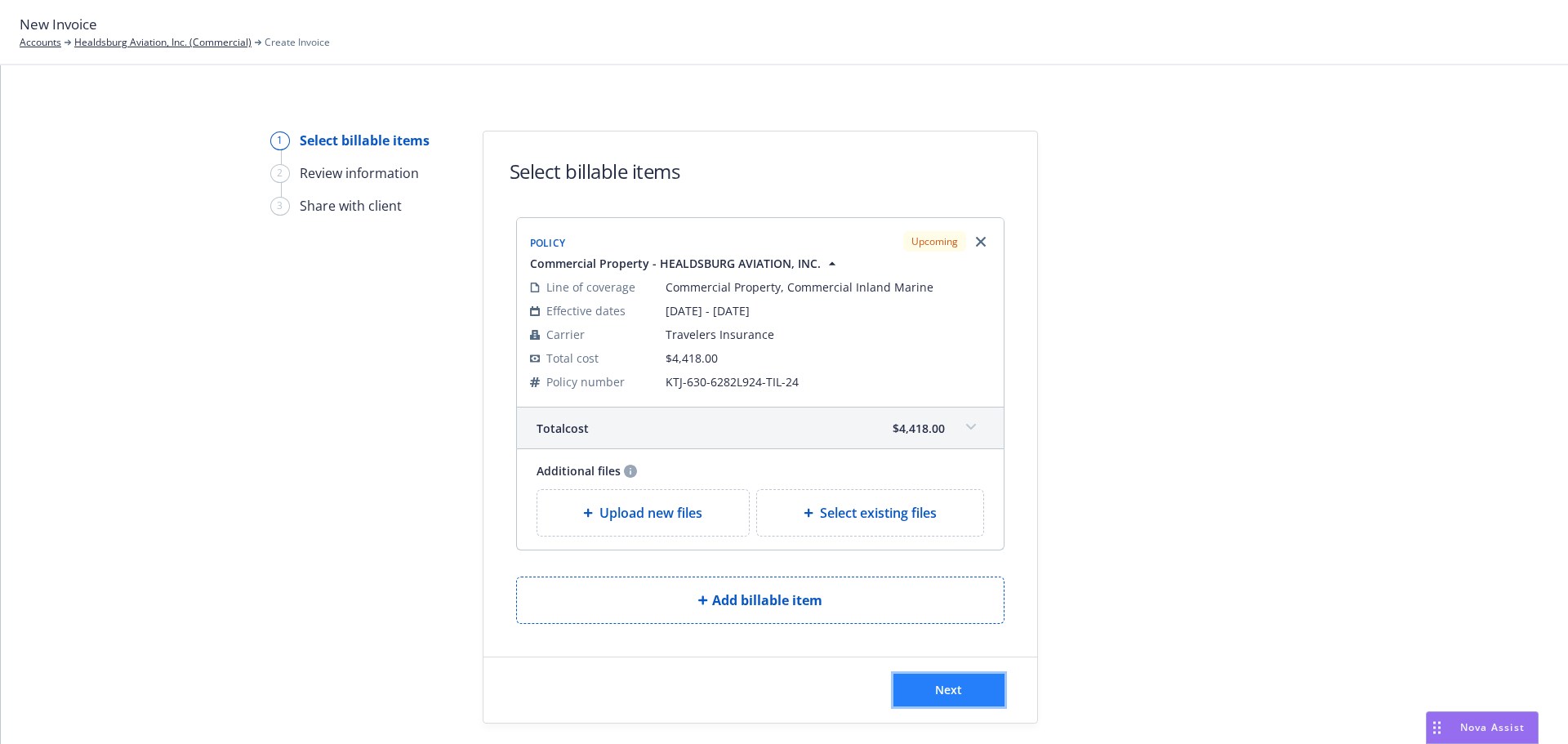
click at [939, 679] on button "Next" at bounding box center [949, 690] width 111 height 32
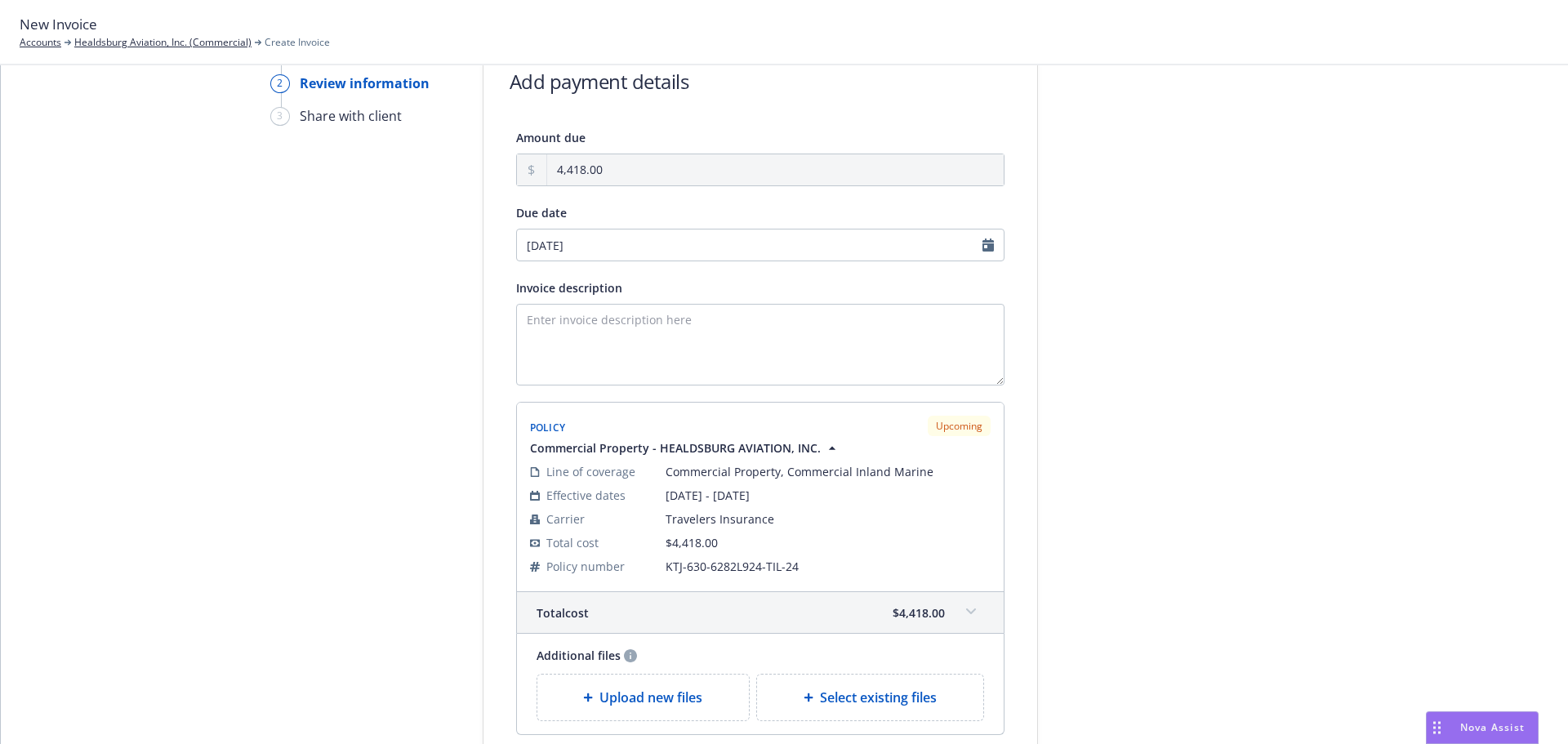
scroll to position [245, 0]
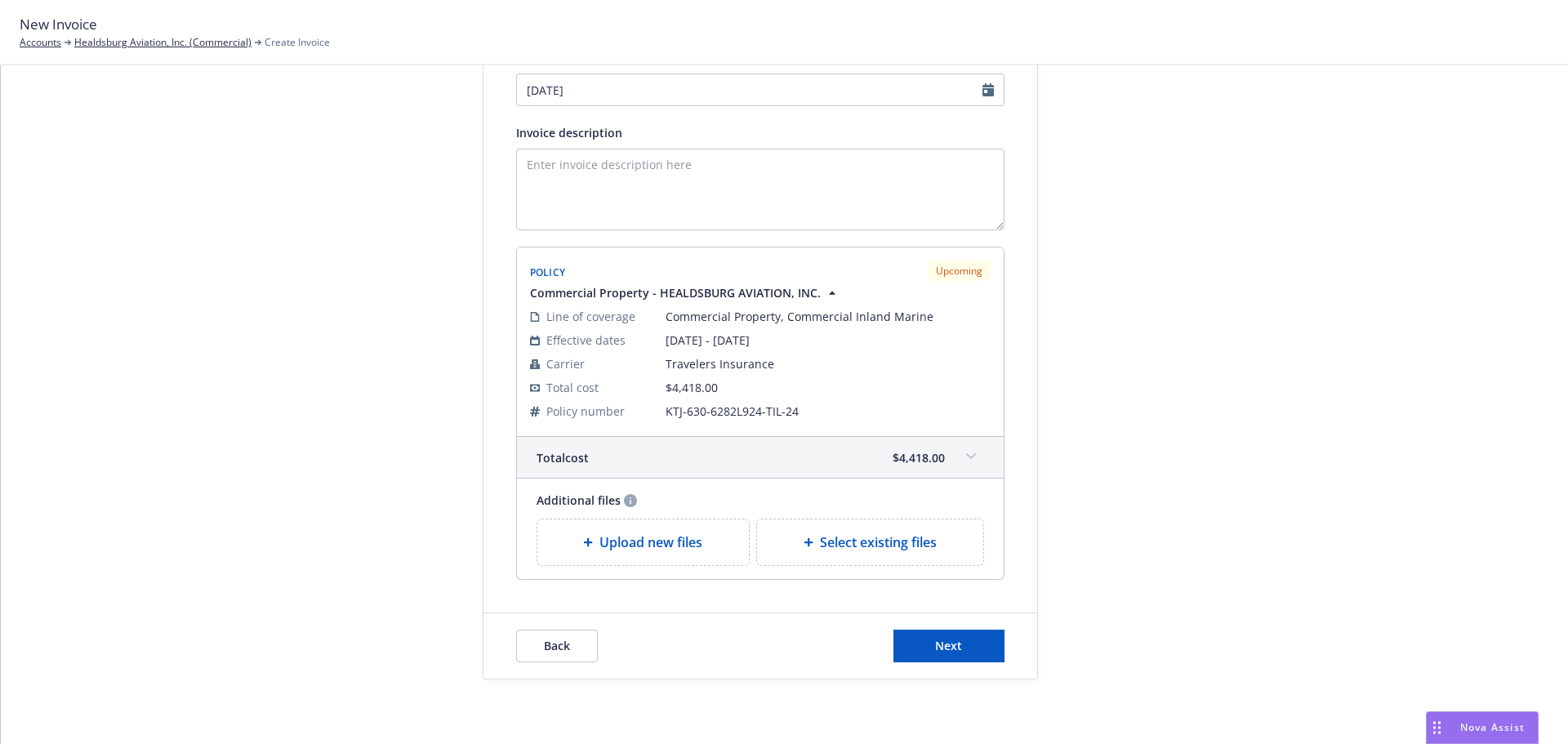
click at [942, 663] on div "Back Next" at bounding box center [760, 646] width 554 height 65
click at [942, 637] on button "Next" at bounding box center [949, 645] width 111 height 32
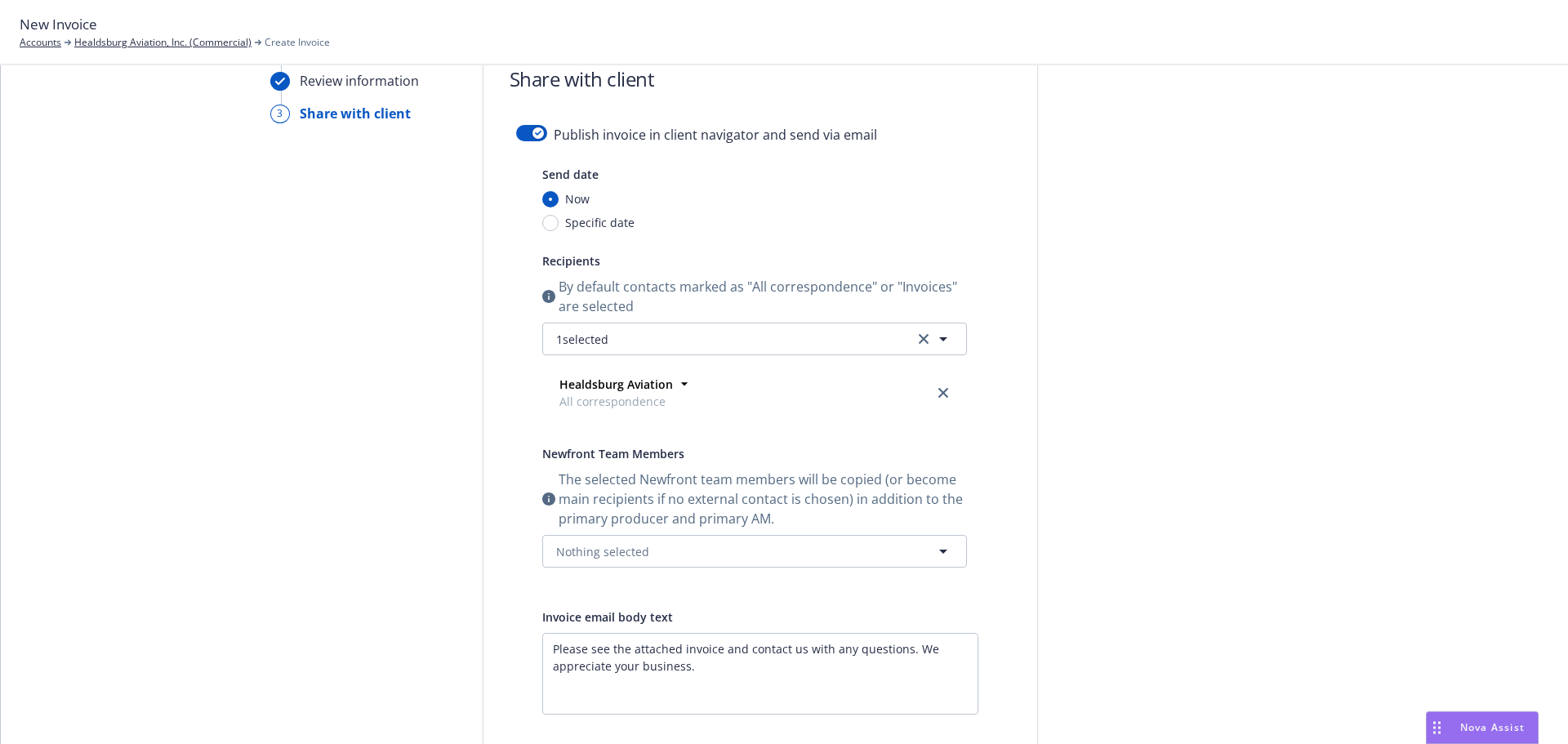
scroll to position [0, 0]
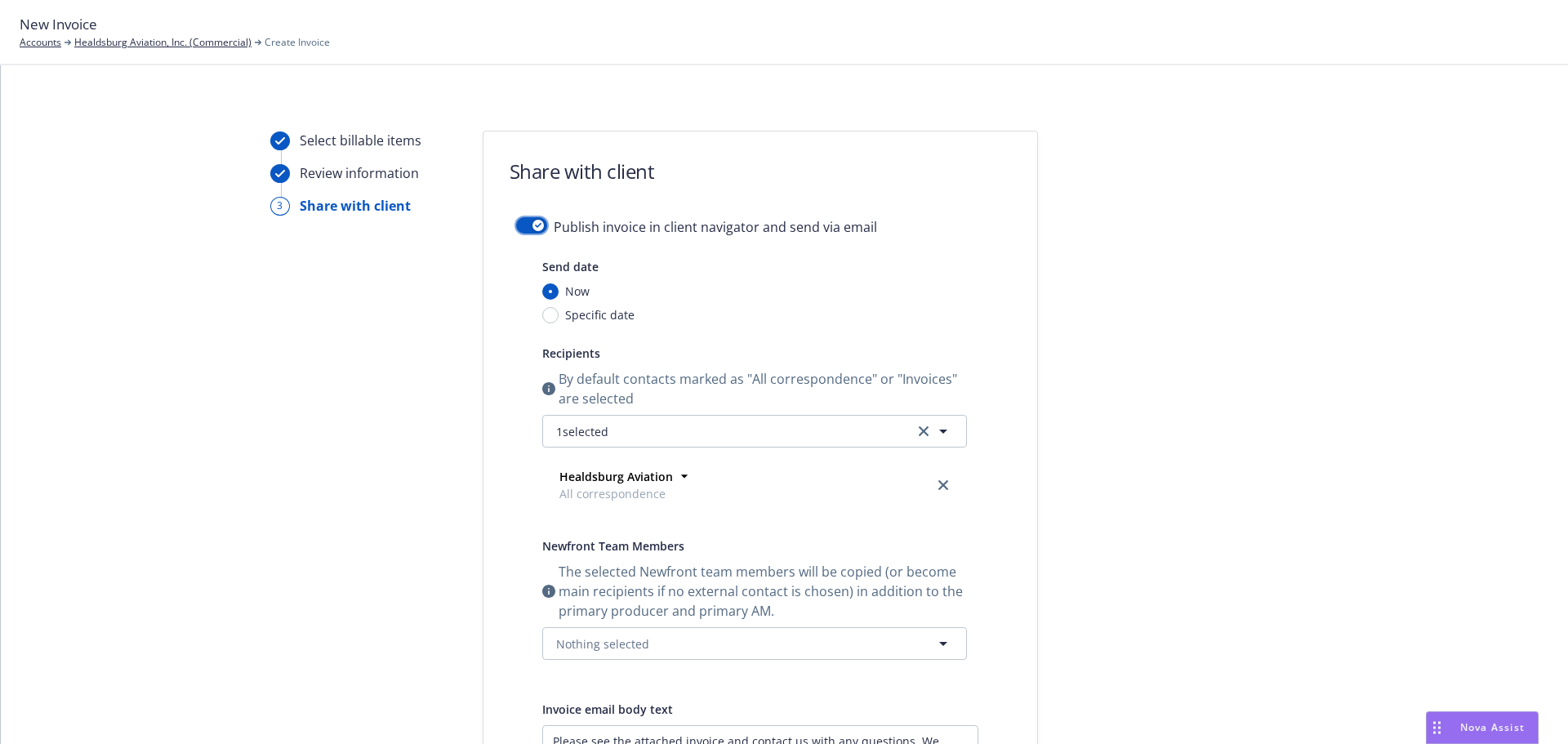
click at [534, 229] on div "button" at bounding box center [538, 225] width 11 height 11
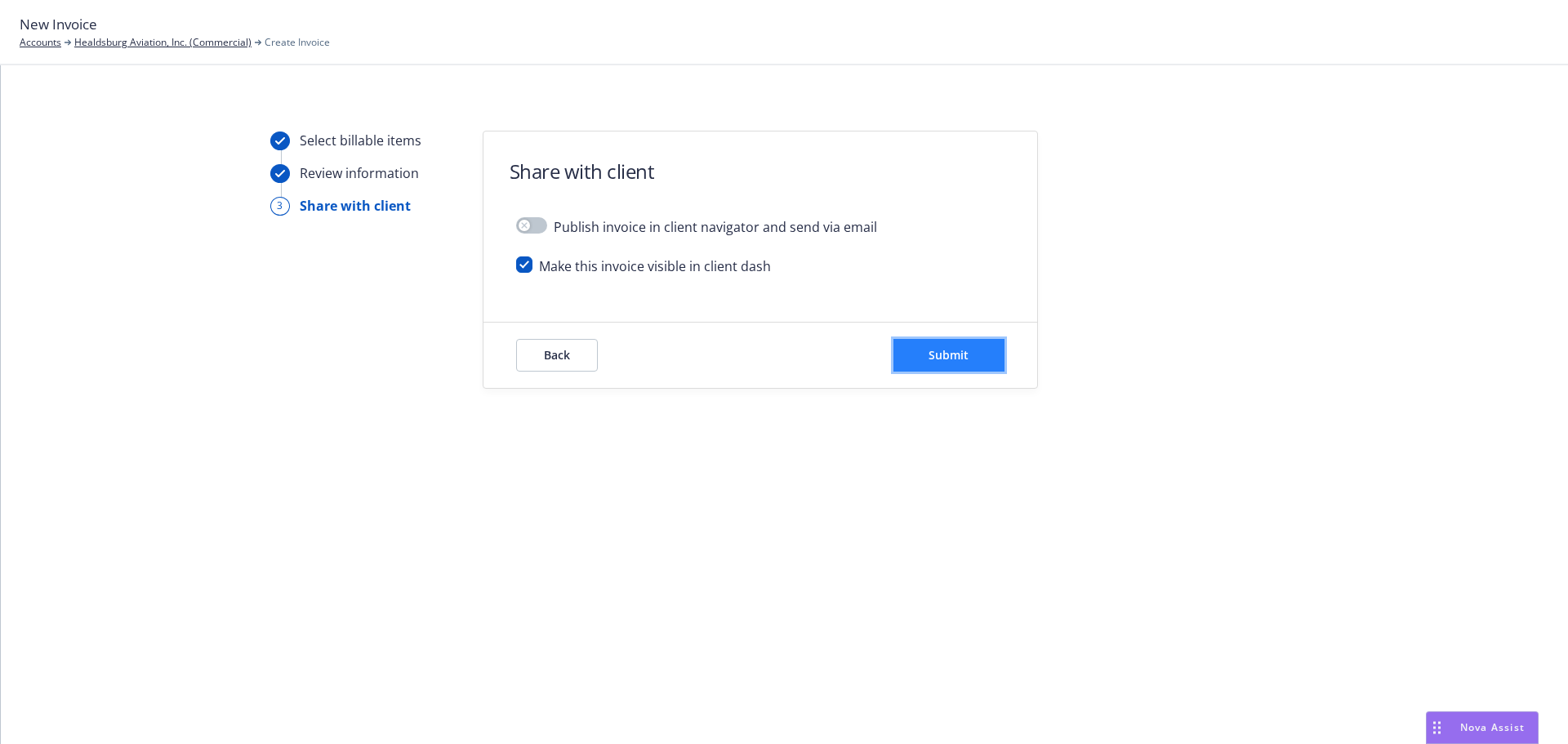
click at [929, 348] on span "Submit" at bounding box center [949, 354] width 40 height 16
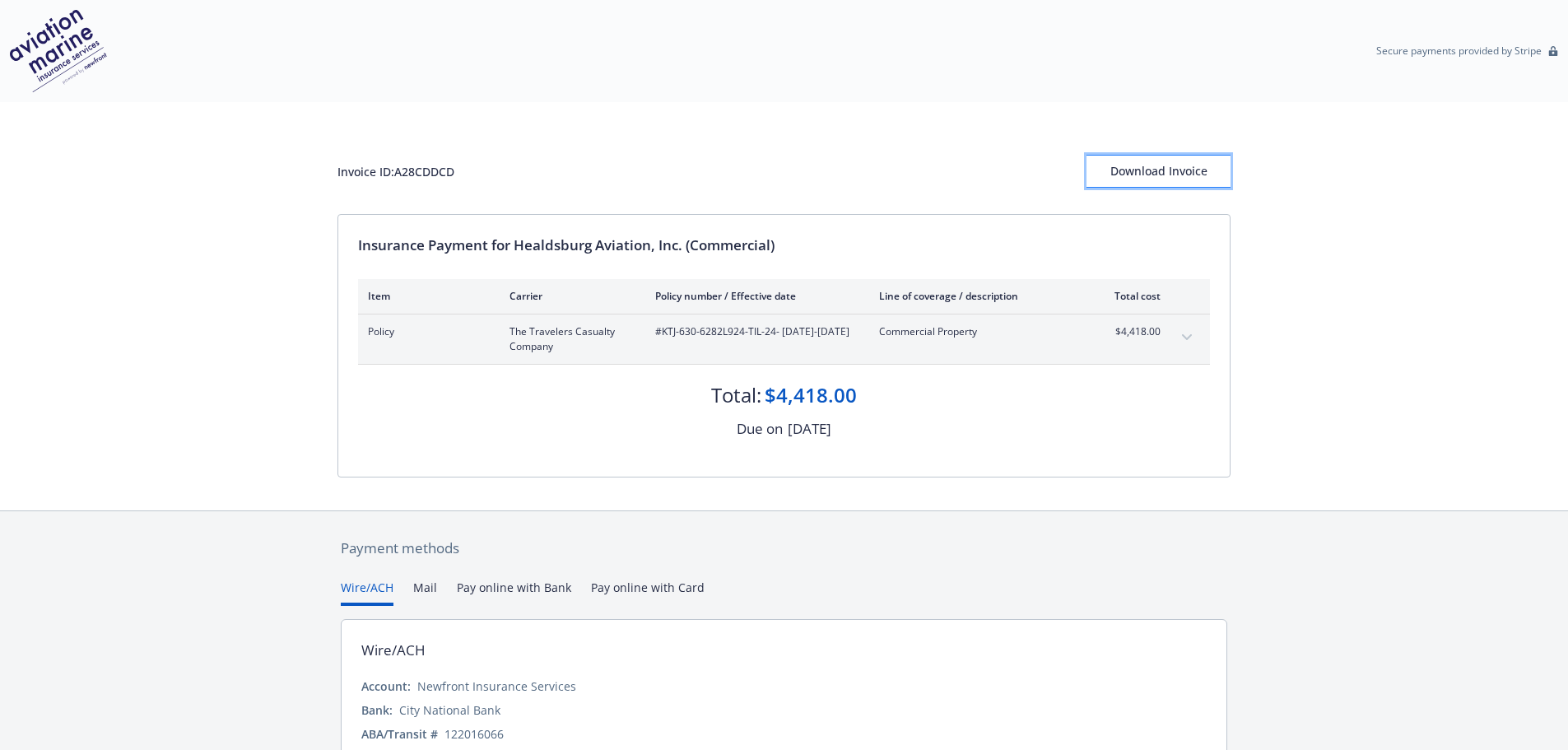
click at [1167, 157] on div "Download Invoice" at bounding box center [1158, 171] width 144 height 31
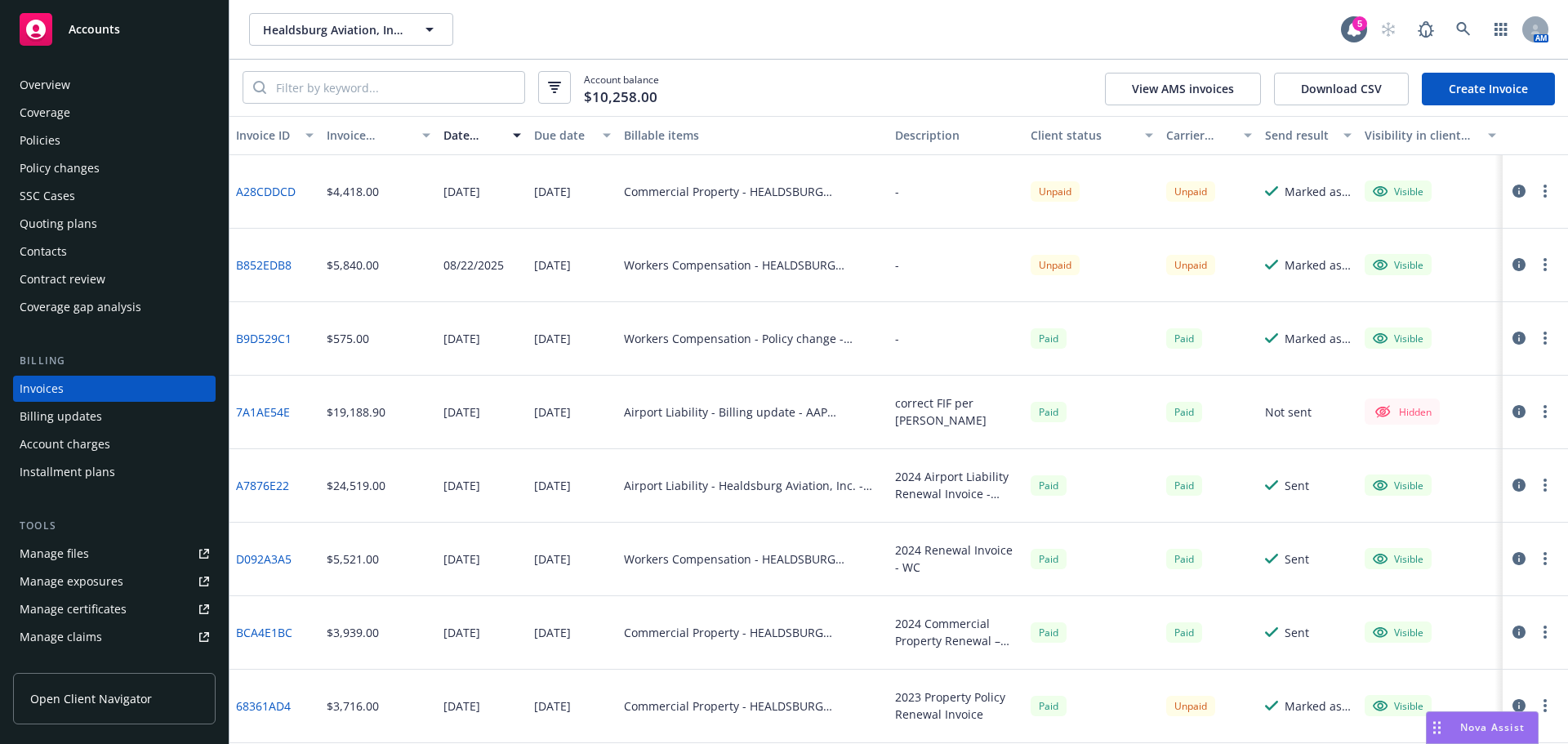
click at [49, 143] on div "Policies" at bounding box center [39, 140] width 41 height 26
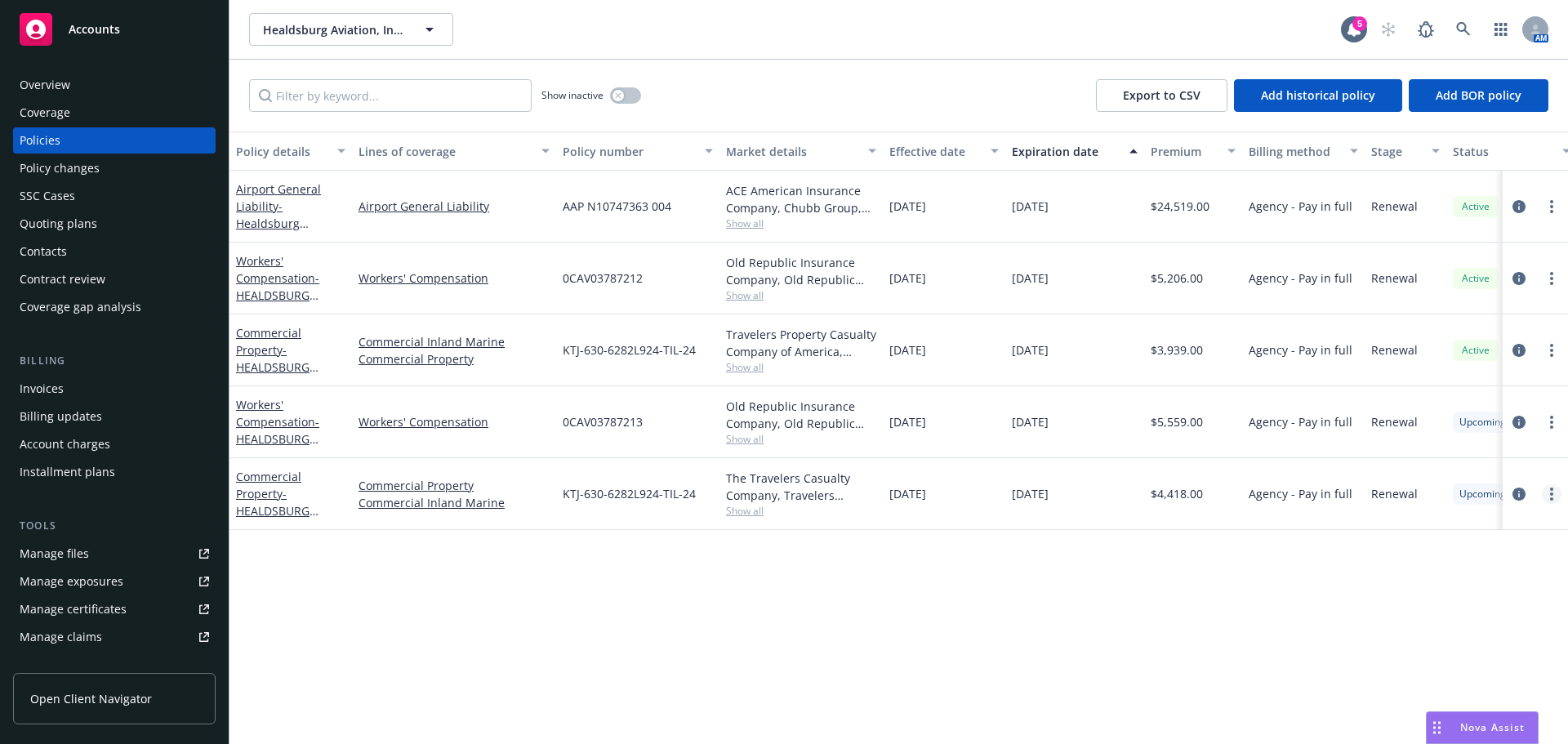
click at [1550, 490] on link "more" at bounding box center [1551, 494] width 19 height 19
click at [1103, 580] on div "Policy details Lines of coverage Policy number Market details Effective date Ex…" at bounding box center [898, 438] width 1338 height 612
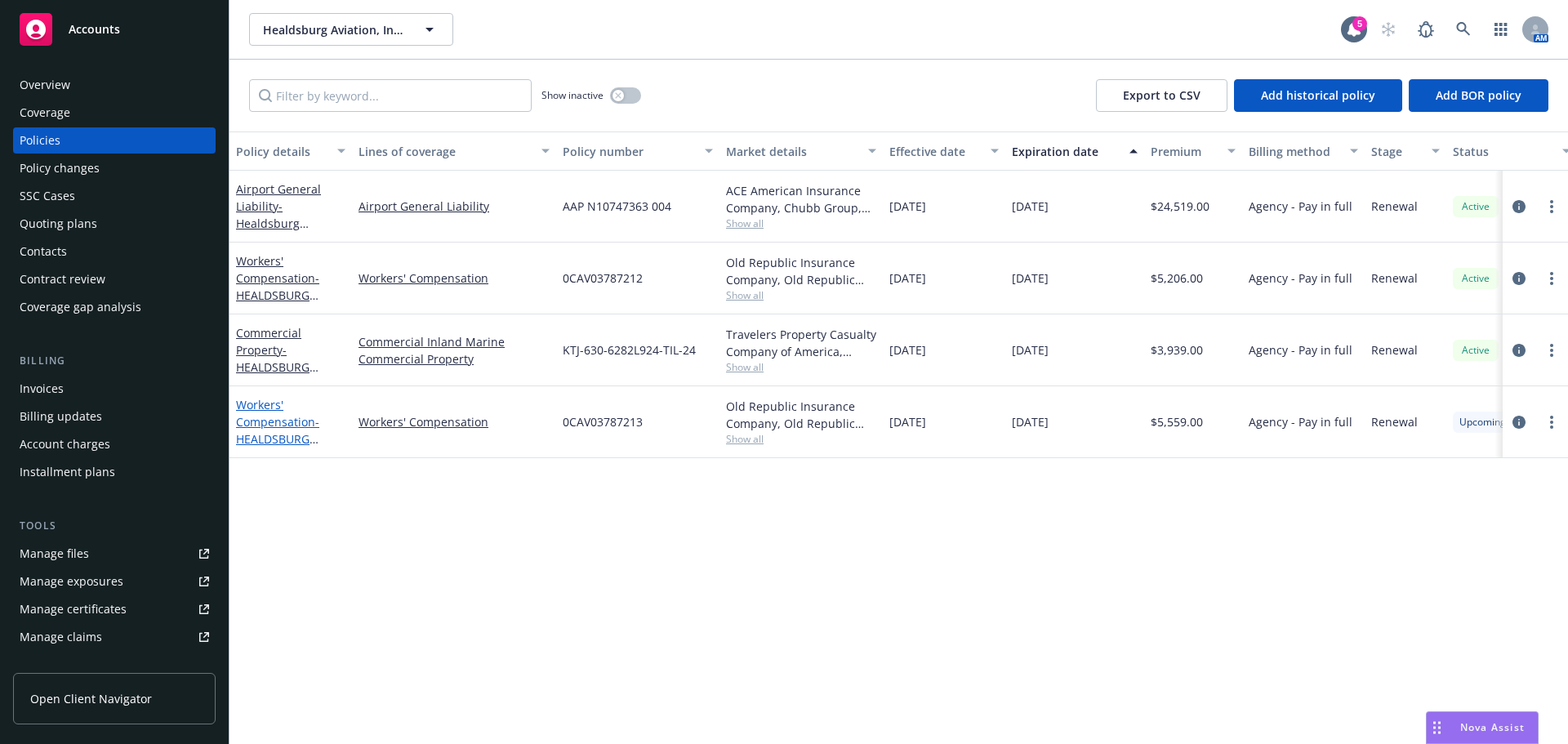
click at [251, 440] on span "- HEALDSBURG AVIATION, INC" at bounding box center [277, 439] width 83 height 50
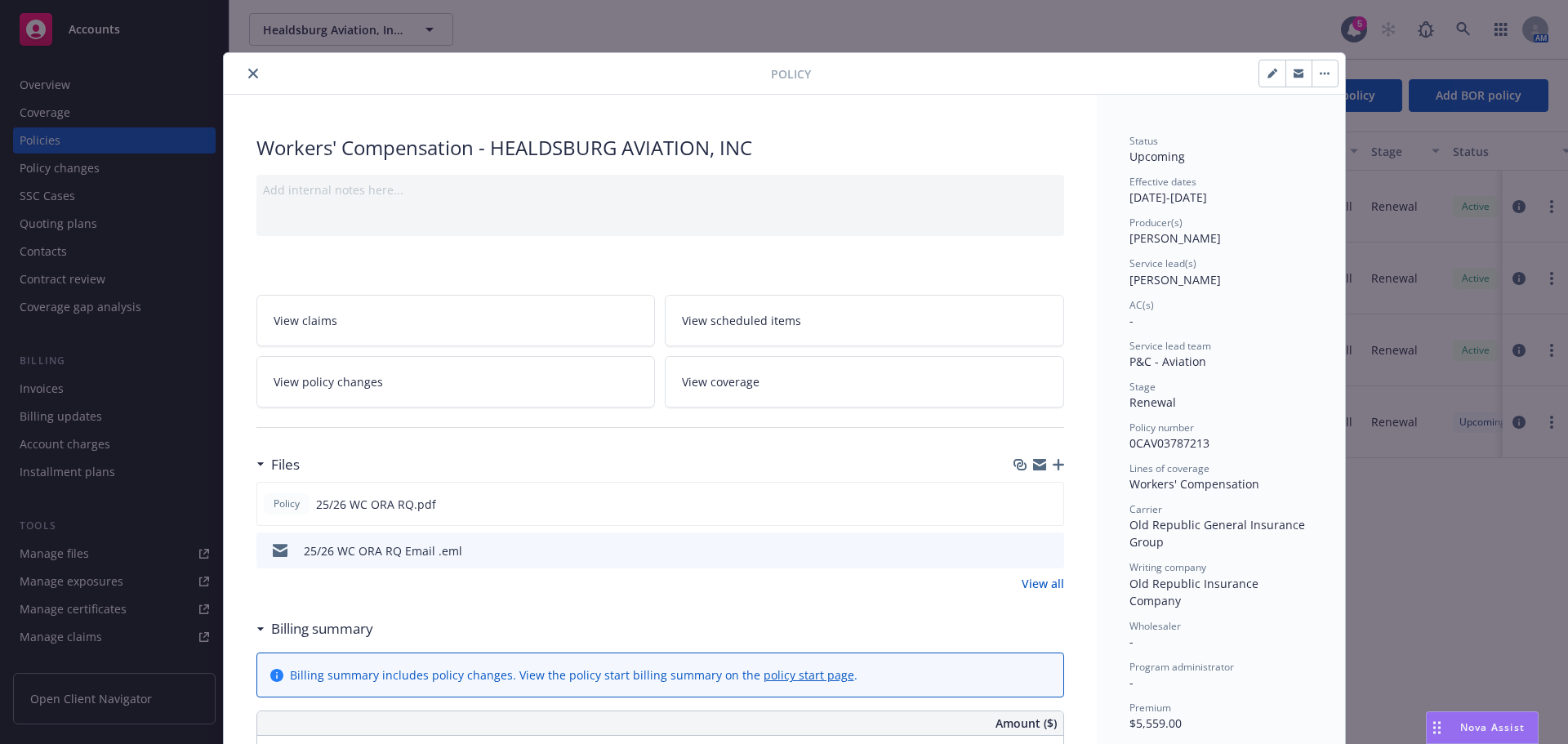
click at [243, 70] on button "close" at bounding box center [253, 74] width 19 height 19
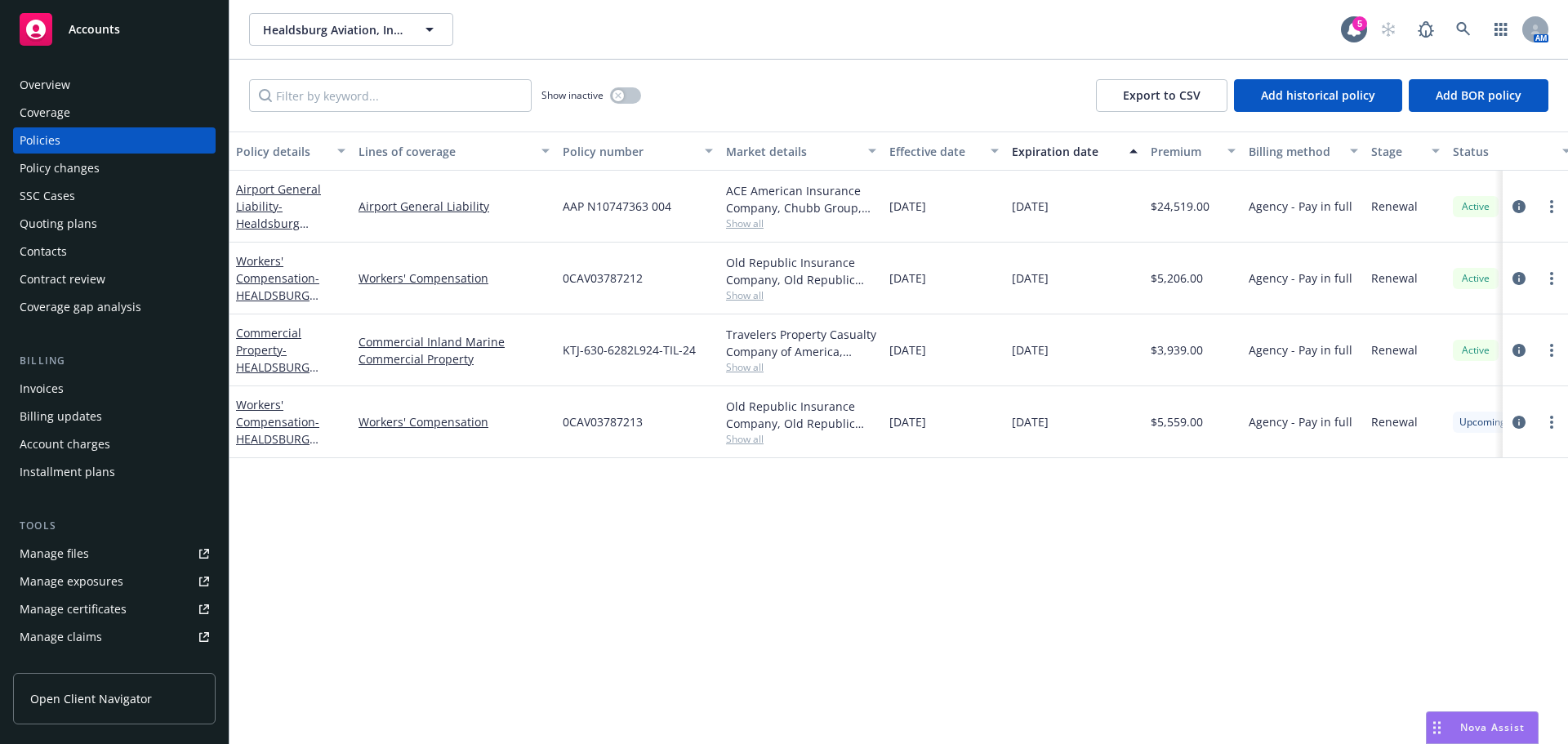
click at [94, 72] on div "Overview" at bounding box center [114, 85] width 190 height 26
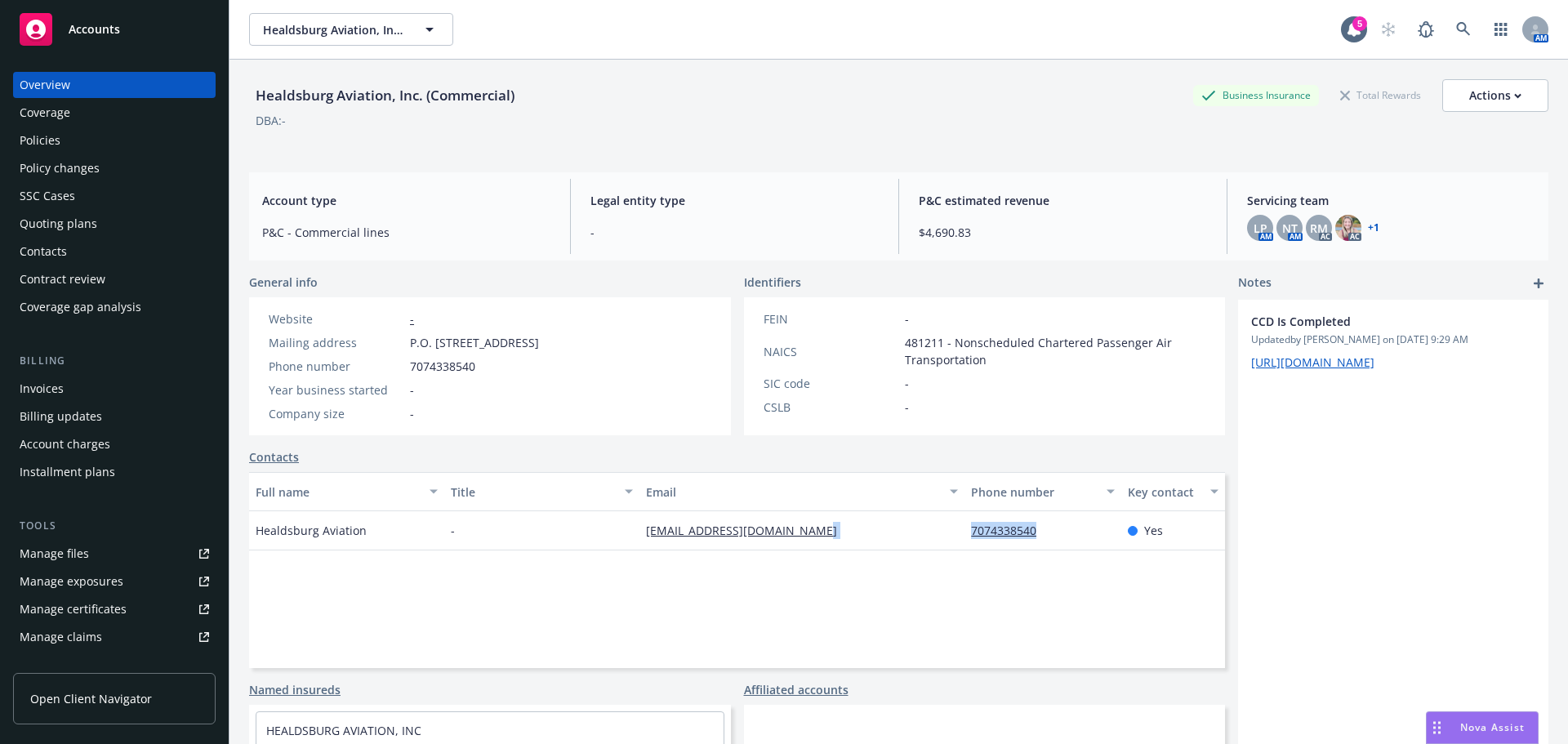
drag, startPoint x: 938, startPoint y: 531, endPoint x: 1066, endPoint y: 527, distance: 128.1
click at [1066, 527] on div "Healdsburg Aviation - healdsburgaviation@vbbn.com 7074338540 Yes" at bounding box center [737, 530] width 976 height 39
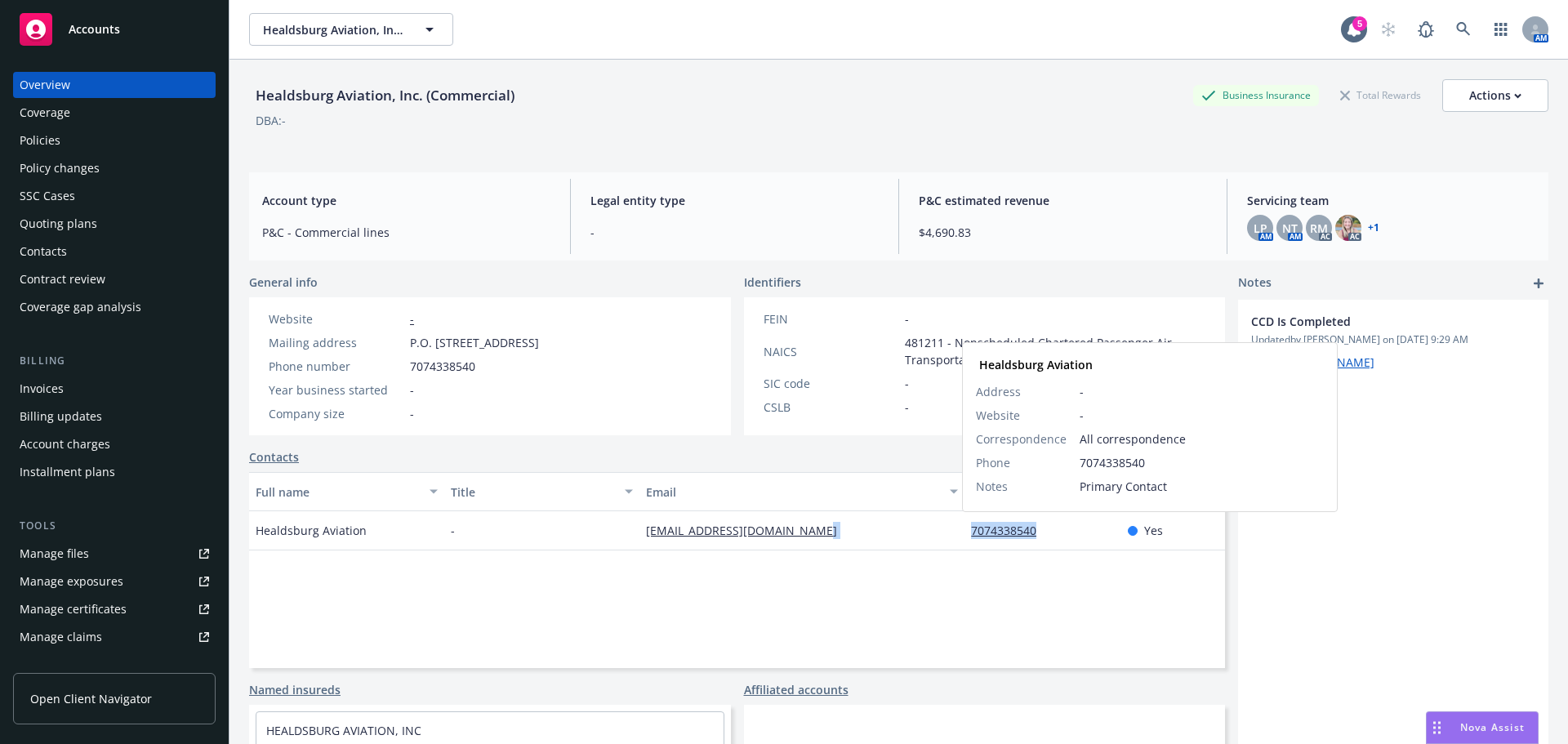
copy div "7074338540"
